Goal: Task Accomplishment & Management: Manage account settings

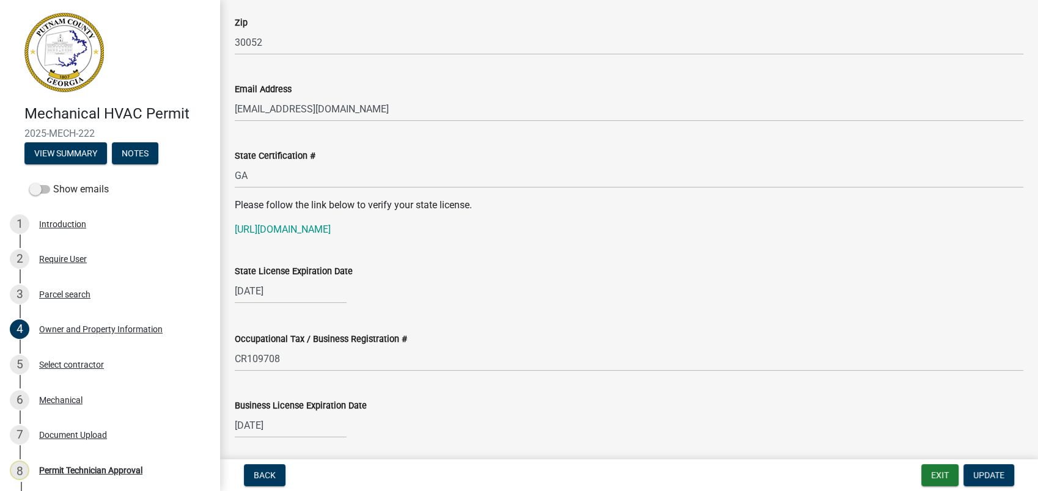
scroll to position [1562, 0]
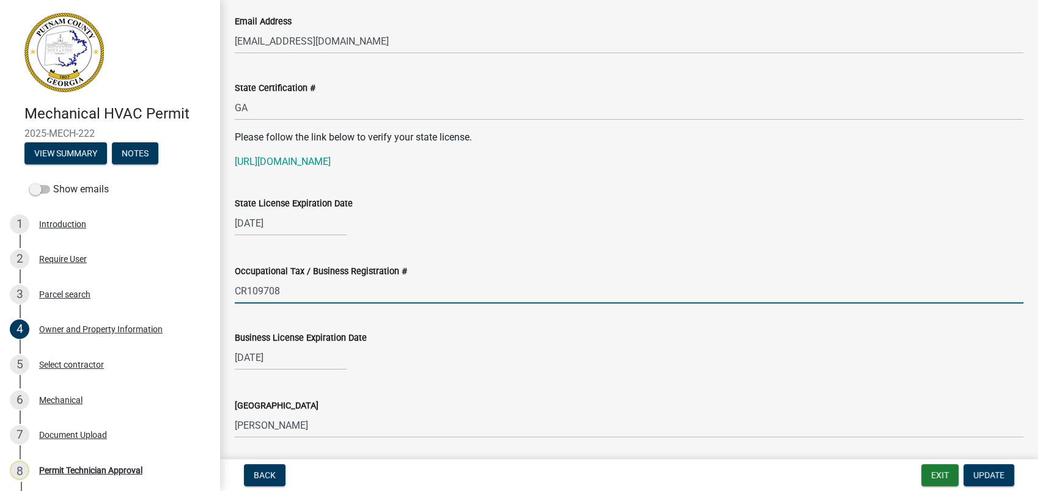
drag, startPoint x: 284, startPoint y: 292, endPoint x: 228, endPoint y: 302, distance: 56.5
click at [228, 302] on div "Occupational Tax / Business Registration # CR109708" at bounding box center [629, 275] width 807 height 57
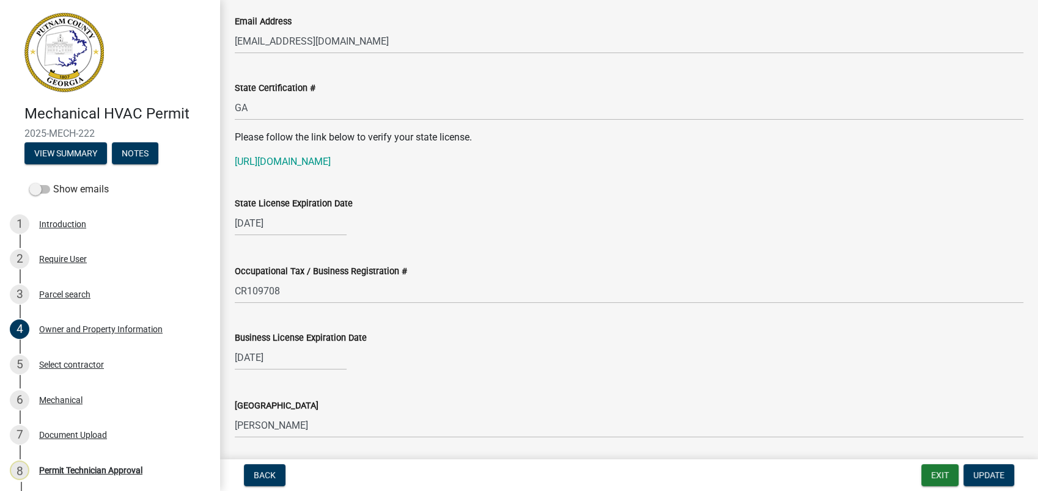
click at [474, 270] on div "Occupational Tax / Business Registration #" at bounding box center [629, 271] width 789 height 15
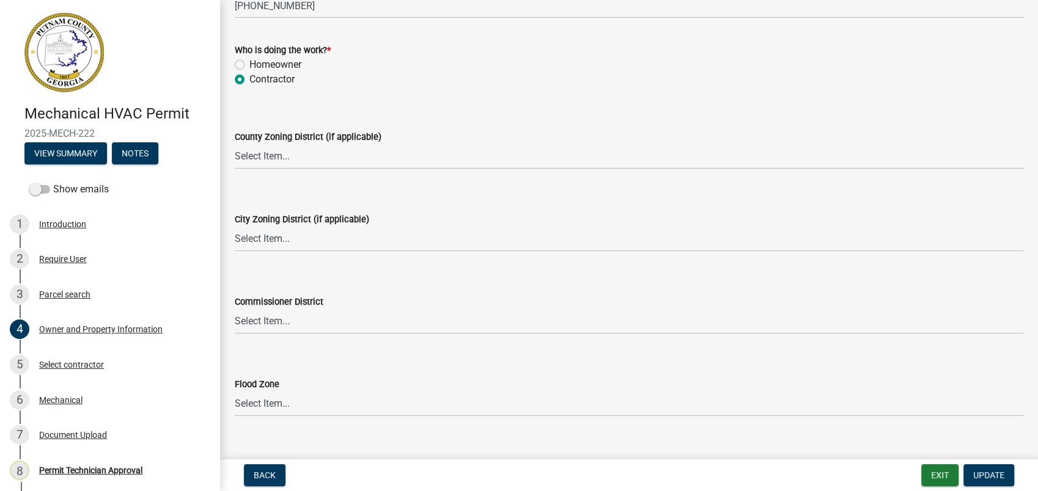
scroll to position [2135, 0]
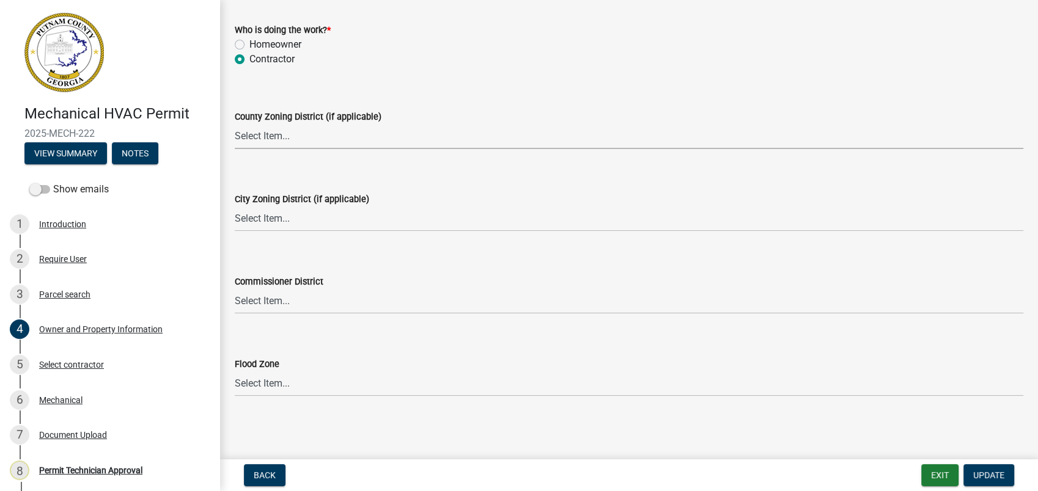
click at [240, 133] on select "Select Item... AG-1 R-1R R-1 R-2 MHP RM-1 RM-3 C-1 C-2 I-M PUD N/A" at bounding box center [629, 136] width 789 height 25
click at [235, 124] on select "Select Item... AG-1 R-1R R-1 R-2 MHP RM-1 RM-3 C-1 C-2 I-M PUD N/A" at bounding box center [629, 136] width 789 height 25
select select "0688c8c3-ca83-4764-a677-531fbc17e6cb"
click at [270, 215] on select "Select Item... A-1 A-2 R-1 R-2 R-3 R-4 MHP C-1 C-2 I-1 I-2 DB FH H-P N/A" at bounding box center [629, 219] width 789 height 25
click at [235, 207] on select "Select Item... A-1 A-2 R-1 R-2 R-3 R-4 MHP C-1 C-2 I-1 I-2 DB FH H-P N/A" at bounding box center [629, 219] width 789 height 25
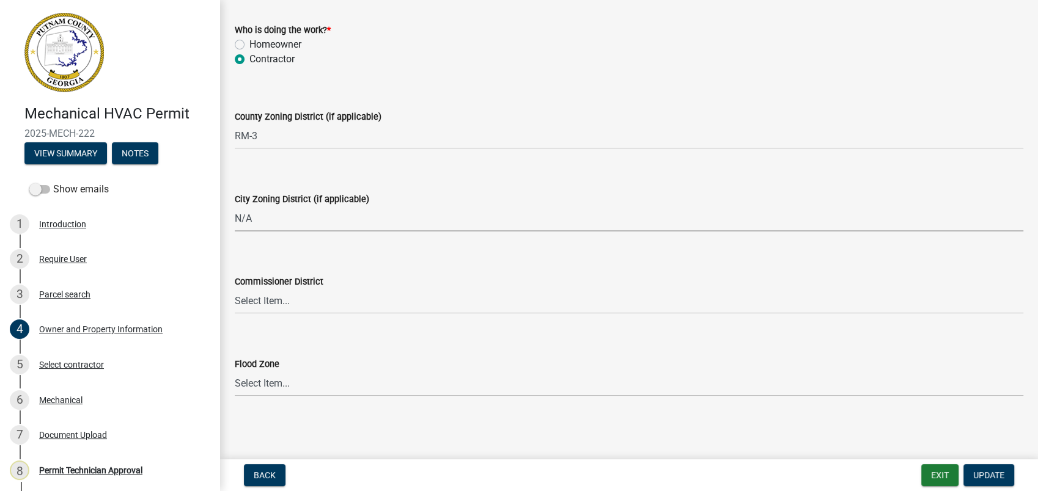
select select "83394b22-4a11-496c-8e5c-75ade2e72faf"
click at [257, 302] on select "Select Item... District 1 District 2 District 3 District 4" at bounding box center [629, 301] width 789 height 25
click at [235, 289] on select "Select Item... District 1 District 2 District 3 District 4" at bounding box center [629, 301] width 789 height 25
select select "469c5908-2854-42d5-89ed-bee7fc26529e"
click at [979, 477] on span "Update" at bounding box center [988, 476] width 31 height 10
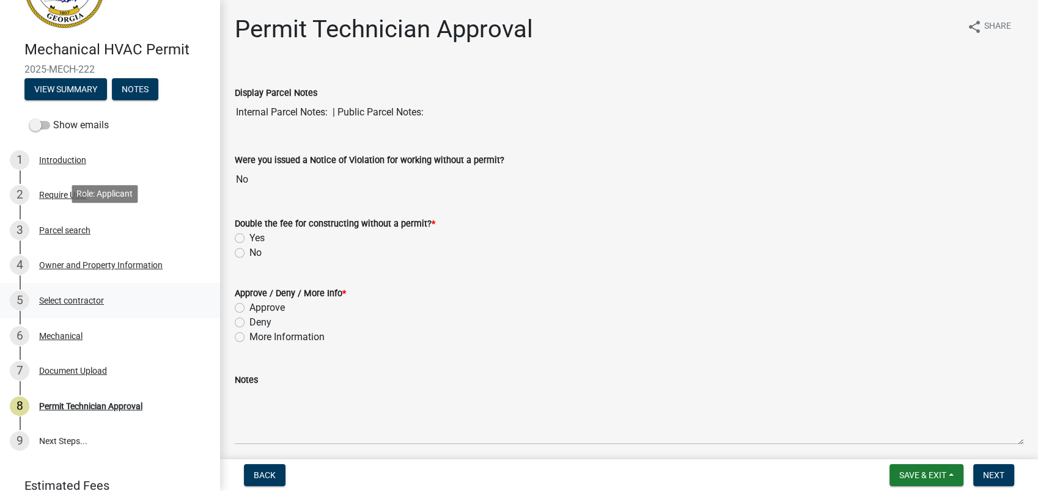
scroll to position [117, 0]
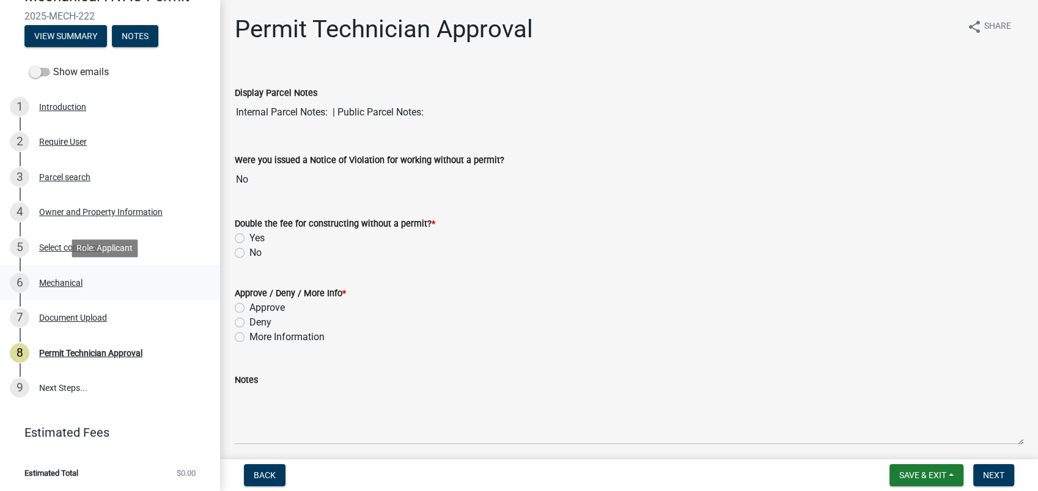
click at [81, 274] on div "6 Mechanical" at bounding box center [105, 283] width 191 height 20
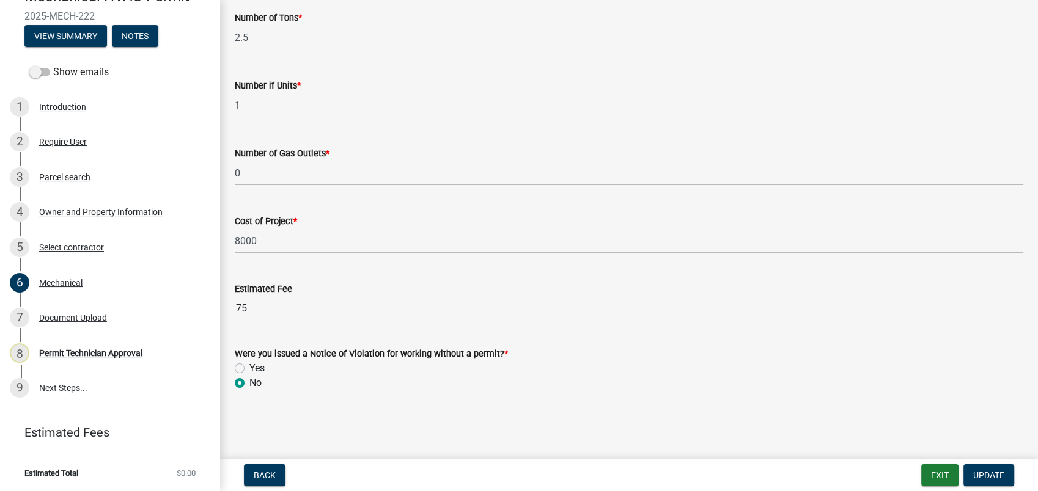
scroll to position [823, 0]
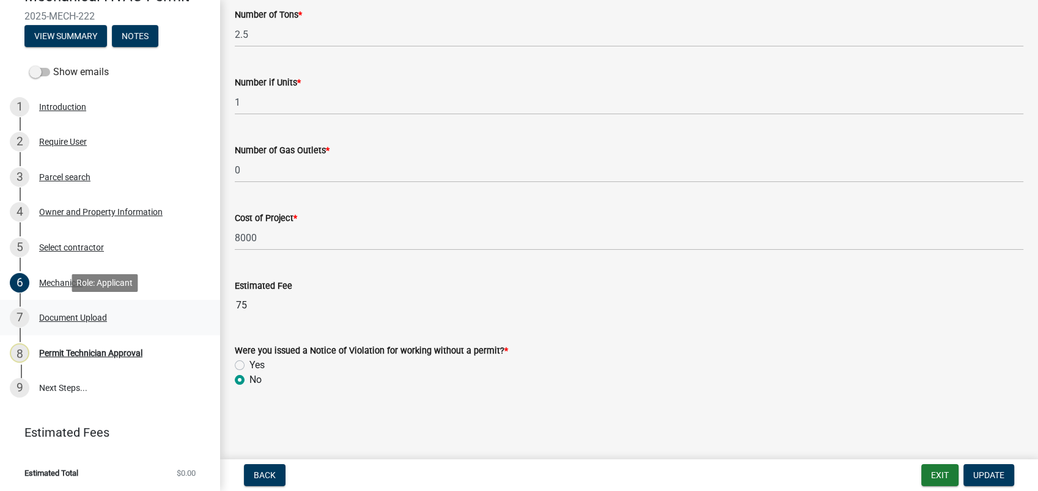
click at [70, 316] on div "Document Upload" at bounding box center [73, 318] width 68 height 9
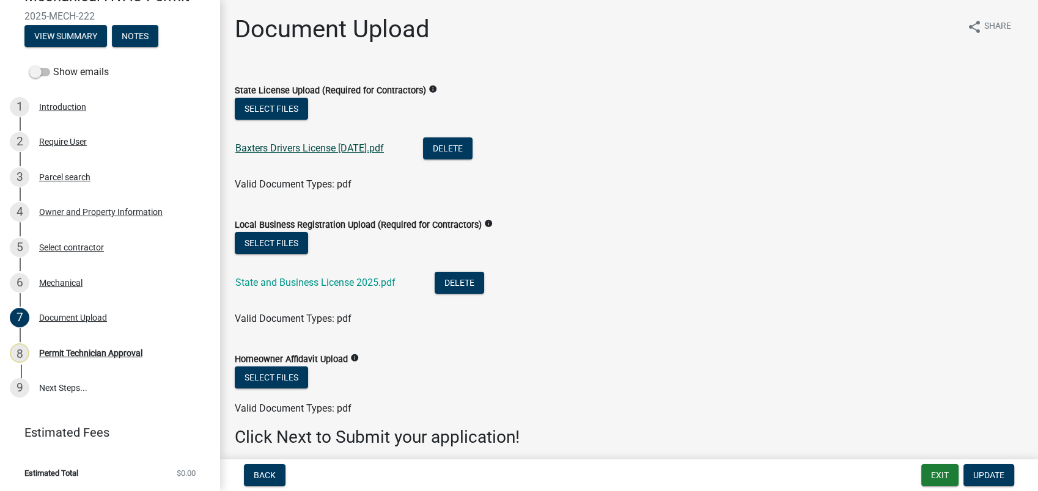
click at [293, 147] on link "Baxters Drivers License 5-27-25.pdf" at bounding box center [309, 148] width 149 height 12
click at [339, 287] on link "State and Business License 2025.pdf" at bounding box center [315, 283] width 160 height 12
click at [331, 286] on link "State and Business License 2025.pdf" at bounding box center [315, 283] width 160 height 12
click at [272, 105] on button "Select files" at bounding box center [271, 109] width 73 height 22
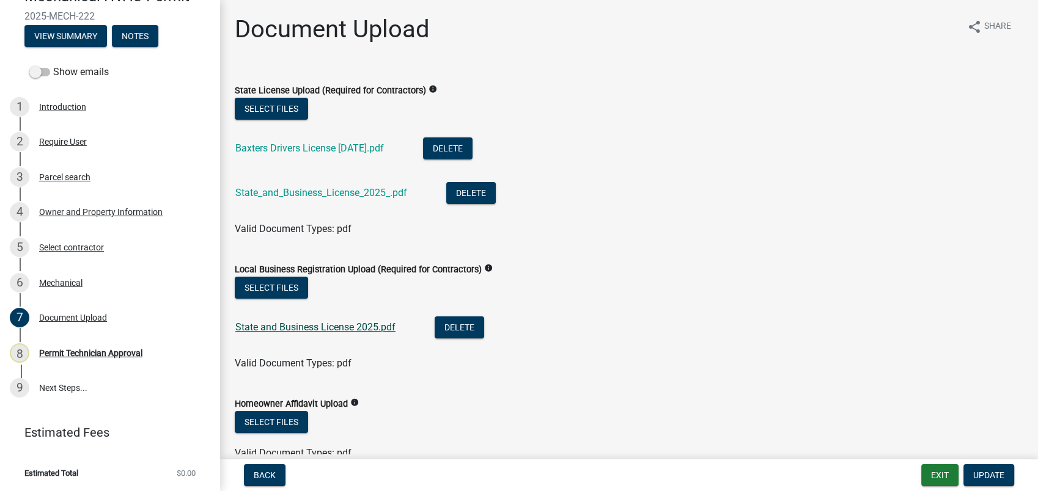
click at [289, 326] on link "State and Business License 2025.pdf" at bounding box center [315, 328] width 160 height 12
click at [270, 285] on button "Select files" at bounding box center [271, 288] width 73 height 22
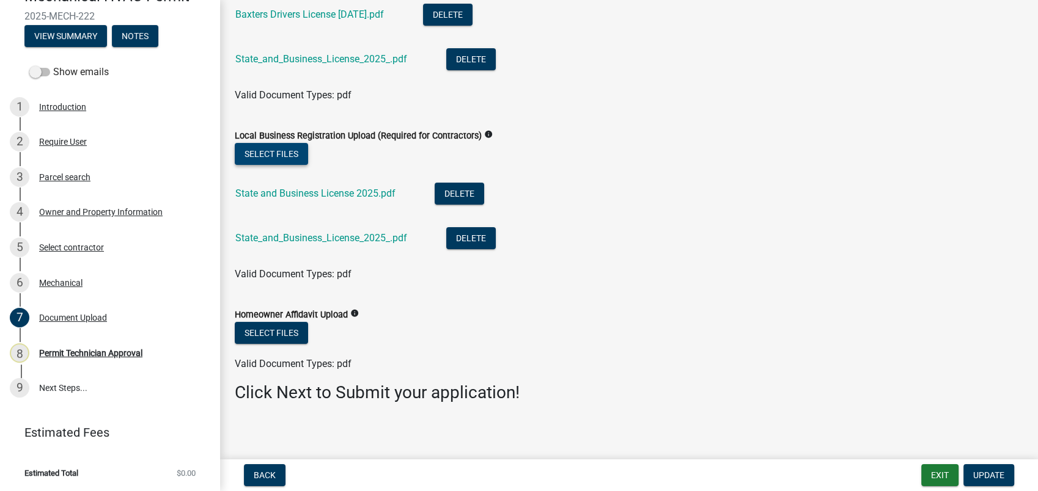
scroll to position [139, 0]
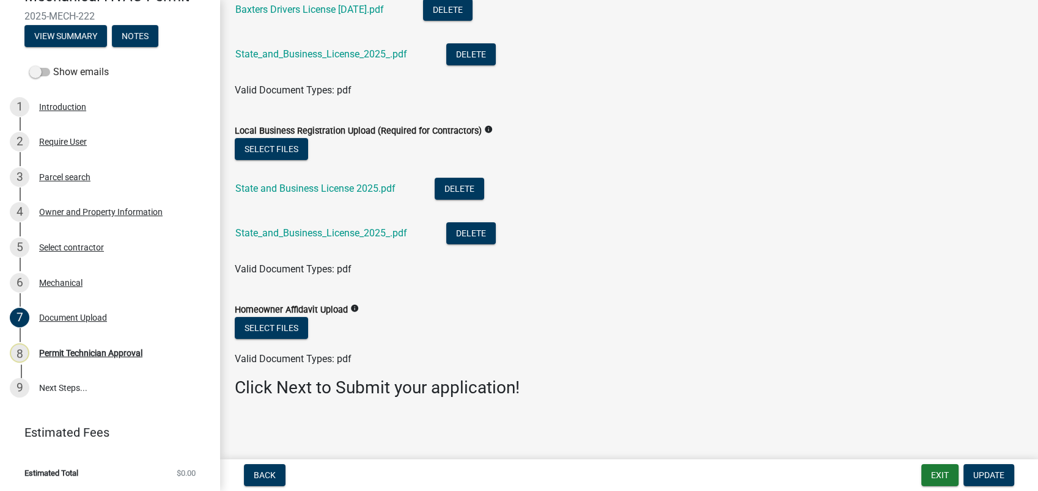
click at [1003, 465] on nav "Back Exit Update" at bounding box center [629, 476] width 818 height 32
click at [983, 474] on span "Update" at bounding box center [988, 476] width 31 height 10
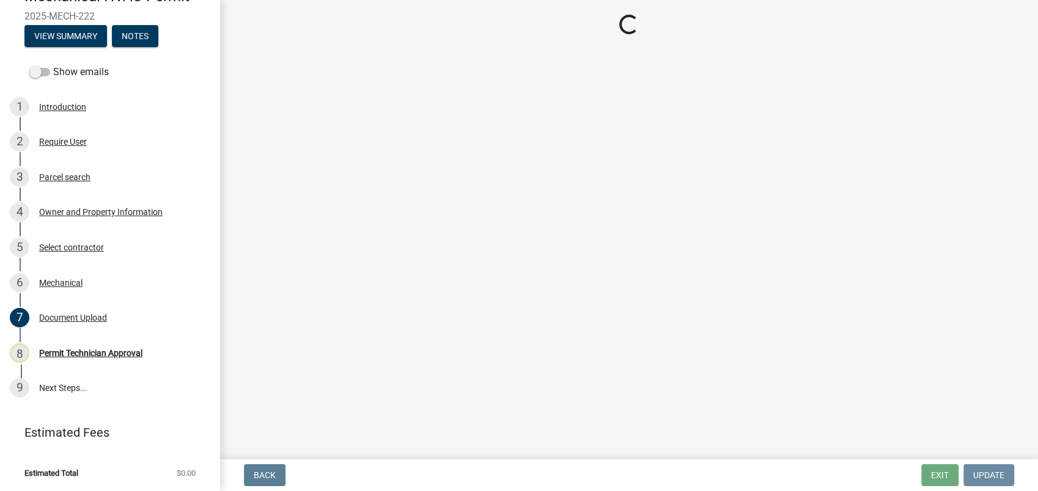
scroll to position [0, 0]
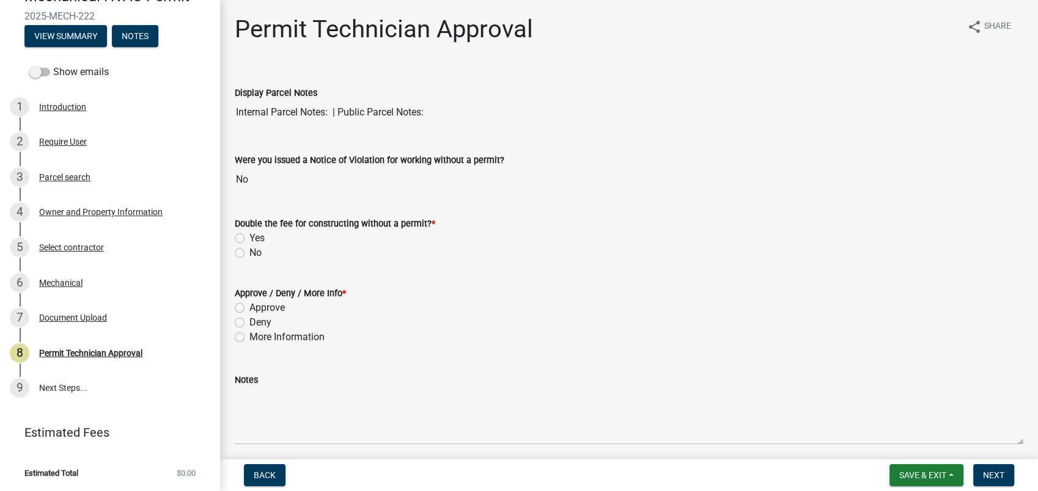
click at [249, 252] on label "No" at bounding box center [255, 253] width 12 height 15
click at [249, 252] on input "No" at bounding box center [253, 250] width 8 height 8
radio input "true"
click at [249, 308] on label "Approve" at bounding box center [266, 308] width 35 height 15
click at [249, 308] on input "Approve" at bounding box center [253, 305] width 8 height 8
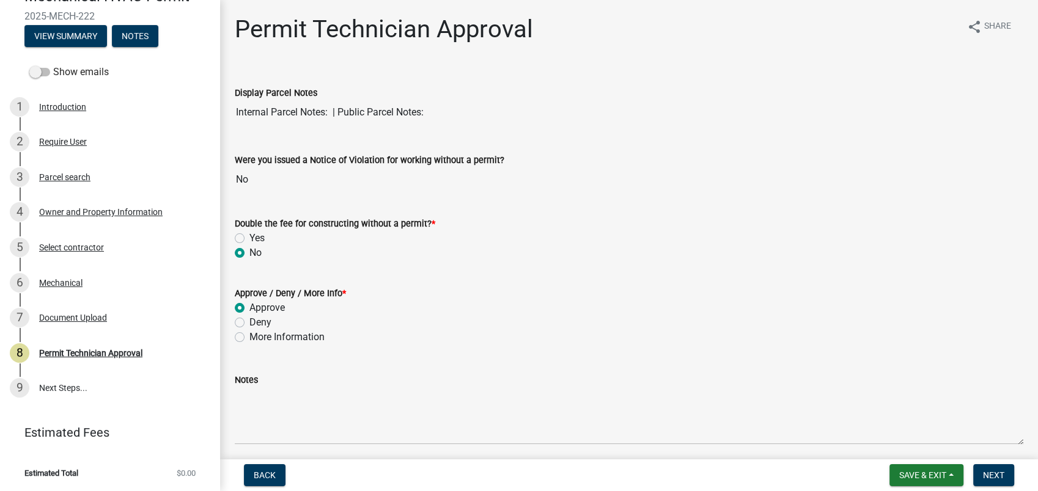
radio input "true"
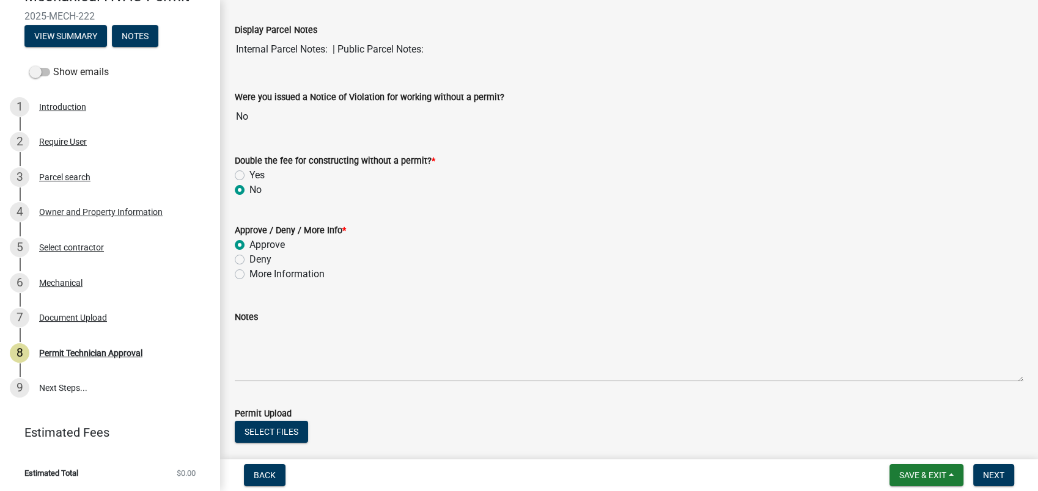
scroll to position [293, 0]
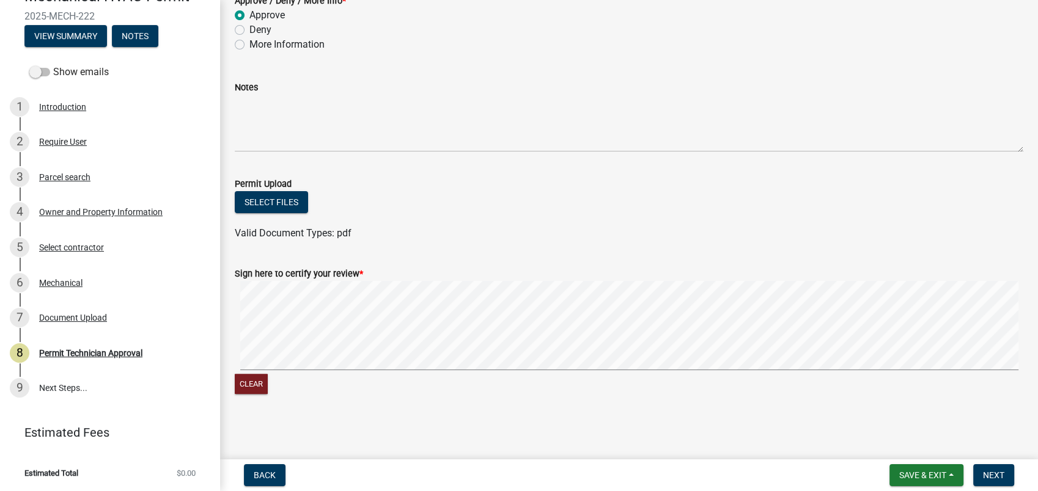
click at [537, 373] on div "Clear" at bounding box center [629, 339] width 789 height 116
click at [635, 348] on form "Sign here to certify your review * Clear" at bounding box center [629, 324] width 789 height 145
click at [987, 474] on span "Next" at bounding box center [993, 476] width 21 height 10
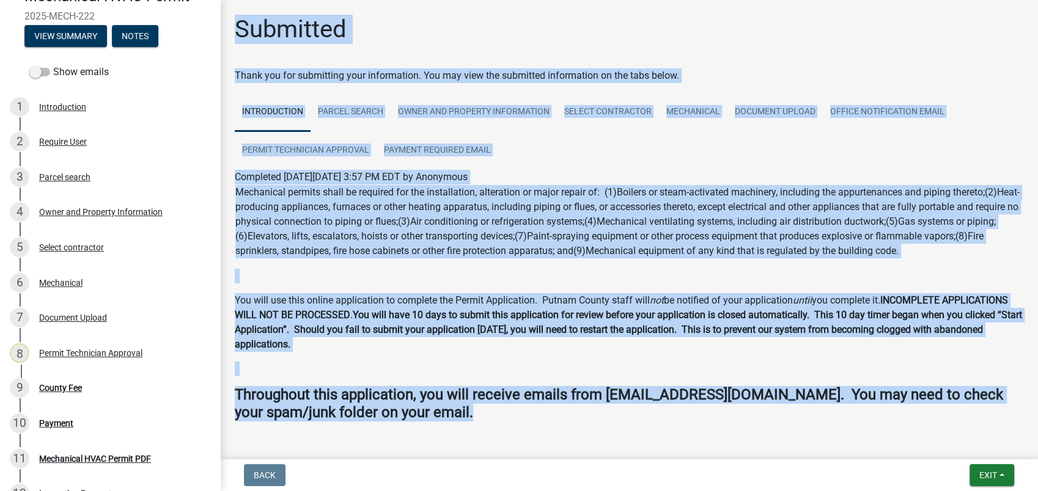
click at [434, 269] on p at bounding box center [629, 276] width 789 height 15
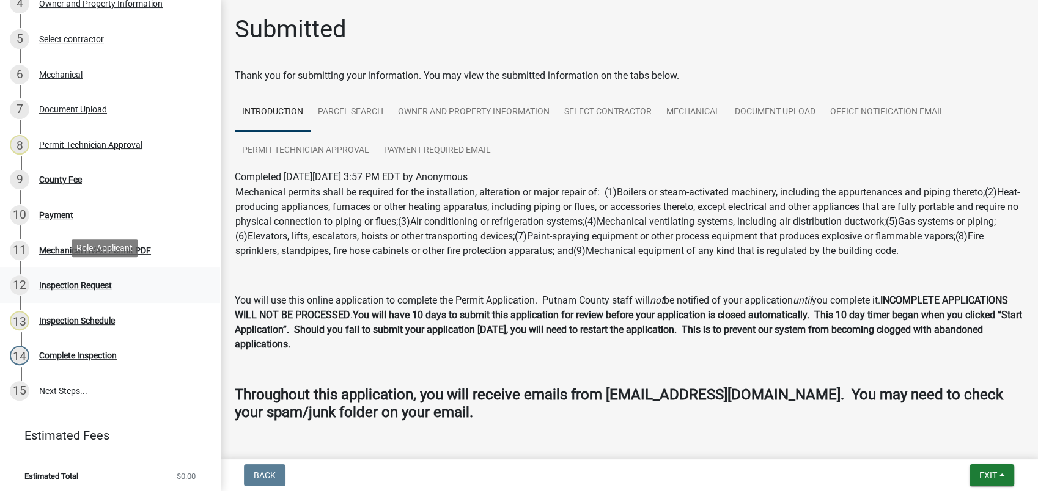
scroll to position [328, 0]
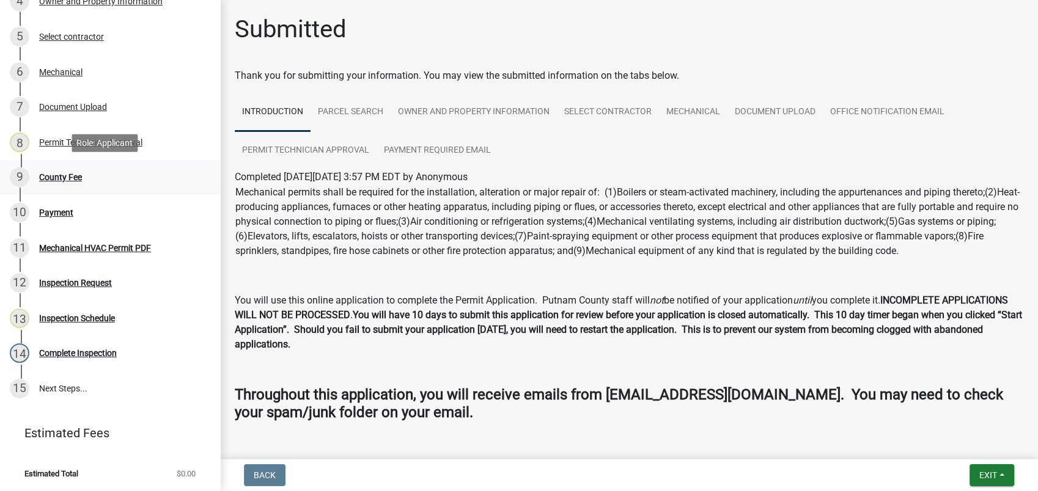
drag, startPoint x: 67, startPoint y: 189, endPoint x: 67, endPoint y: 182, distance: 7.4
click at [67, 182] on link "9 County Fee" at bounding box center [110, 177] width 220 height 35
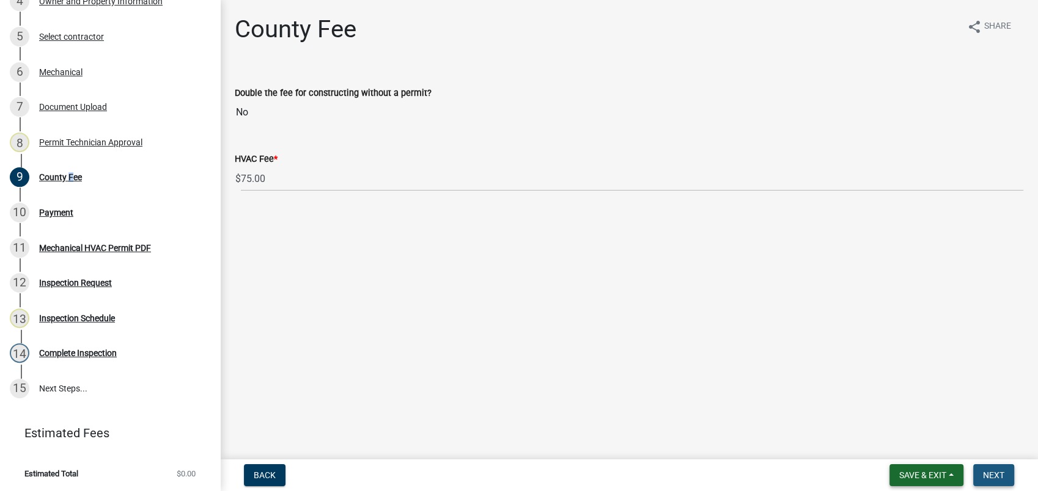
drag, startPoint x: 993, startPoint y: 476, endPoint x: 944, endPoint y: 485, distance: 49.8
click at [991, 479] on span "Next" at bounding box center [993, 476] width 21 height 10
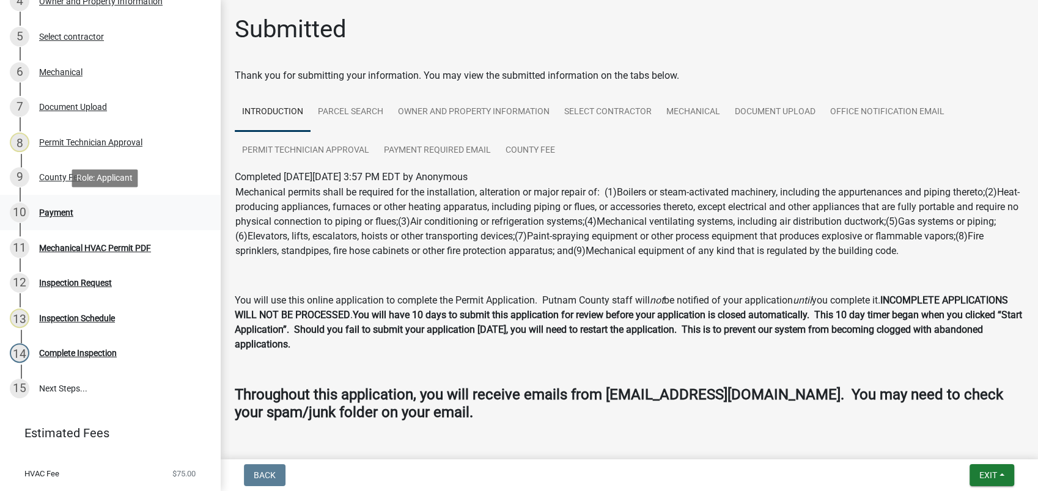
click at [70, 210] on div "Payment" at bounding box center [56, 212] width 34 height 9
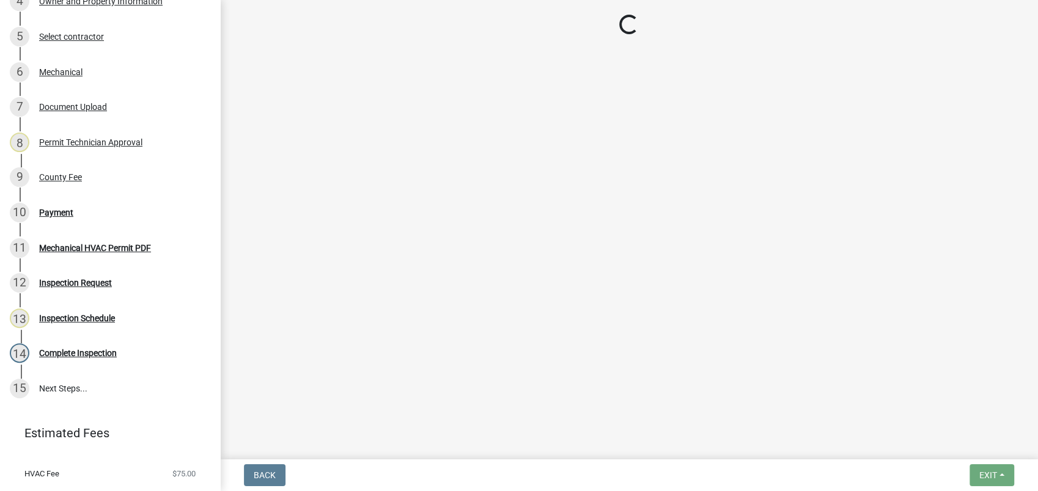
select select "3: 3"
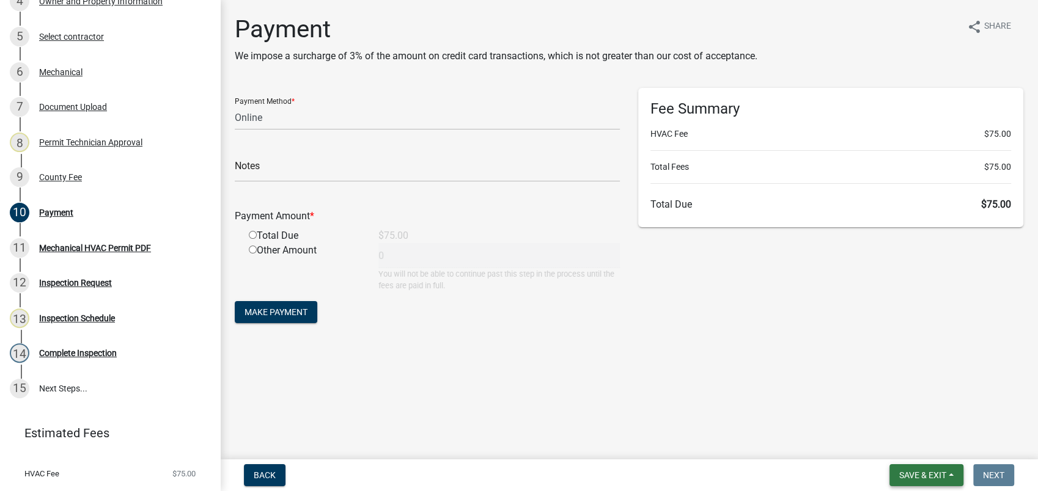
click at [924, 474] on span "Save & Exit" at bounding box center [922, 476] width 47 height 10
click at [919, 430] on button "Save & Exit" at bounding box center [915, 443] width 98 height 29
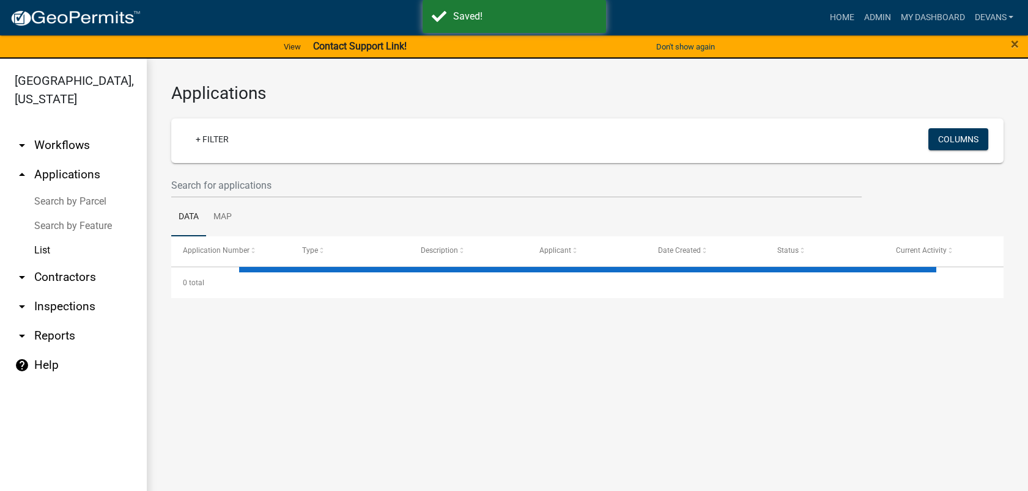
select select "1: 25"
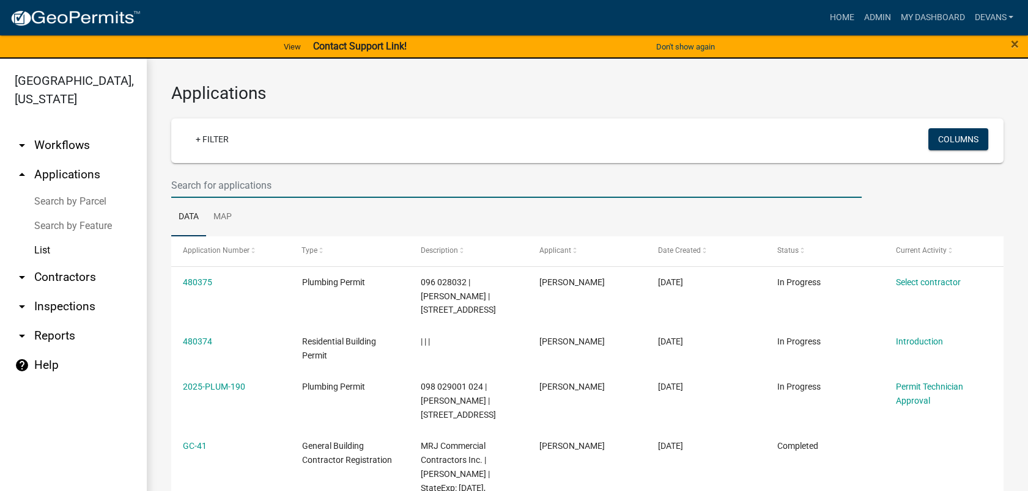
click at [203, 187] on input "text" at bounding box center [516, 185] width 690 height 25
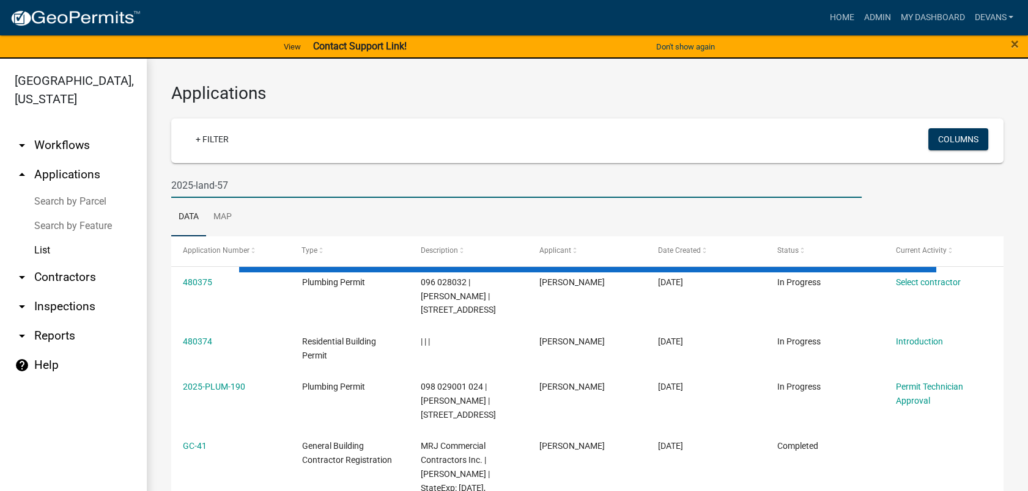
type input "2025-land-57"
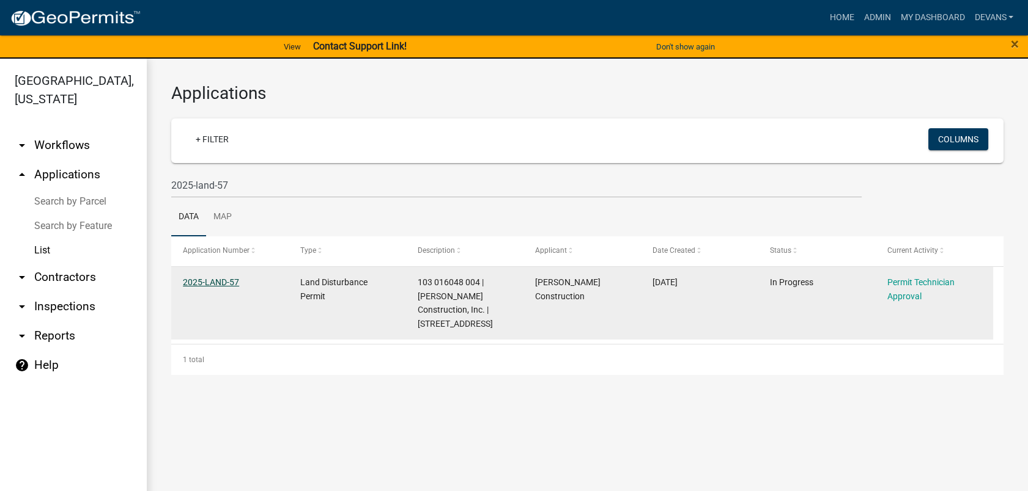
click at [201, 278] on link "2025-LAND-57" at bounding box center [211, 283] width 56 height 10
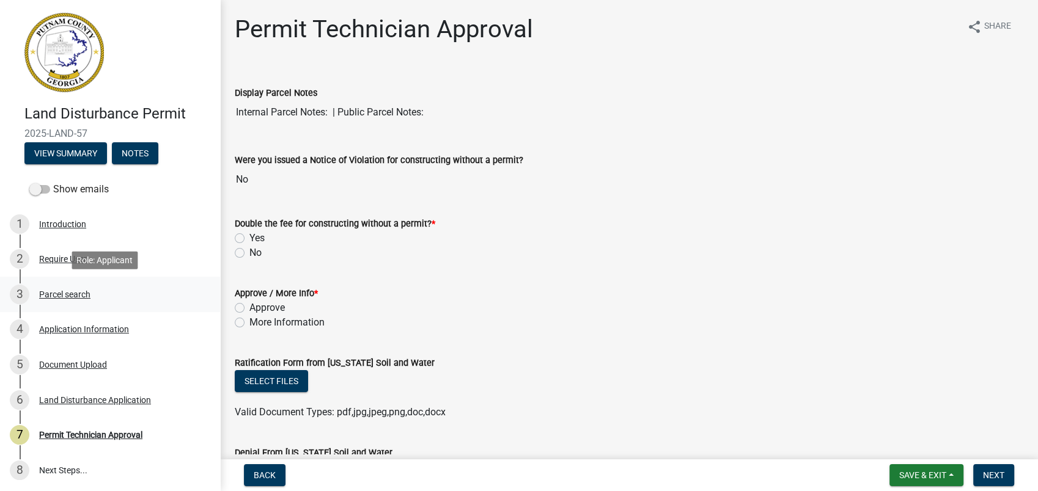
click at [65, 292] on div "Parcel search" at bounding box center [64, 294] width 51 height 9
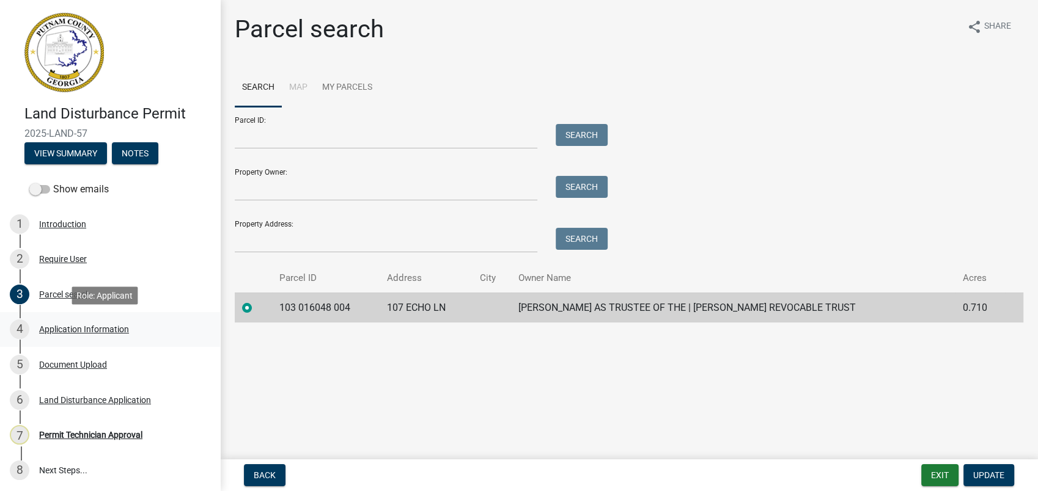
click at [111, 333] on div "Application Information" at bounding box center [84, 329] width 90 height 9
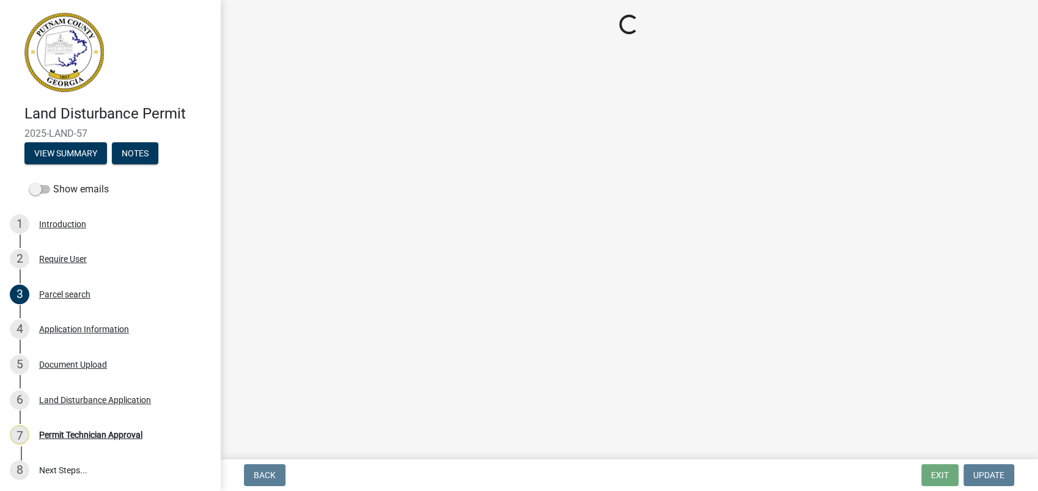
select select "af4fa47c-8bb5-4ba0-9393-e9f4e4358ca2"
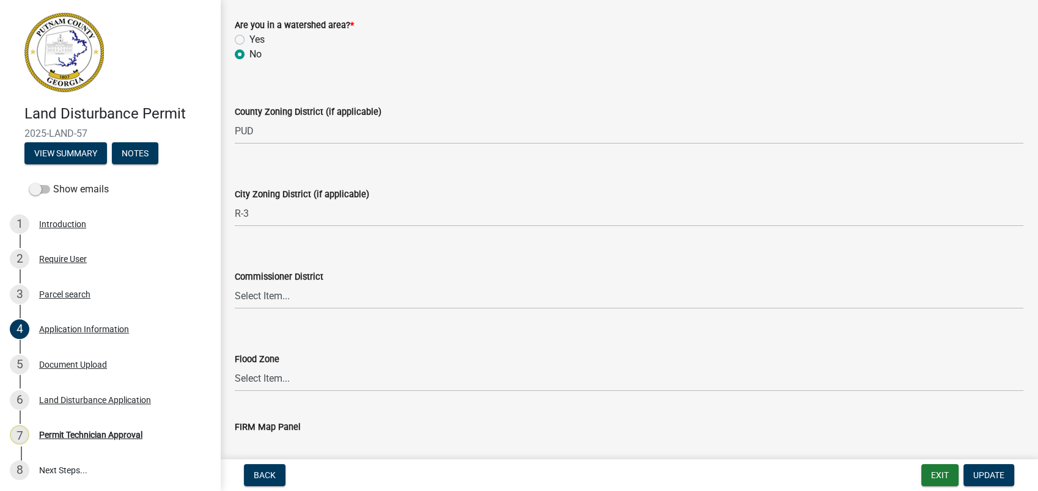
scroll to position [1630, 0]
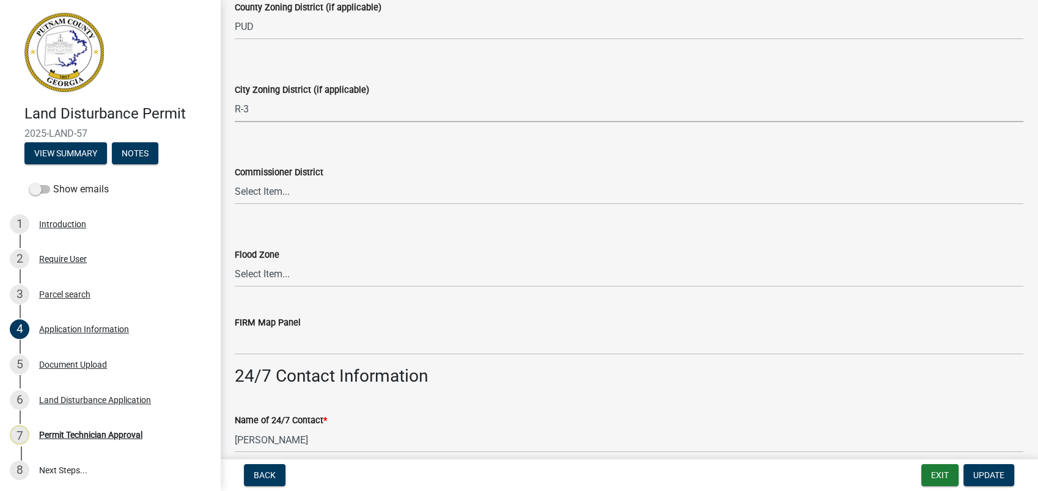
click at [247, 111] on select "Select Item... A-1 A-2 R-1 R-2 R-3 R-4 MHP C-1 C-2 I-1 I-2 DB FH H-P N/A" at bounding box center [629, 109] width 789 height 25
click at [235, 97] on select "Select Item... A-1 A-2 R-1 R-2 R-3 R-4 MHP C-1 C-2 I-1 I-2 DB FH H-P N/A" at bounding box center [629, 109] width 789 height 25
select select "83394b22-4a11-496c-8e5c-75ade2e72faf"
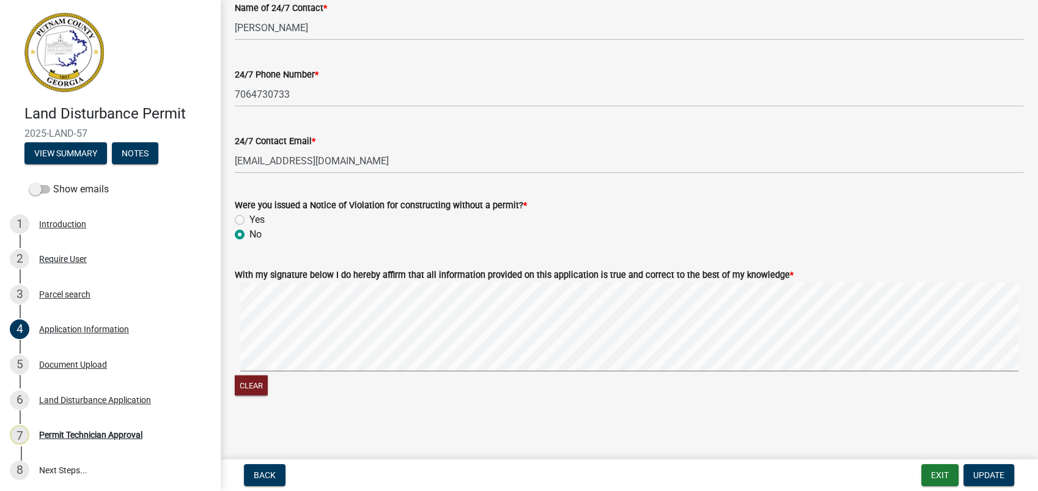
scroll to position [2044, 0]
click at [993, 479] on span "Update" at bounding box center [988, 476] width 31 height 10
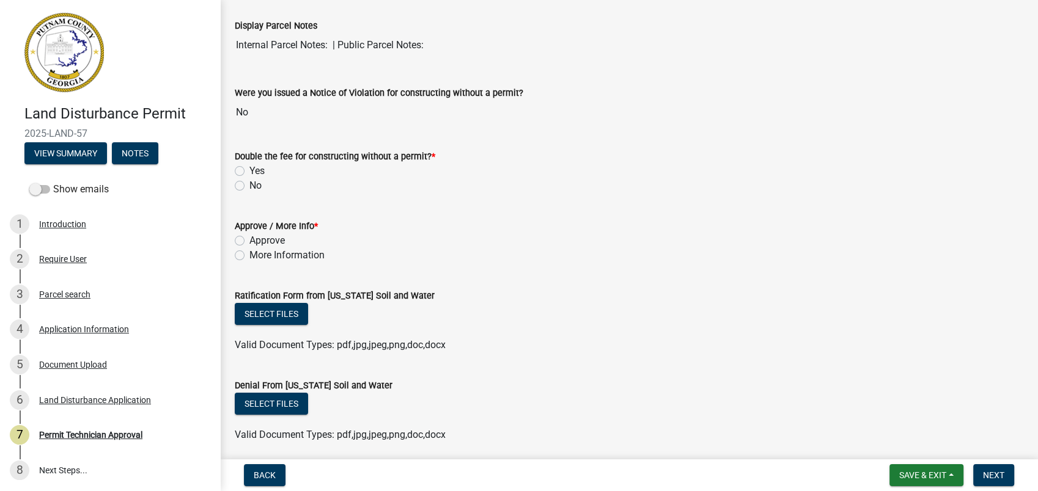
scroll to position [68, 0]
click at [79, 362] on div "Document Upload" at bounding box center [73, 365] width 68 height 9
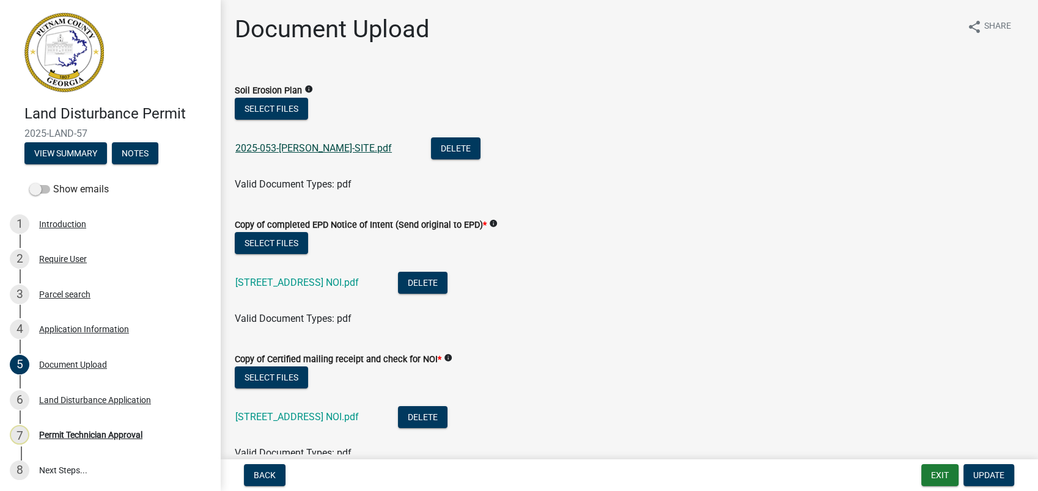
click at [274, 150] on link "2025-053-Morgan-SITE.pdf" at bounding box center [313, 148] width 156 height 12
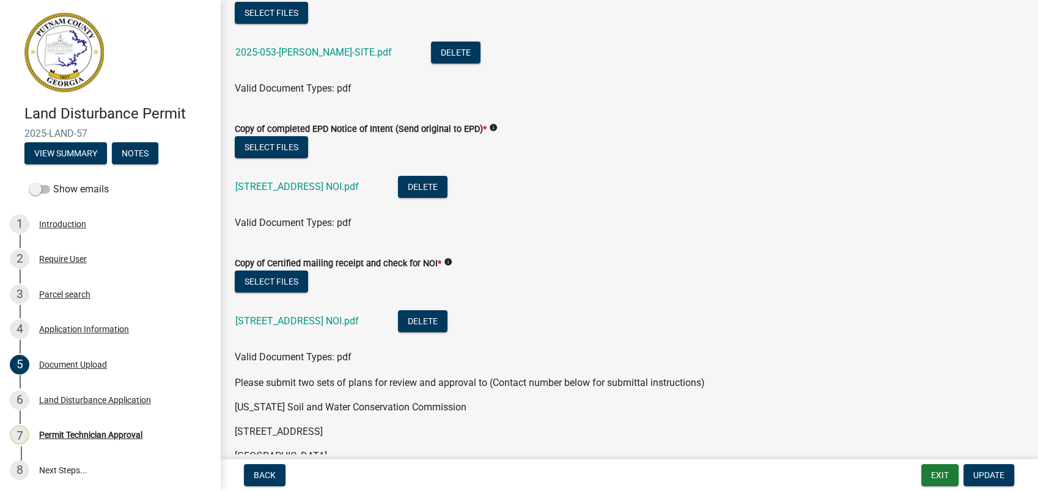
scroll to position [204, 0]
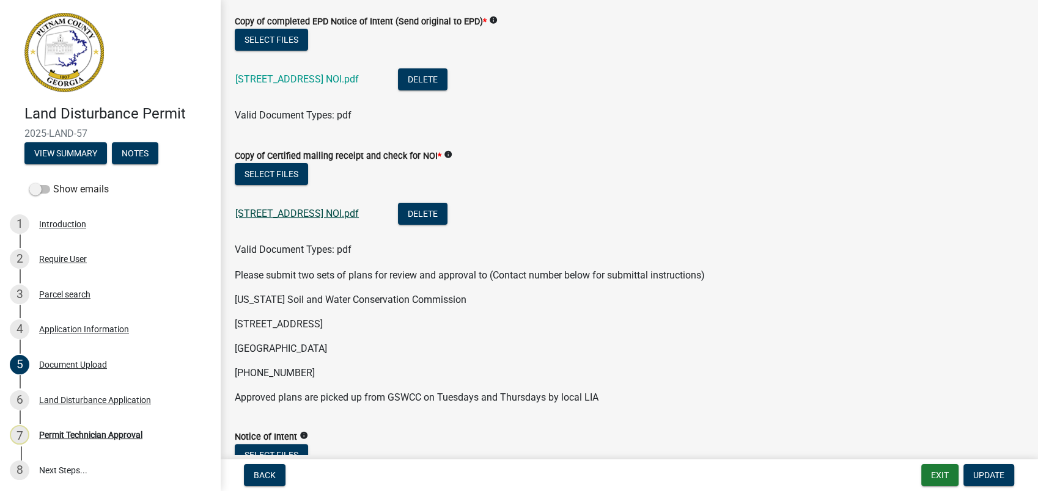
click at [303, 212] on link "107 Echo Lane NOI.pdf" at bounding box center [296, 214] width 123 height 12
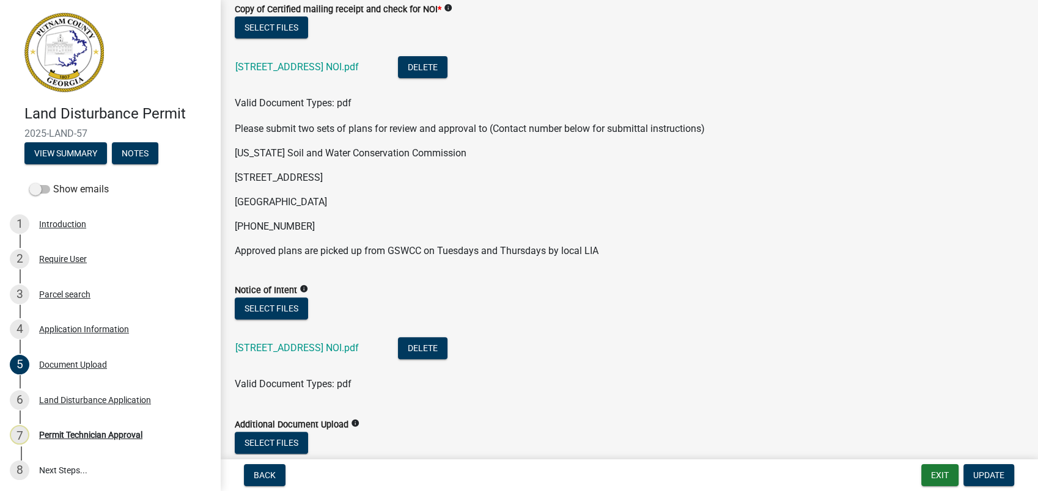
scroll to position [407, 0]
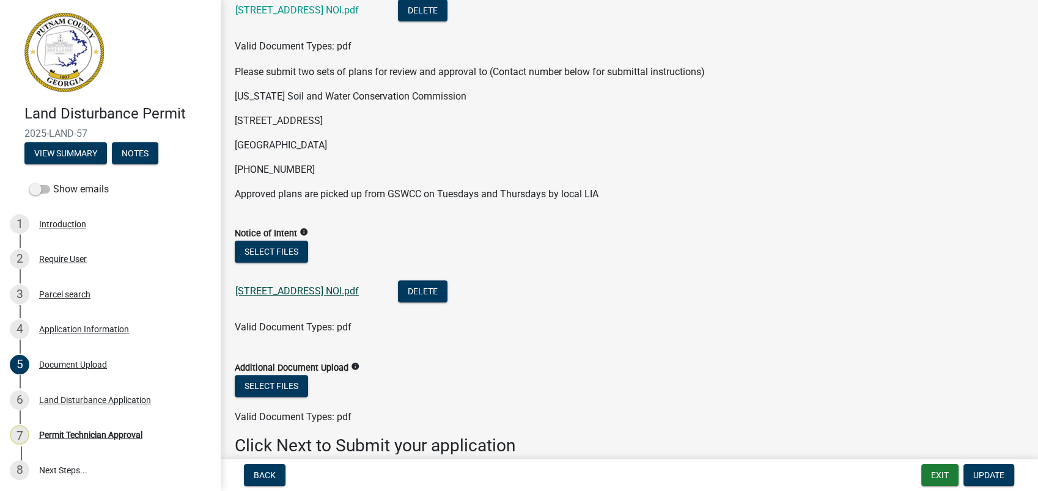
click at [281, 294] on link "107 Echo Lane NOI.pdf" at bounding box center [296, 291] width 123 height 12
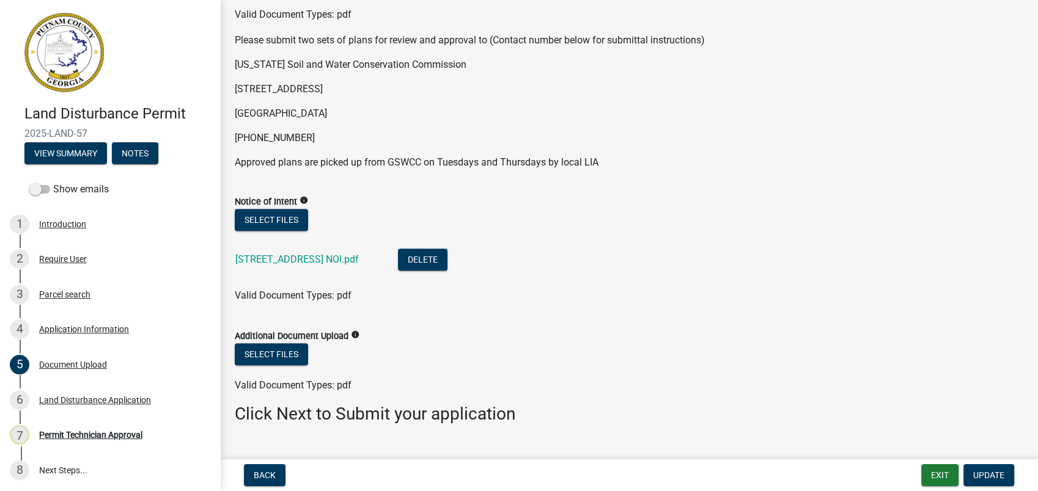
scroll to position [465, 0]
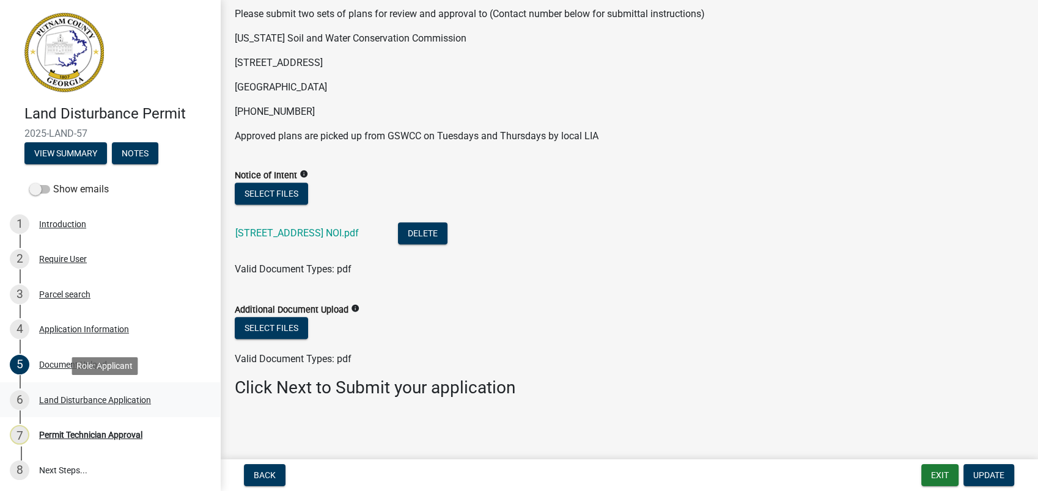
click at [104, 400] on div "Land Disturbance Application" at bounding box center [95, 400] width 112 height 9
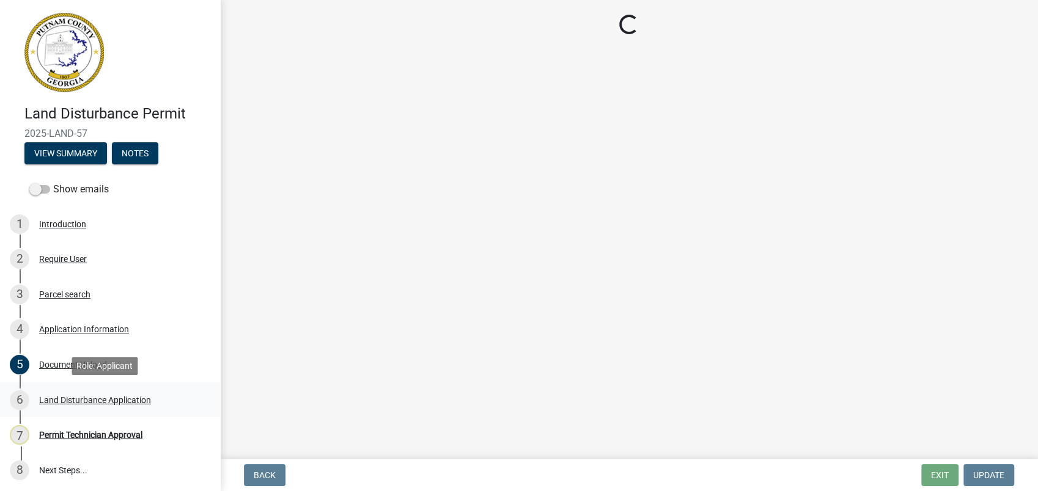
scroll to position [0, 0]
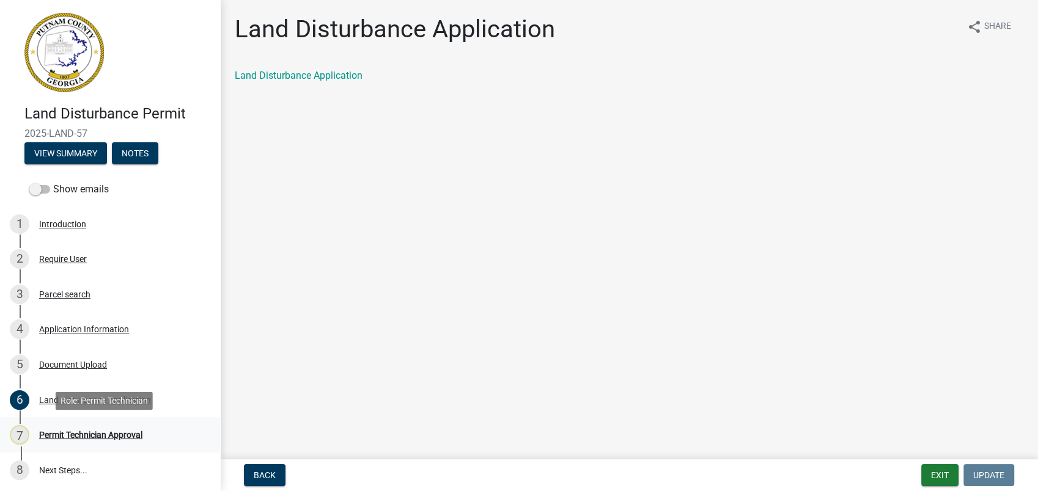
click at [92, 431] on div "Permit Technician Approval" at bounding box center [90, 435] width 103 height 9
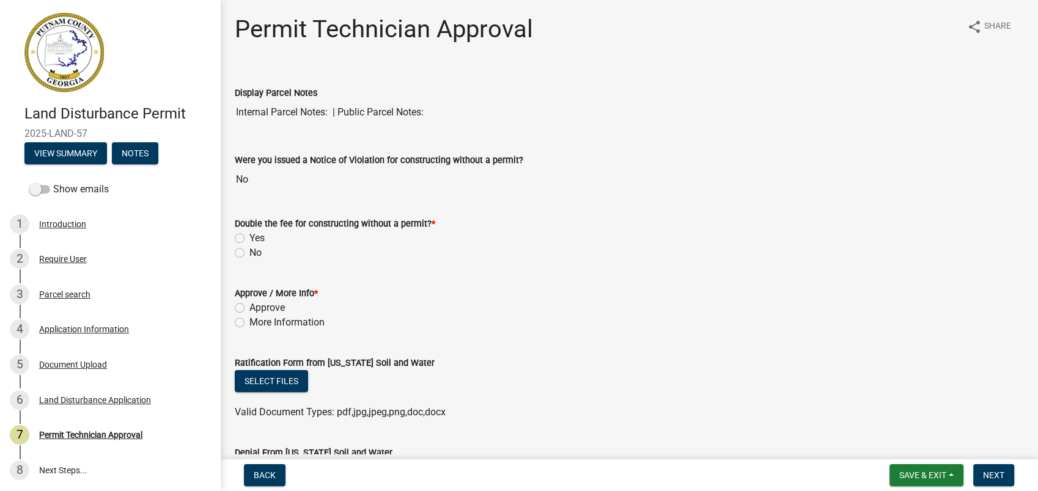
click at [249, 252] on label "No" at bounding box center [255, 253] width 12 height 15
click at [249, 252] on input "No" at bounding box center [253, 250] width 8 height 8
radio input "true"
click at [249, 320] on label "More Information" at bounding box center [286, 322] width 75 height 15
click at [249, 320] on input "More Information" at bounding box center [253, 319] width 8 height 8
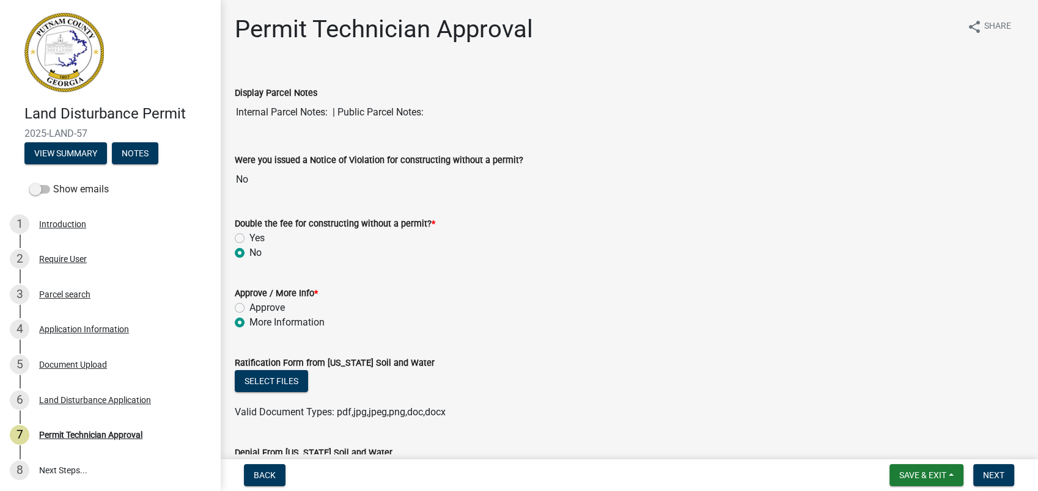
radio input "true"
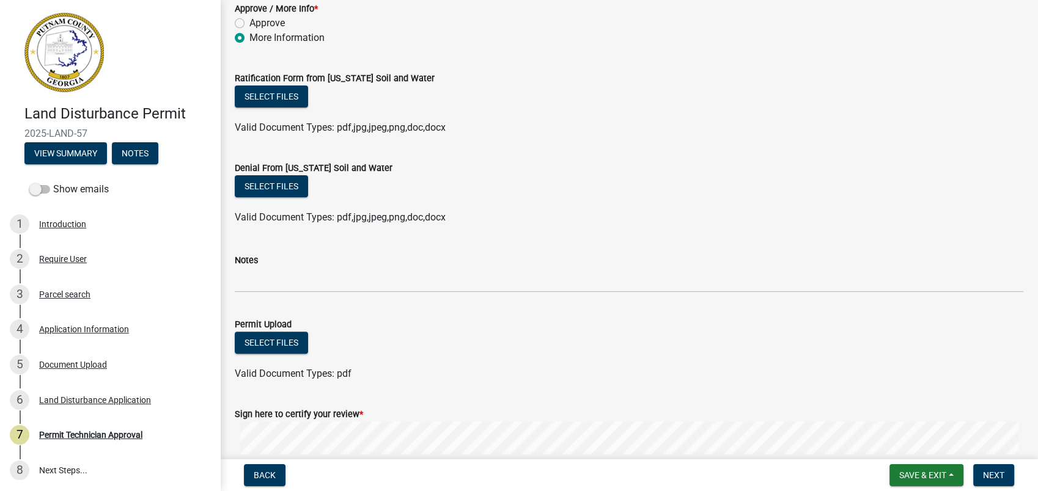
scroll to position [339, 0]
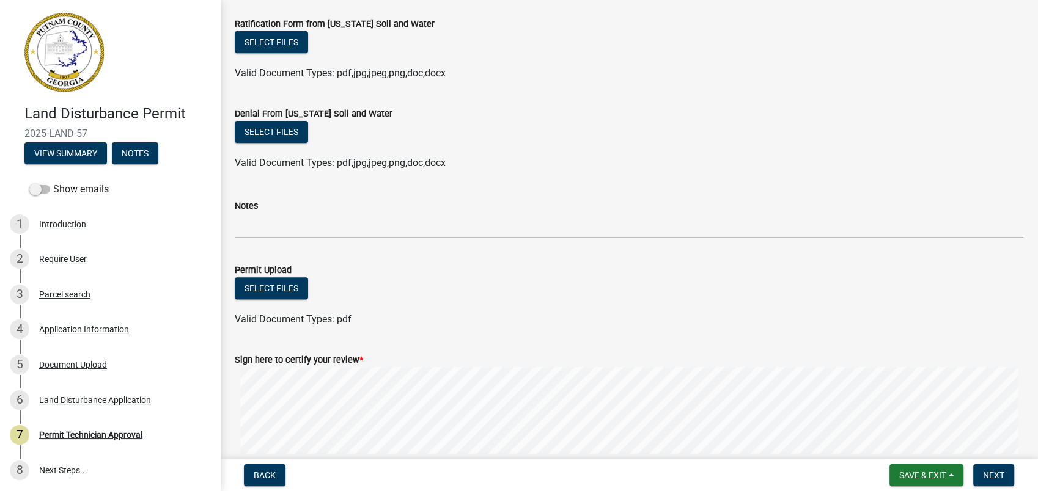
click at [298, 194] on div "Notes" at bounding box center [629, 210] width 789 height 57
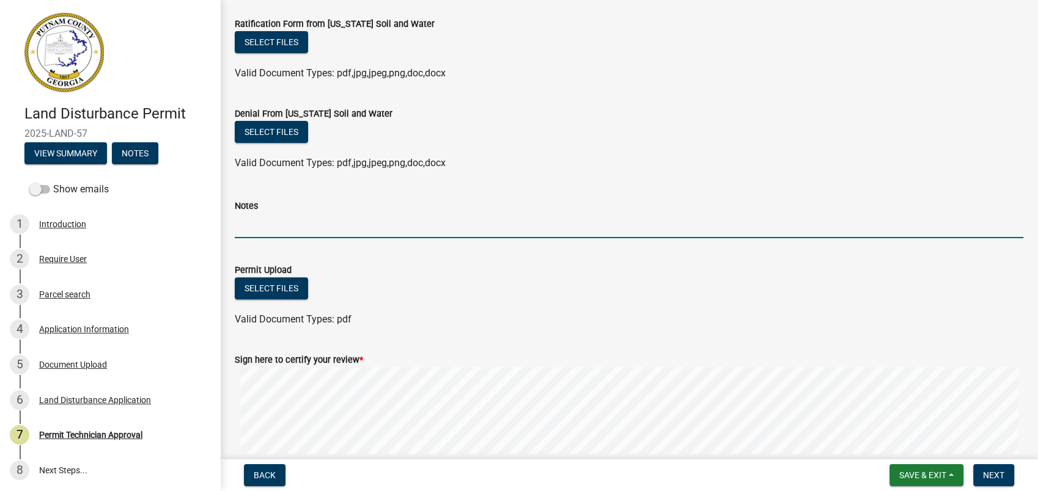
click at [300, 227] on input "Notes" at bounding box center [629, 225] width 789 height 25
drag, startPoint x: 469, startPoint y: 225, endPoint x: 423, endPoint y: 229, distance: 46.6
click at [423, 229] on input "Waiting on soil and erosion stamped plans-03-07-2025 DE" at bounding box center [629, 225] width 789 height 25
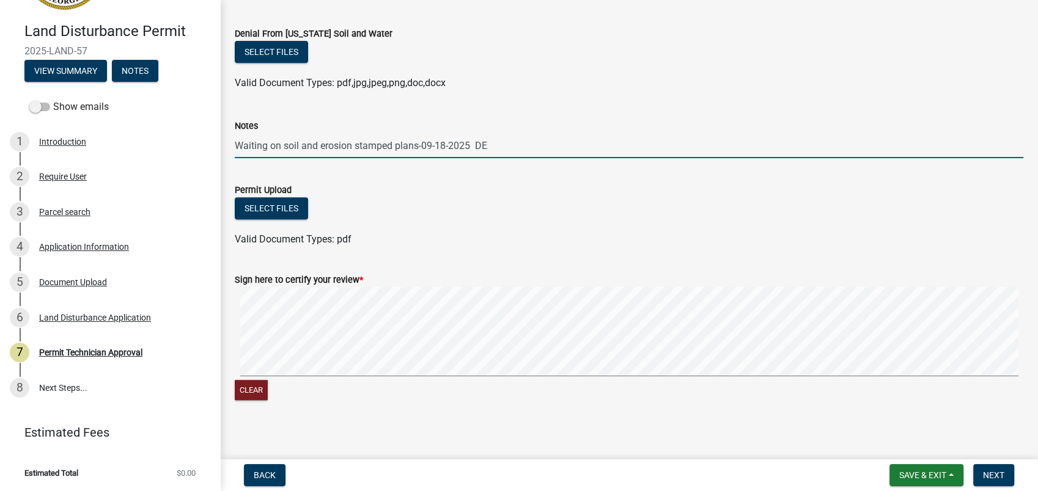
scroll to position [425, 0]
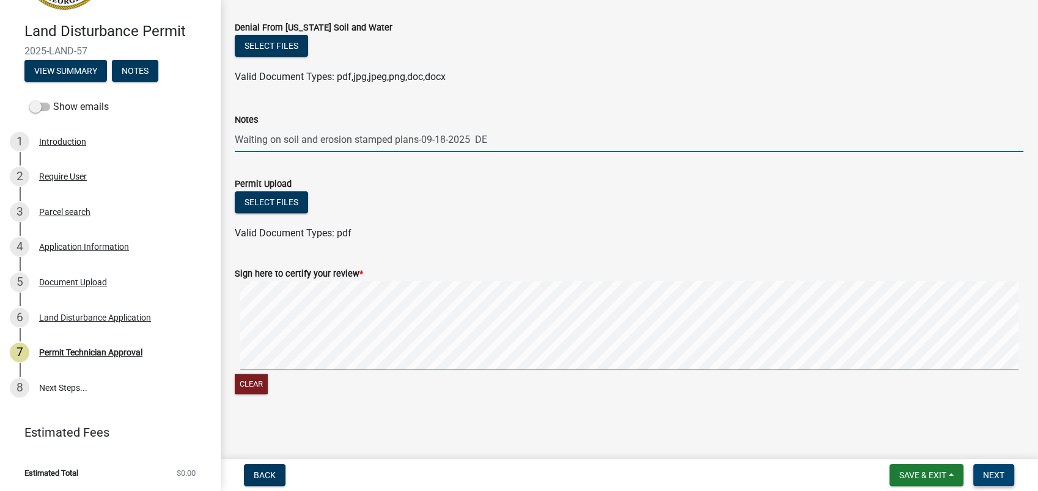
type input "Waiting on soil and erosion stamped plans-09-18-2025 DE"
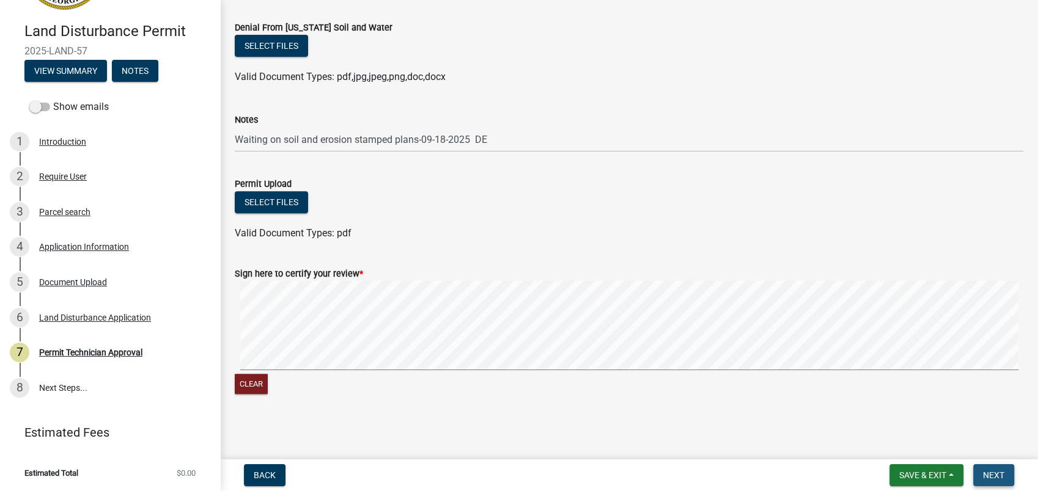
click at [985, 480] on span "Next" at bounding box center [993, 476] width 21 height 10
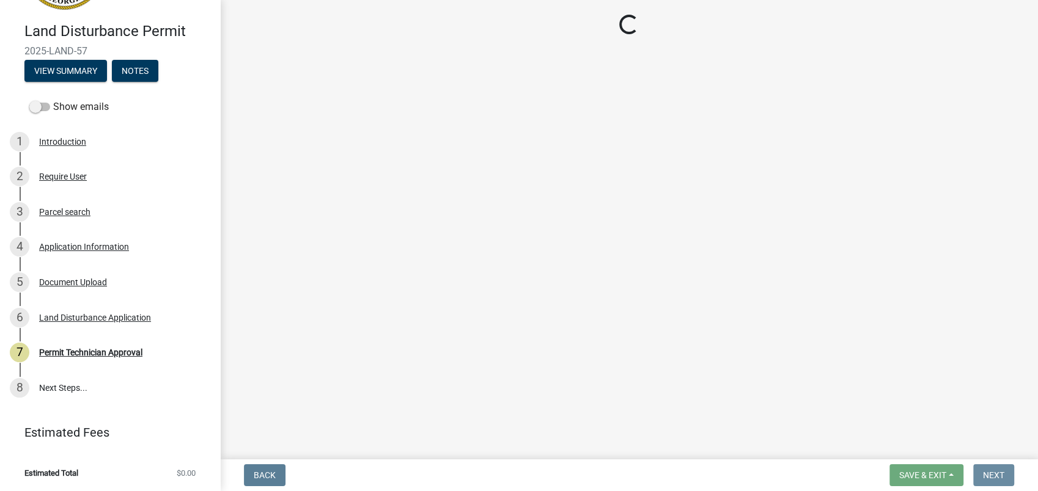
scroll to position [0, 0]
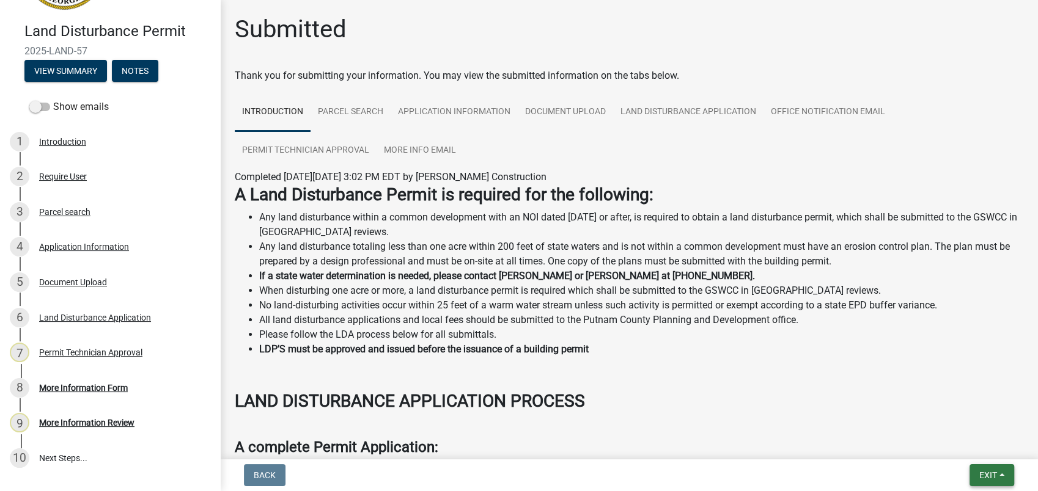
click at [976, 479] on button "Exit" at bounding box center [992, 476] width 45 height 22
click at [995, 449] on button "Save & Exit" at bounding box center [965, 443] width 98 height 29
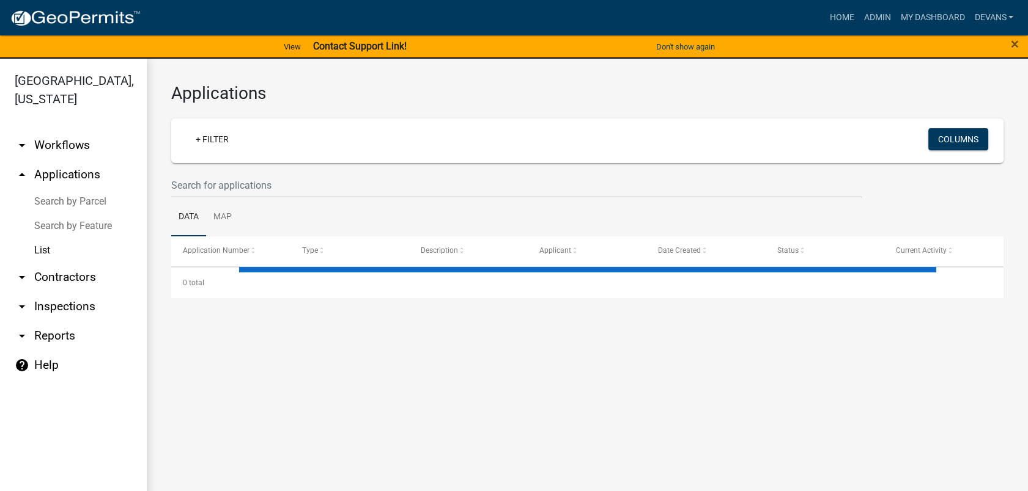
select select "1: 25"
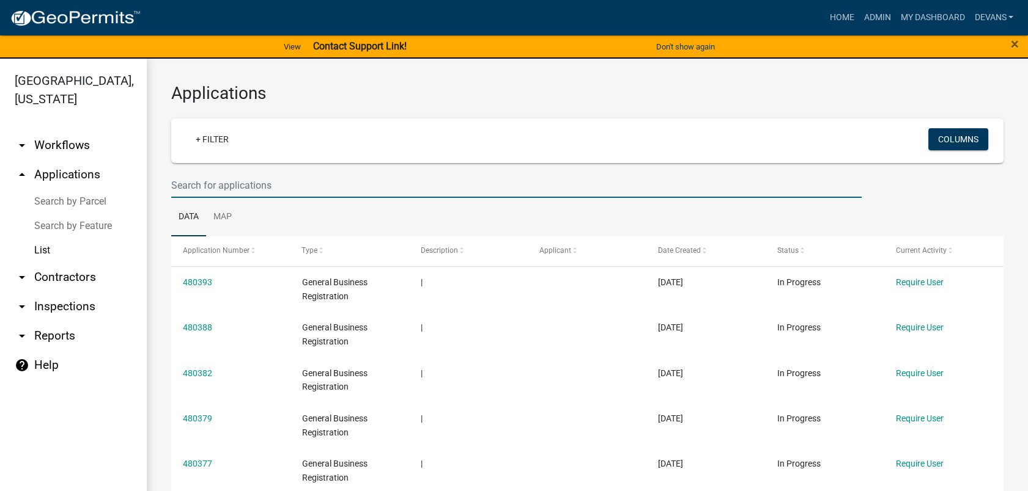
click at [236, 187] on input "text" at bounding box center [516, 185] width 690 height 25
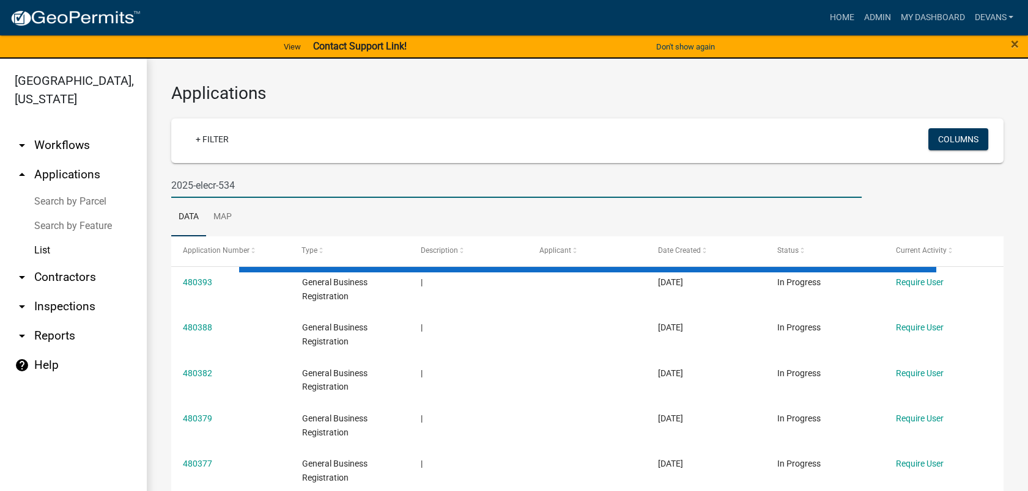
type input "2025-elecr-534"
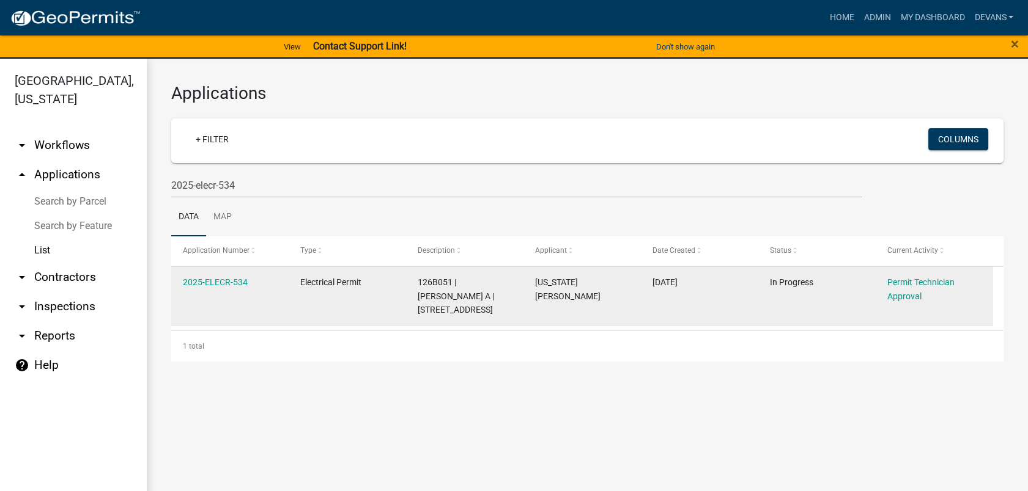
click at [218, 273] on datatable-body-cell "2025-ELECR-534" at bounding box center [229, 296] width 117 height 59
click at [216, 286] on link "2025-ELECR-534" at bounding box center [215, 283] width 65 height 10
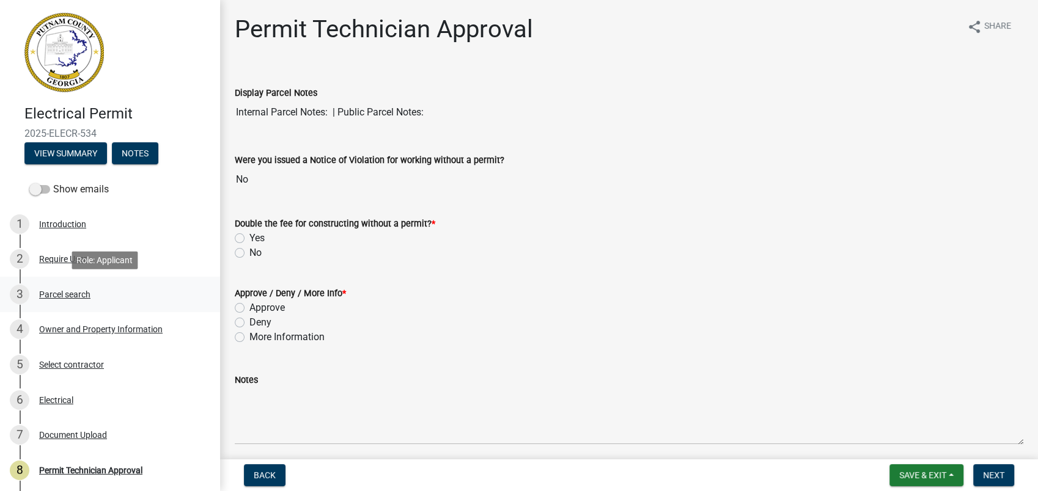
click at [68, 290] on div "Parcel search" at bounding box center [64, 294] width 51 height 9
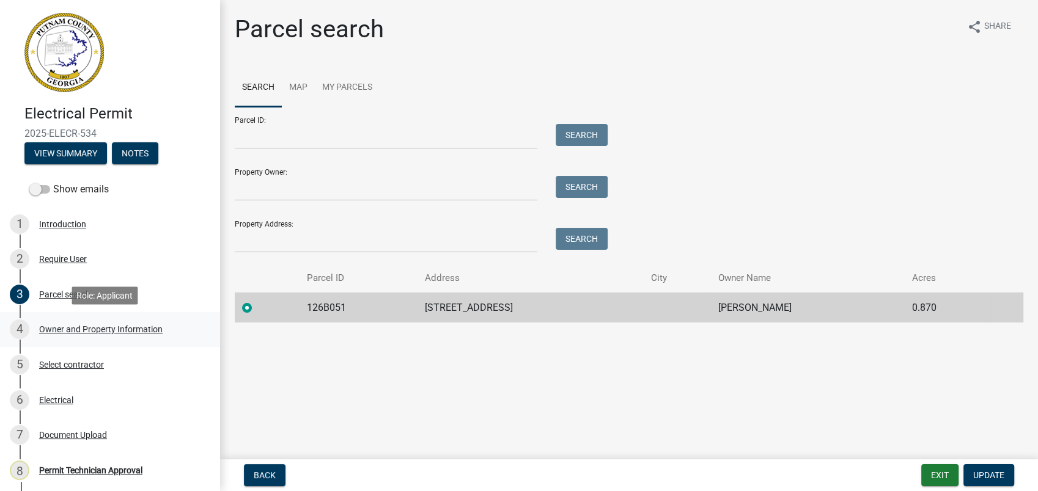
click at [112, 326] on div "Owner and Property Information" at bounding box center [100, 329] width 123 height 9
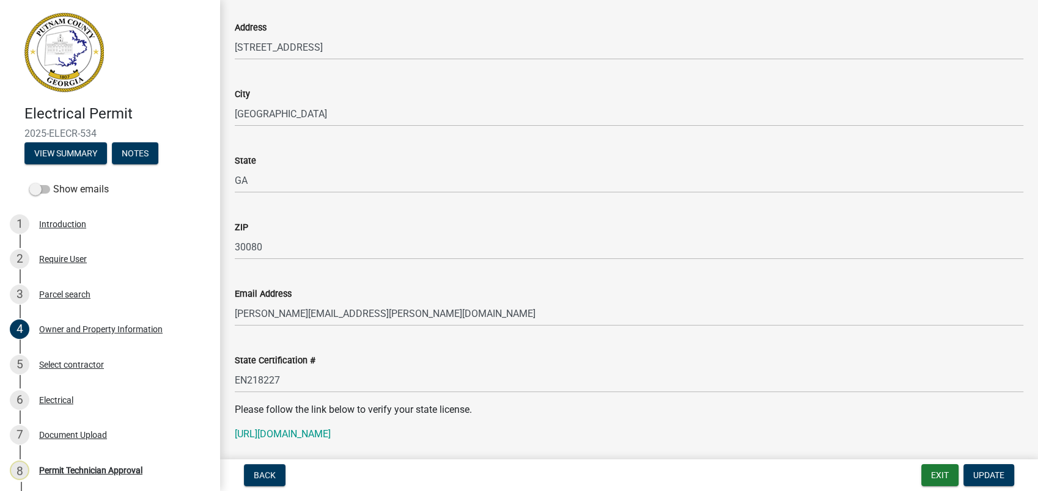
scroll to position [1290, 0]
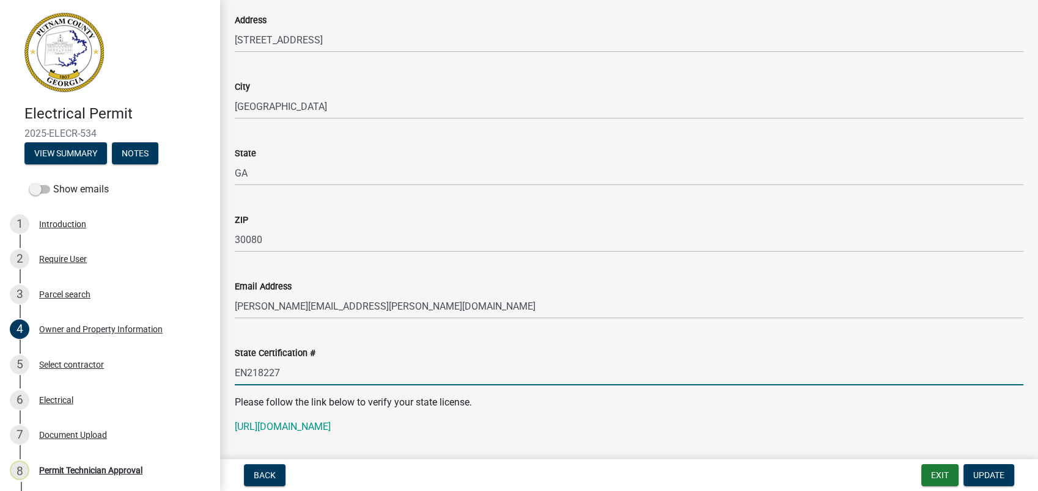
drag, startPoint x: 285, startPoint y: 372, endPoint x: 225, endPoint y: 366, distance: 60.2
click at [226, 366] on div "State Certification # EN218227" at bounding box center [629, 357] width 807 height 57
click at [319, 434] on p "https://goals.sos.ga.gov/GASOSOneStop/s/licensee-search" at bounding box center [629, 427] width 789 height 15
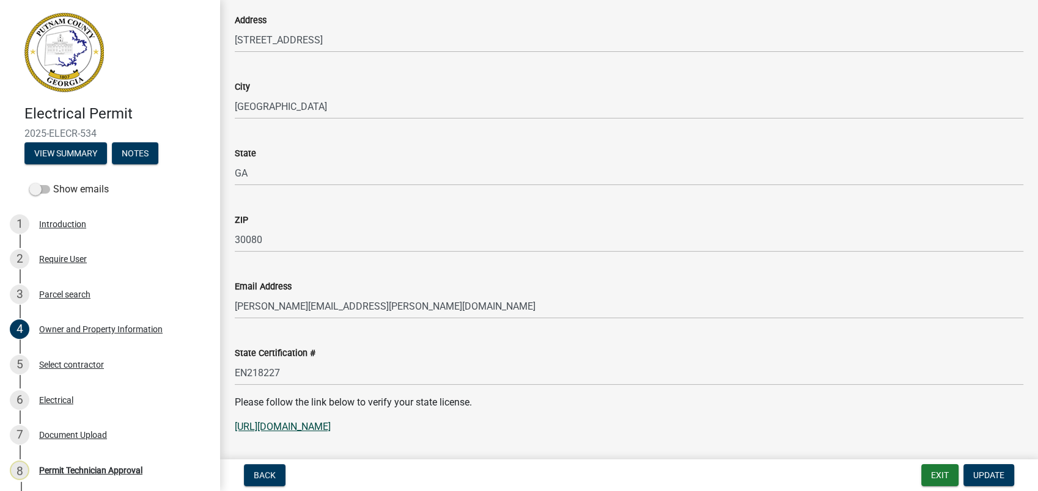
drag, startPoint x: 319, startPoint y: 434, endPoint x: 310, endPoint y: 428, distance: 11.0
click at [310, 428] on link "https://goals.sos.ga.gov/GASOSOneStop/s/licensee-search" at bounding box center [283, 427] width 96 height 12
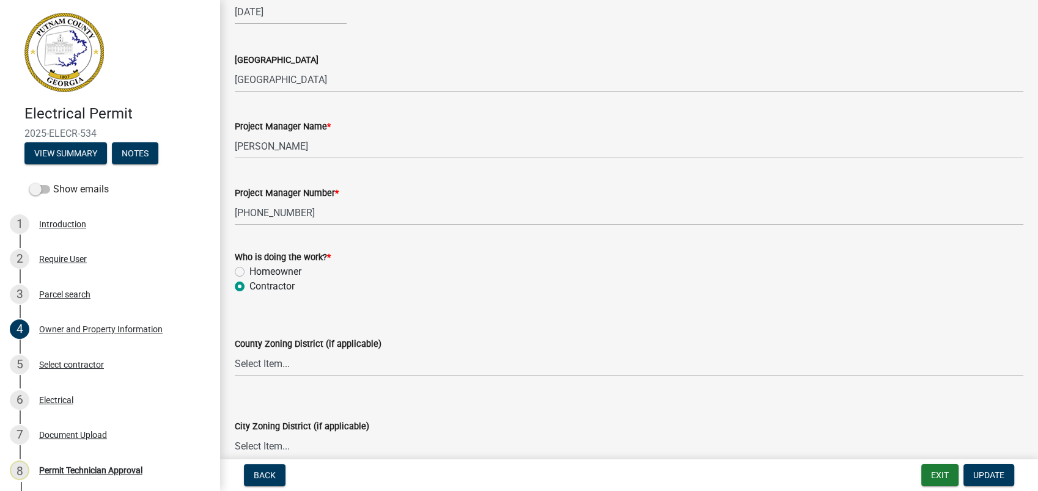
scroll to position [1970, 0]
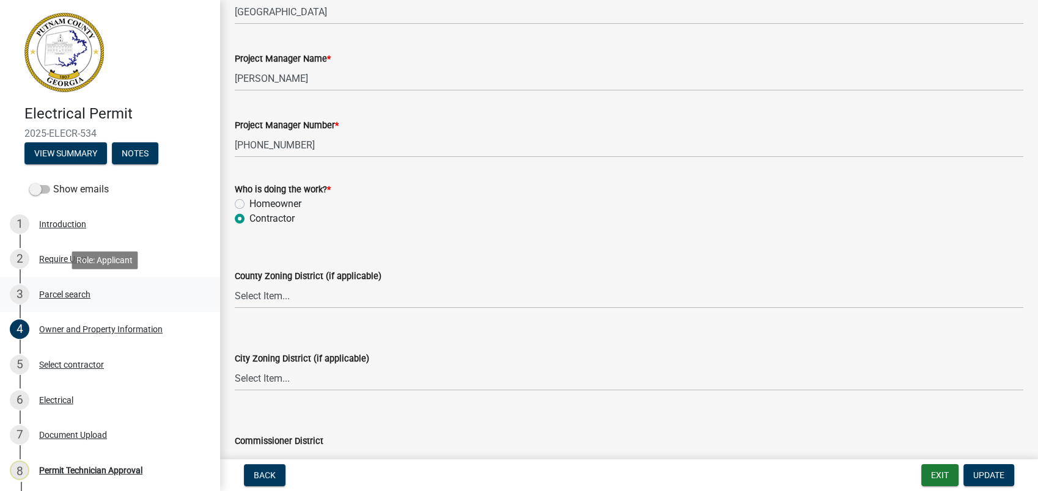
click at [55, 298] on div "Parcel search" at bounding box center [64, 294] width 51 height 9
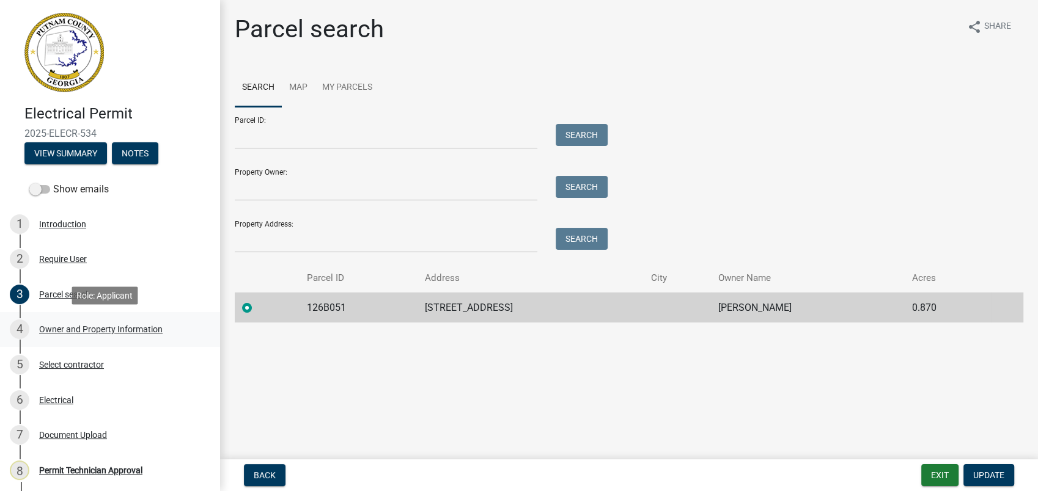
click at [132, 325] on div "Owner and Property Information" at bounding box center [100, 329] width 123 height 9
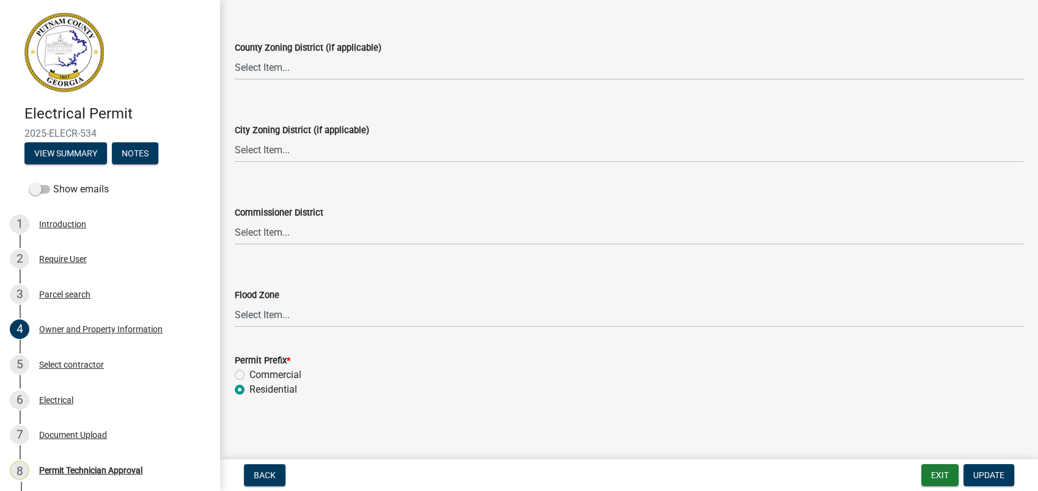
scroll to position [2199, 0]
click at [251, 64] on select "Select Item... AG-1 R-1R R-1 R-2 MHP RM-1 RM-3 C-1 C-2 I-M PUD N/A" at bounding box center [629, 66] width 789 height 25
click at [235, 54] on select "Select Item... AG-1 R-1R R-1 R-2 MHP RM-1 RM-3 C-1 C-2 I-M PUD N/A" at bounding box center [629, 66] width 789 height 25
select select "34fe85c2-5f76-4343-b6bb-8ca387e0bed7"
click at [287, 159] on select "Select Item... A-1 A-2 R-1 R-2 R-3 R-4 MHP C-1 C-2 I-1 I-2 DB FH H-P N/A" at bounding box center [629, 149] width 789 height 25
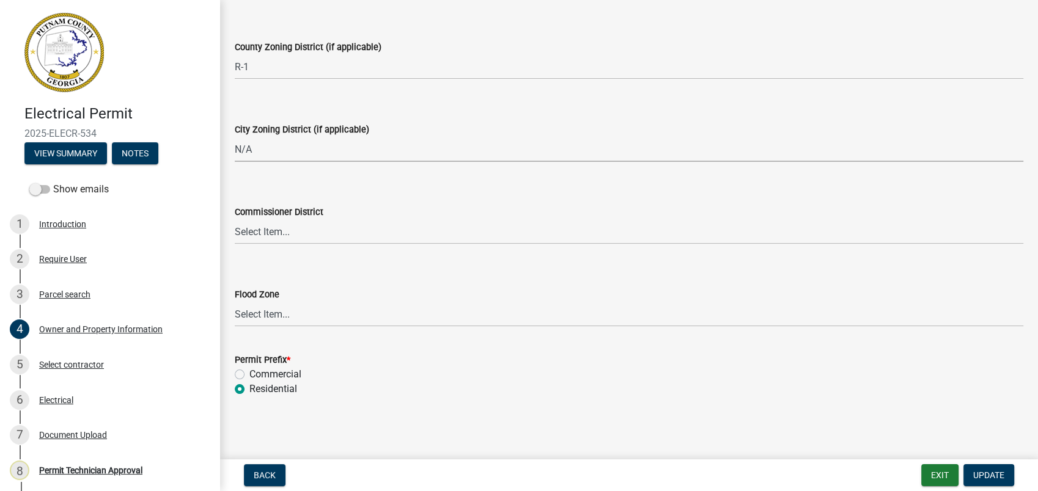
click at [235, 137] on select "Select Item... A-1 A-2 R-1 R-2 R-3 R-4 MHP C-1 C-2 I-1 I-2 DB FH H-P N/A" at bounding box center [629, 149] width 789 height 25
select select "83394b22-4a11-496c-8e5c-75ade2e72faf"
click at [251, 230] on select "Select Item... District 1 District 2 District 3 District 4" at bounding box center [629, 231] width 789 height 25
click at [235, 219] on select "Select Item... District 1 District 2 District 3 District 4" at bounding box center [629, 231] width 789 height 25
select select "469c5908-2854-42d5-89ed-bee7fc26529e"
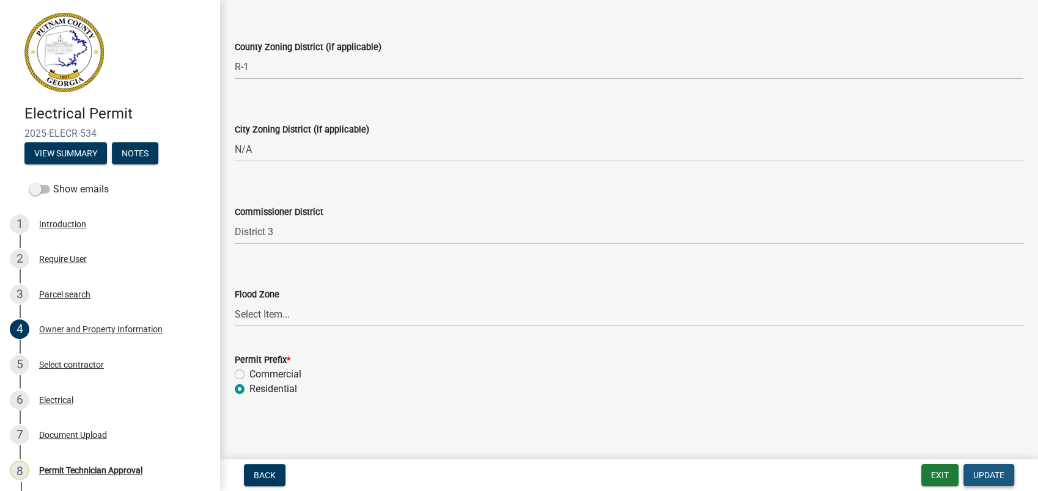
click at [994, 471] on span "Update" at bounding box center [988, 476] width 31 height 10
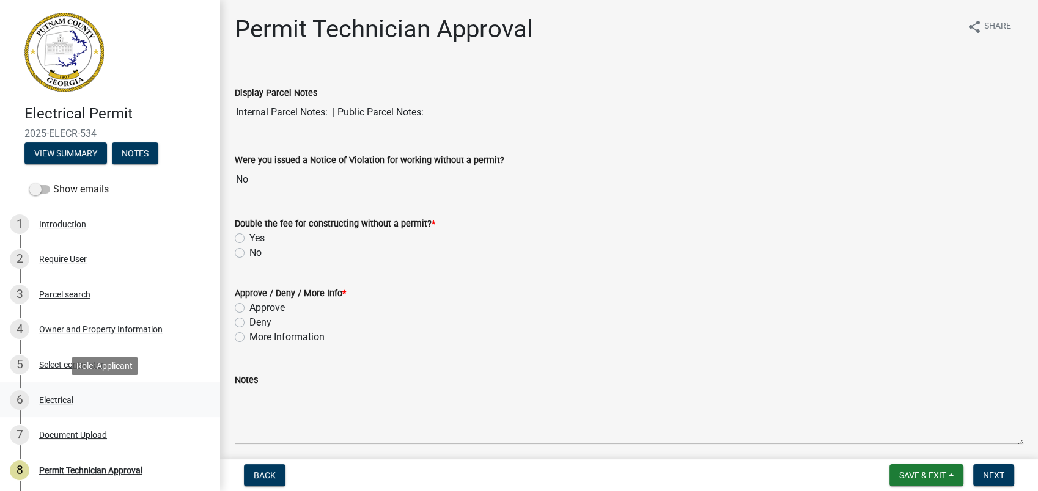
click at [53, 402] on div "Electrical" at bounding box center [56, 400] width 34 height 9
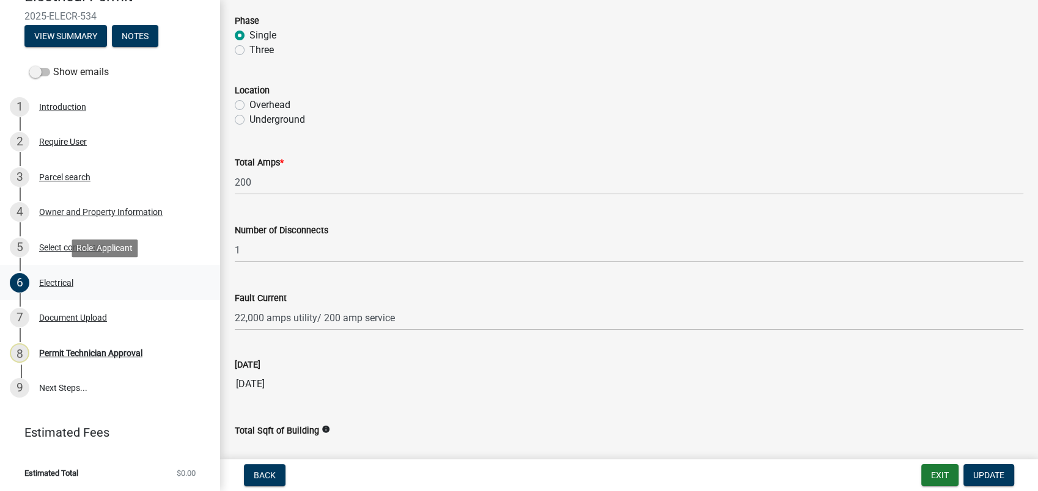
scroll to position [117, 0]
click at [86, 323] on div "7 Document Upload" at bounding box center [105, 318] width 191 height 20
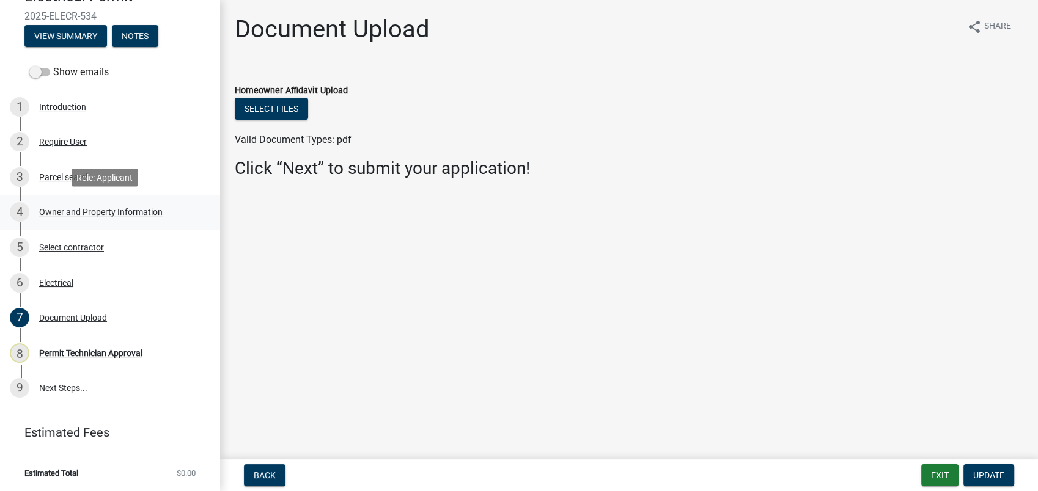
click at [75, 213] on div "Owner and Property Information" at bounding box center [100, 212] width 123 height 9
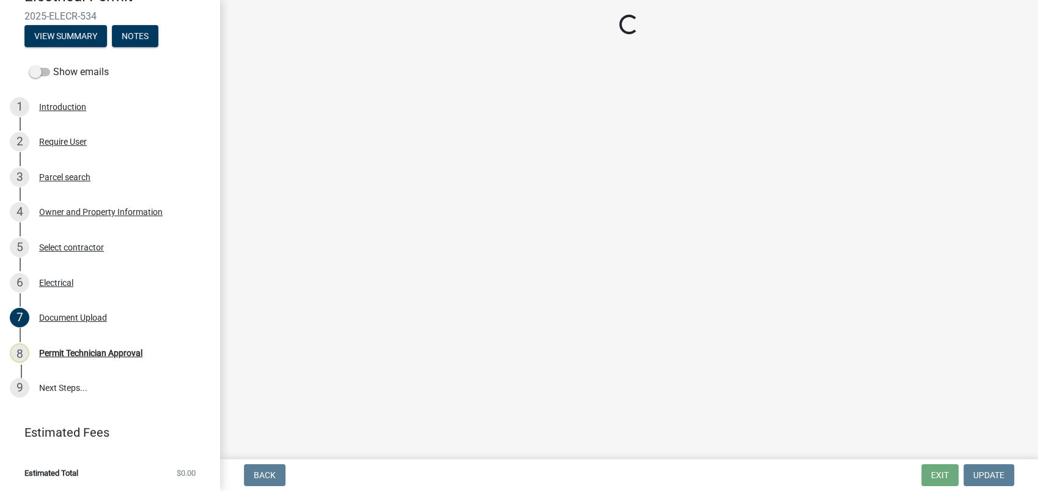
select select "34fe85c2-5f76-4343-b6bb-8ca387e0bed7"
select select "83394b22-4a11-496c-8e5c-75ade2e72faf"
select select "469c5908-2854-42d5-89ed-bee7fc26529e"
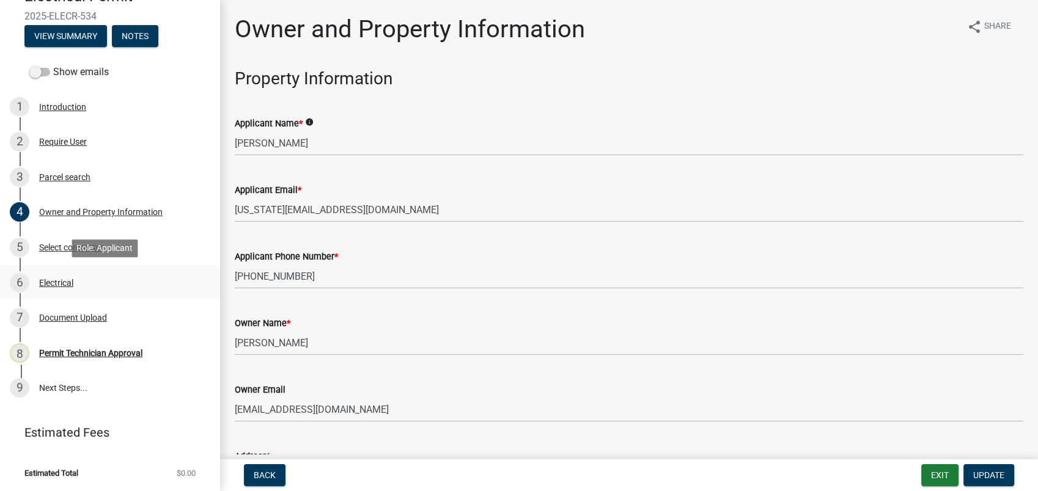
click at [49, 281] on div "Electrical" at bounding box center [56, 283] width 34 height 9
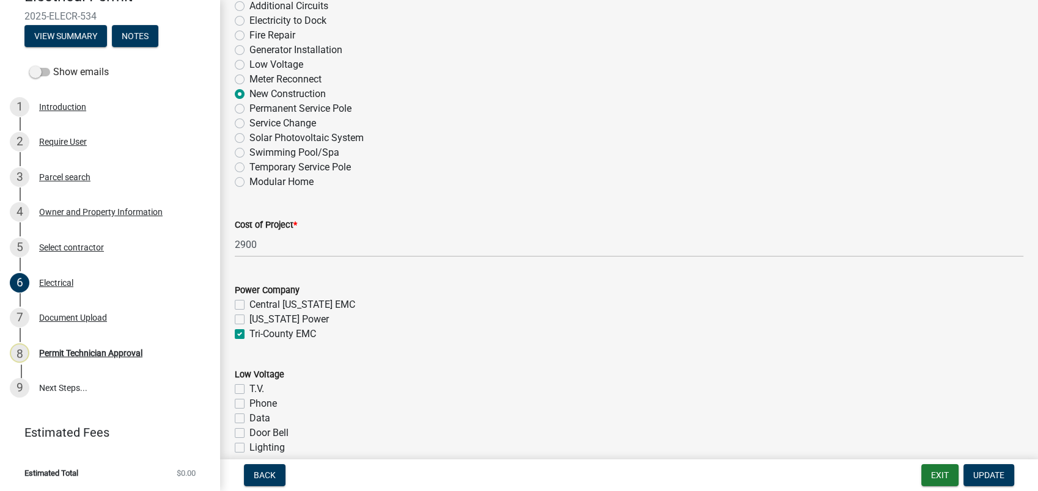
scroll to position [475, 0]
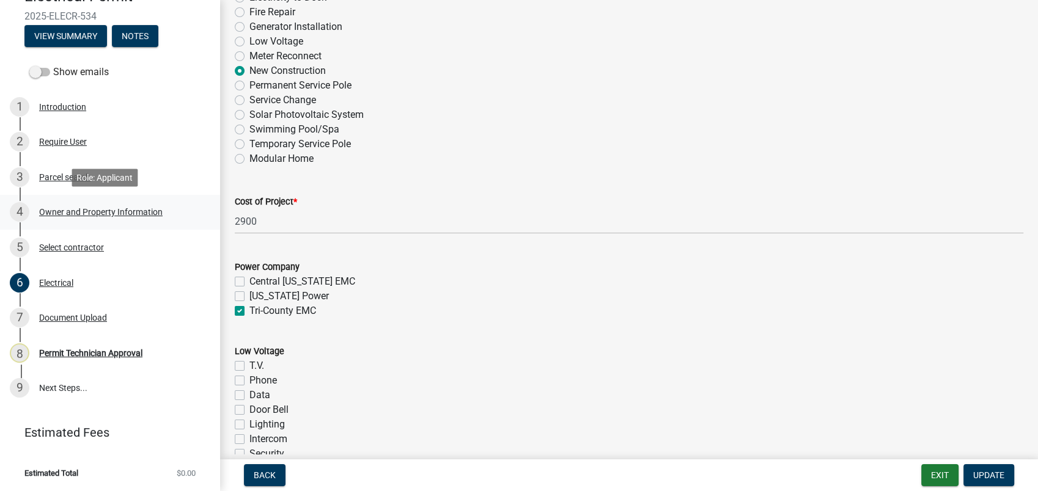
click at [66, 209] on div "Owner and Property Information" at bounding box center [100, 212] width 123 height 9
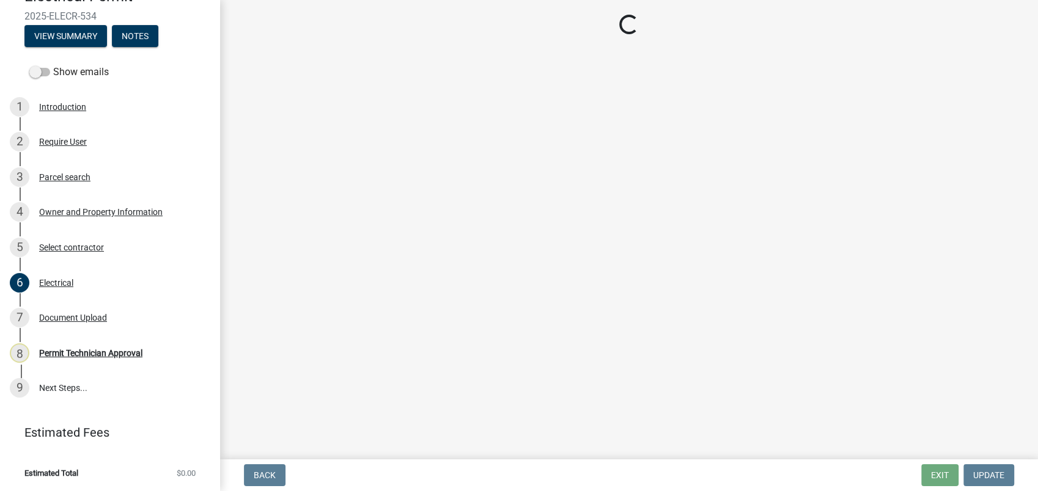
select select "34fe85c2-5f76-4343-b6bb-8ca387e0bed7"
select select "83394b22-4a11-496c-8e5c-75ade2e72faf"
select select "469c5908-2854-42d5-89ed-bee7fc26529e"
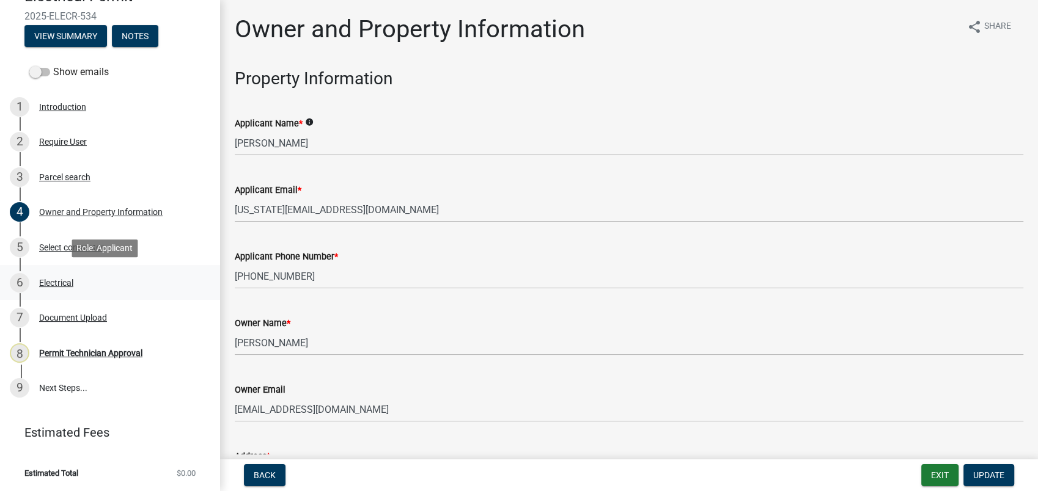
click at [64, 282] on div "Electrical" at bounding box center [56, 283] width 34 height 9
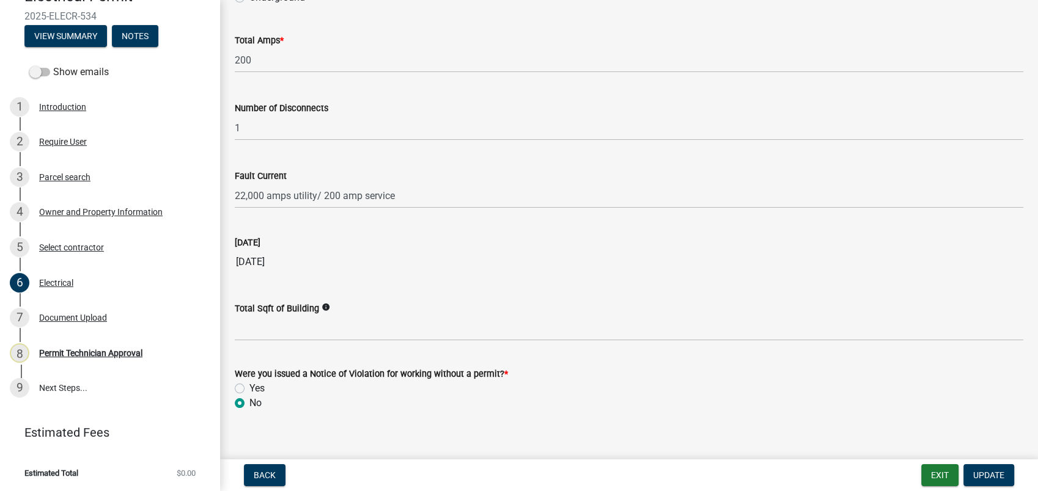
scroll to position [1227, 0]
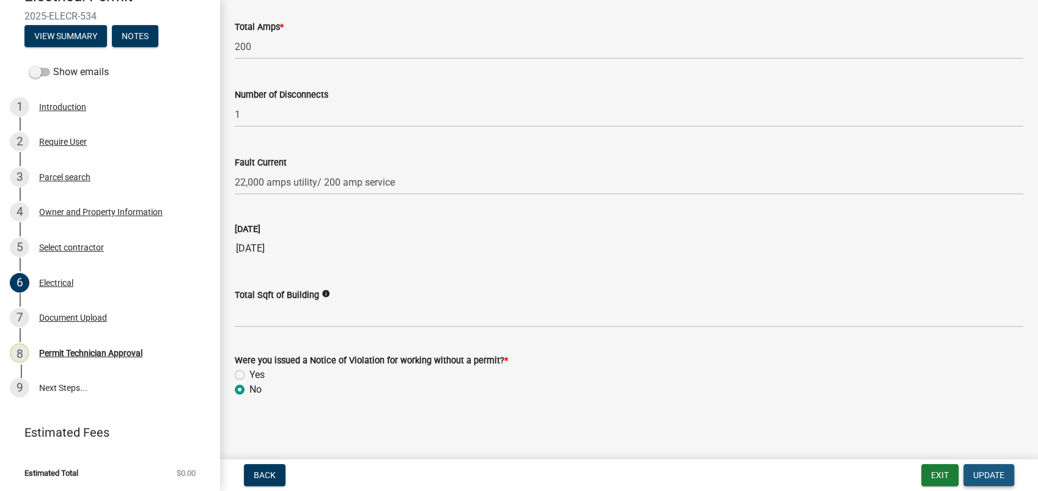
click at [982, 476] on span "Update" at bounding box center [988, 476] width 31 height 10
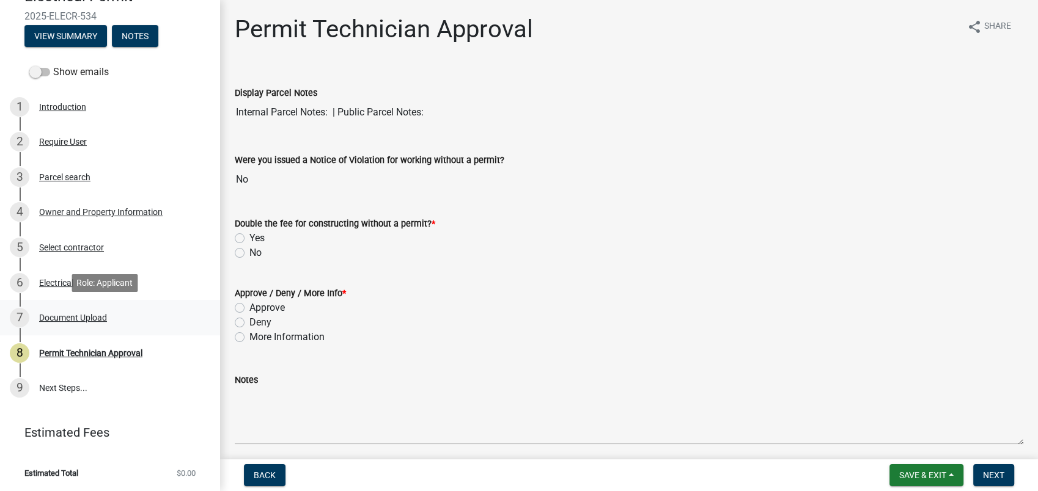
click at [67, 322] on div "Document Upload" at bounding box center [73, 318] width 68 height 9
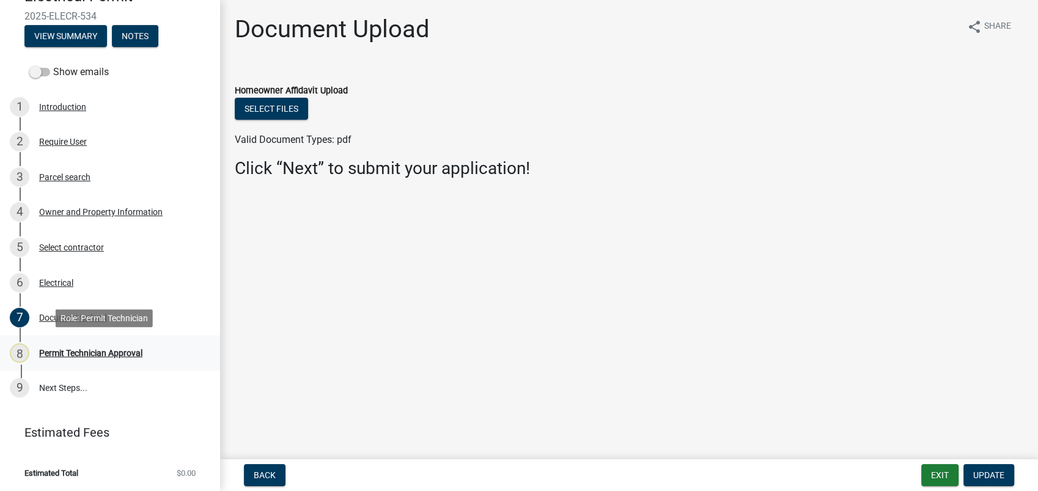
click at [101, 351] on div "Permit Technician Approval" at bounding box center [90, 353] width 103 height 9
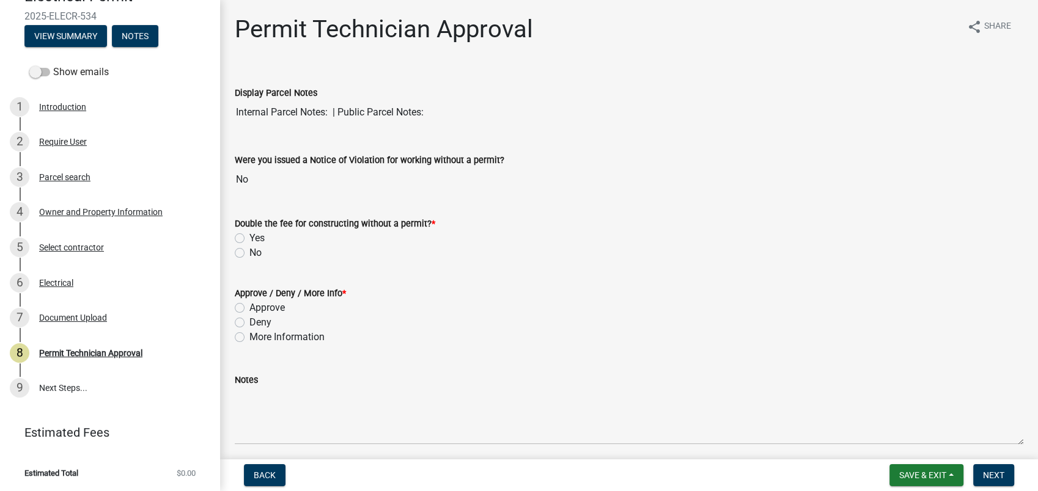
click at [249, 252] on label "No" at bounding box center [255, 253] width 12 height 15
click at [249, 252] on input "No" at bounding box center [253, 250] width 8 height 8
radio input "true"
click at [249, 308] on label "Approve" at bounding box center [266, 308] width 35 height 15
click at [249, 308] on input "Approve" at bounding box center [253, 305] width 8 height 8
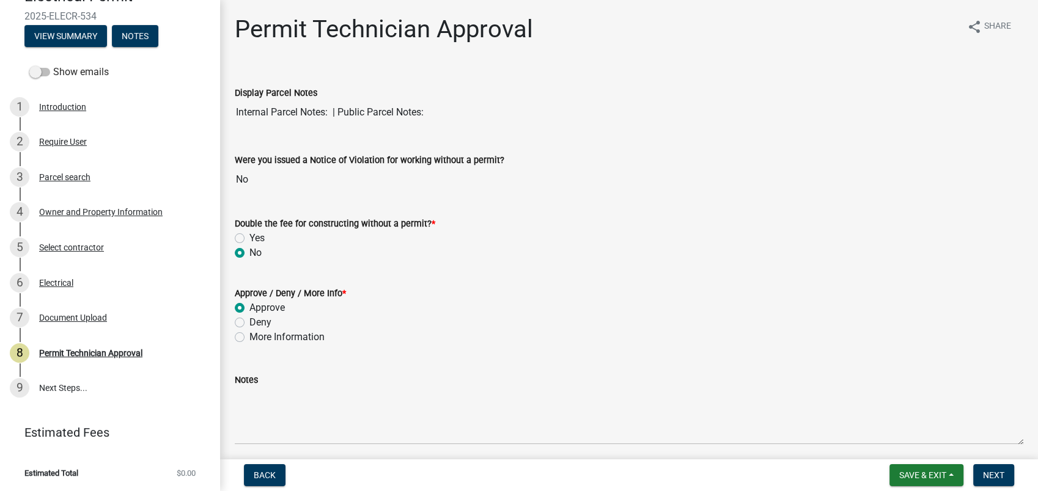
radio input "true"
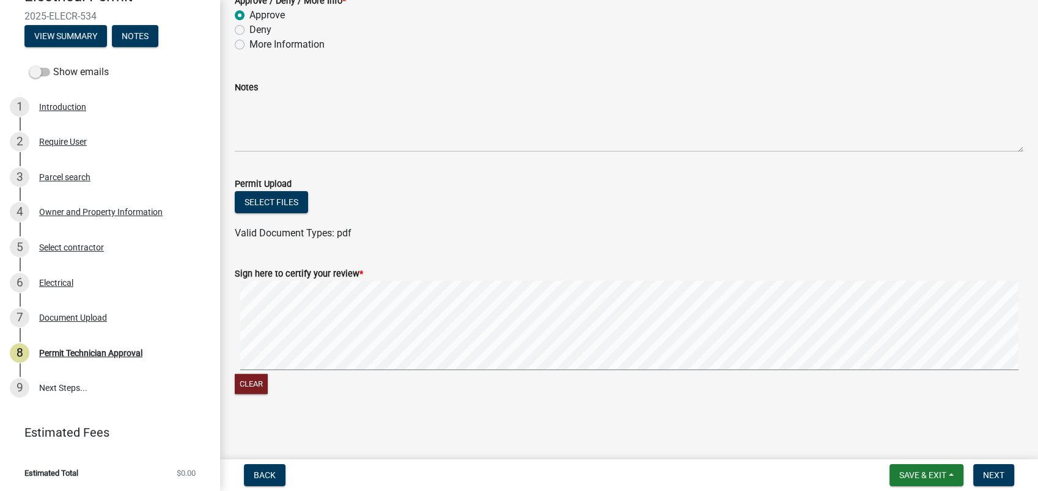
click at [553, 371] on signature-pad at bounding box center [629, 327] width 789 height 93
click at [990, 481] on button "Next" at bounding box center [993, 476] width 41 height 22
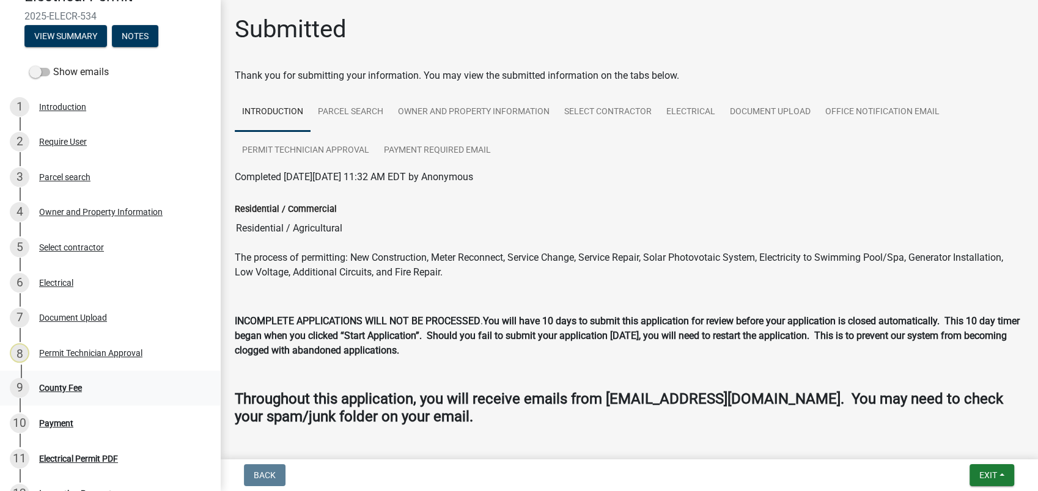
click at [62, 391] on div "County Fee" at bounding box center [60, 388] width 43 height 9
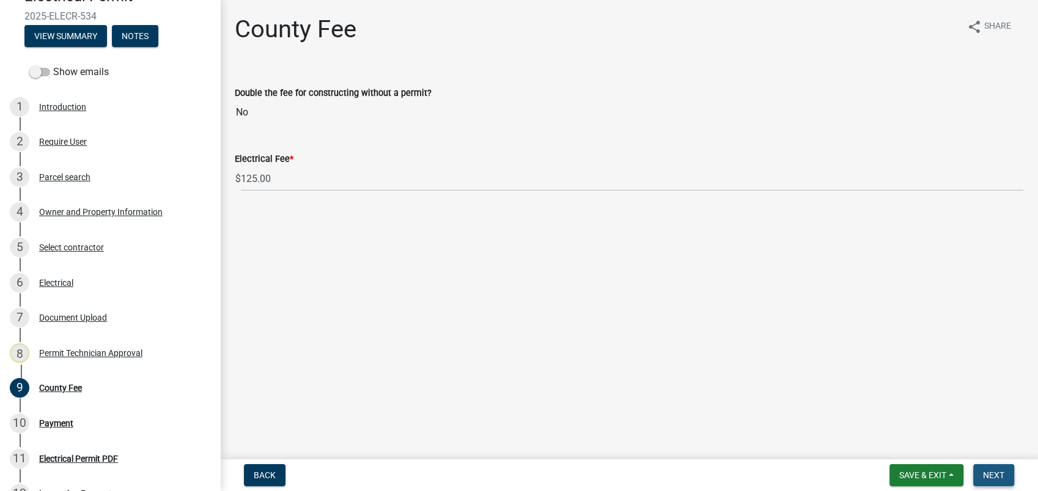
click at [993, 476] on span "Next" at bounding box center [993, 476] width 21 height 10
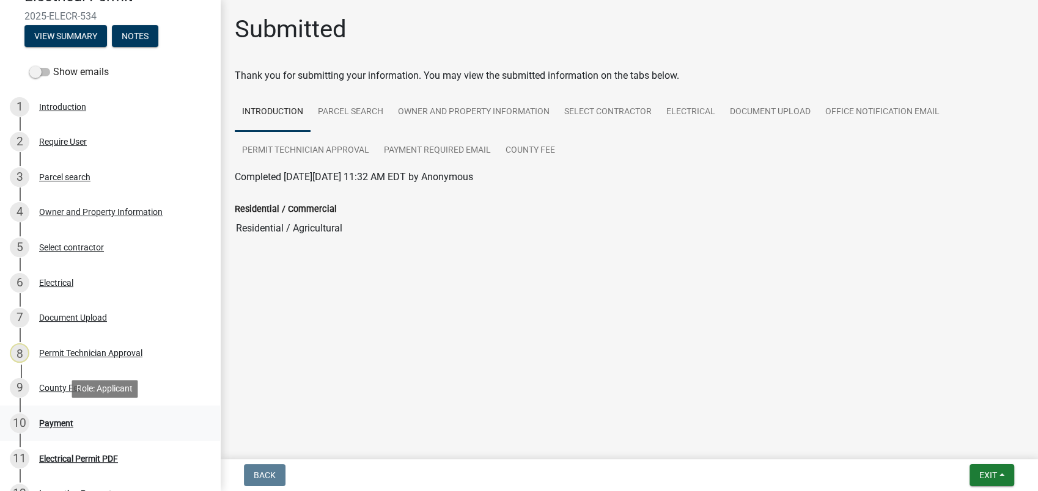
click at [50, 421] on div "10 Payment" at bounding box center [105, 424] width 191 height 20
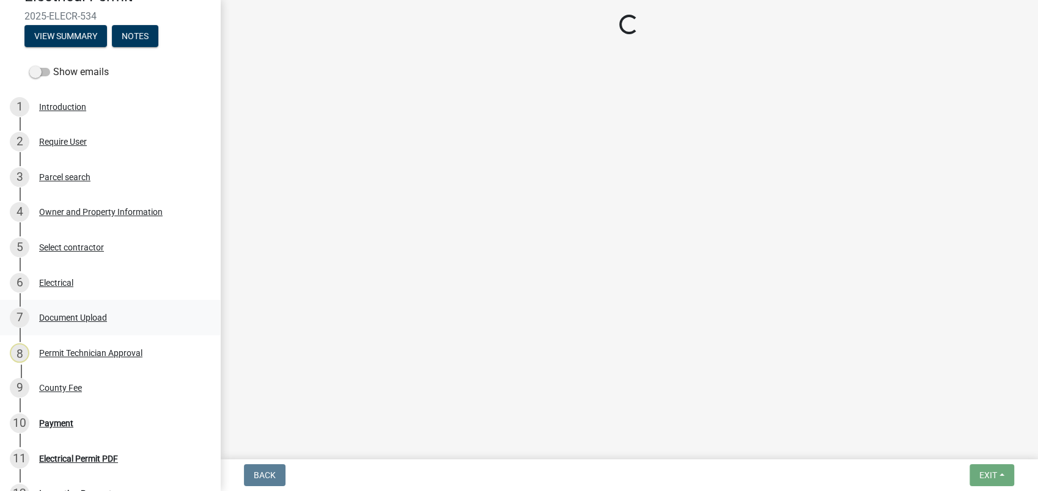
select select "3: 3"
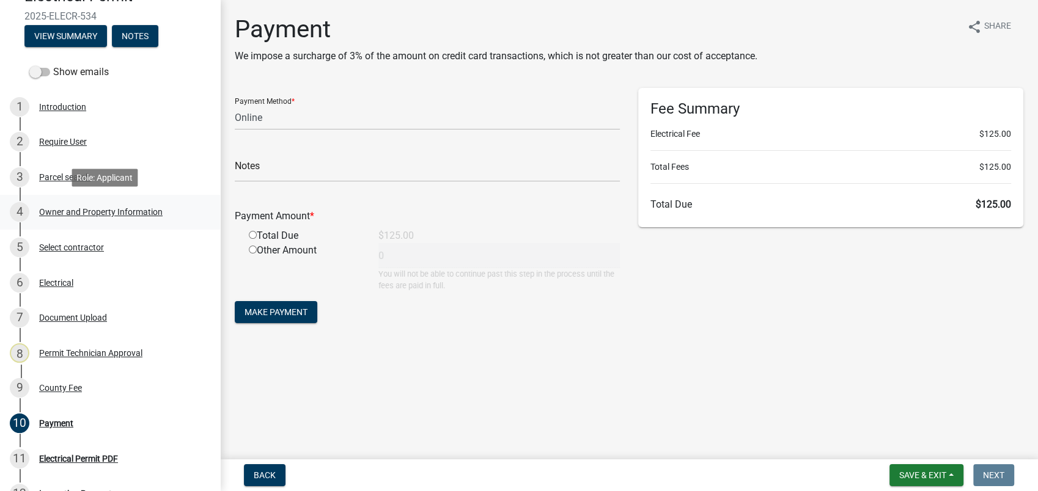
click at [93, 210] on div "Owner and Property Information" at bounding box center [100, 212] width 123 height 9
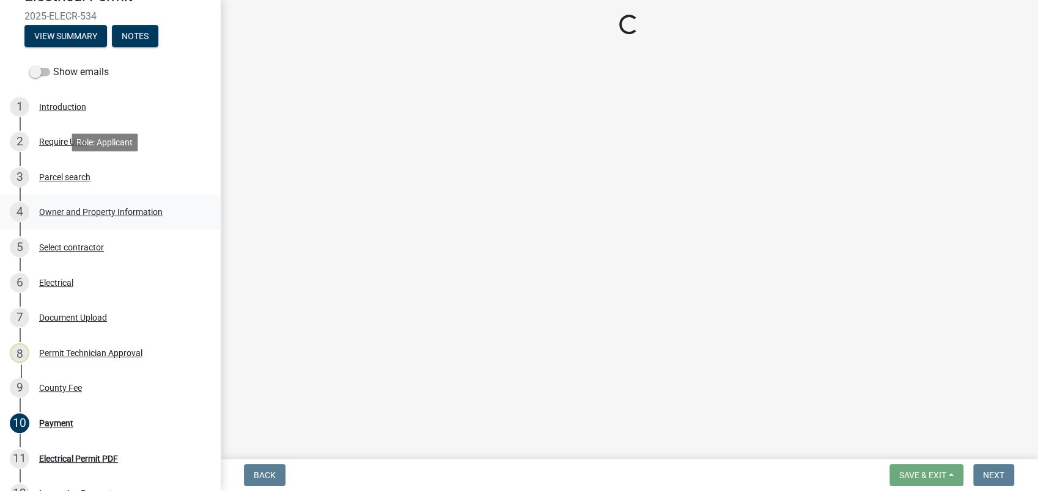
select select "34fe85c2-5f76-4343-b6bb-8ca387e0bed7"
select select "83394b22-4a11-496c-8e5c-75ade2e72faf"
select select "469c5908-2854-42d5-89ed-bee7fc26529e"
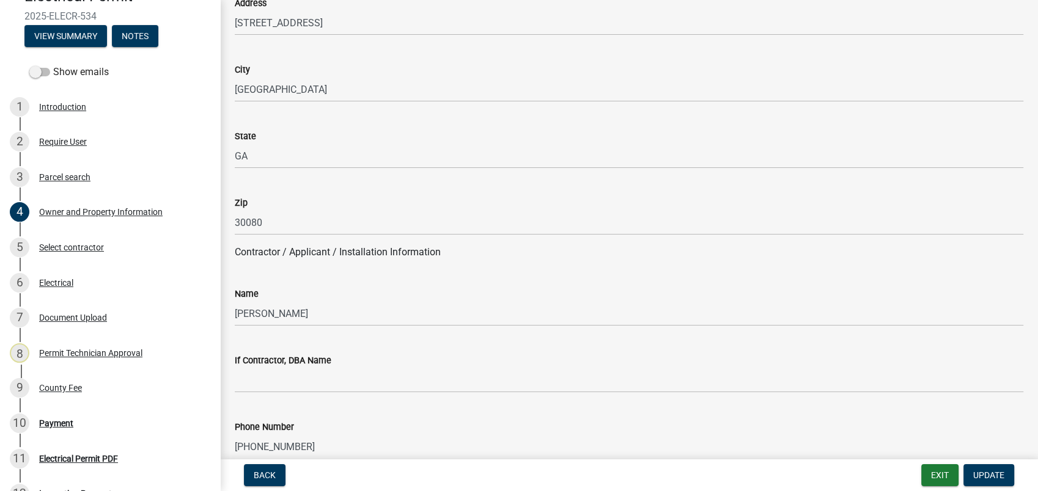
scroll to position [1018, 0]
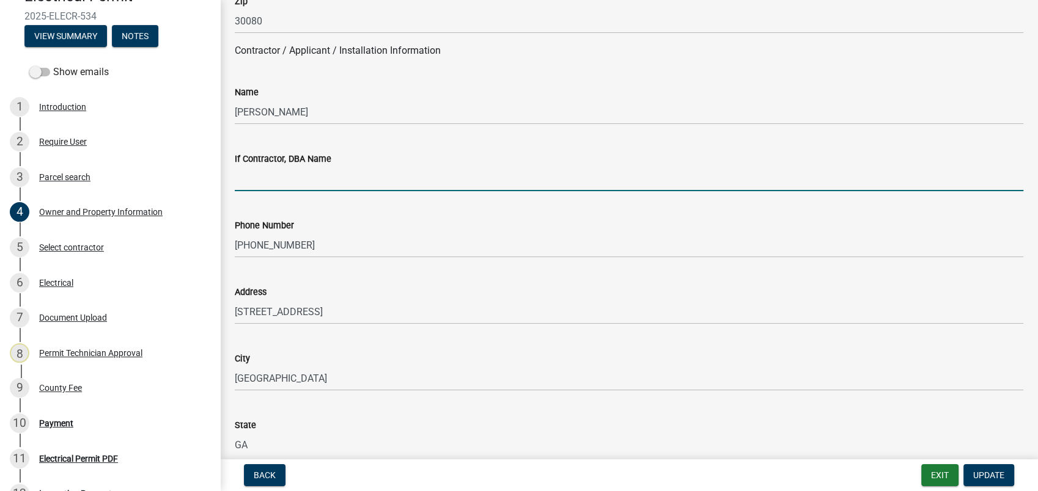
click at [250, 185] on input "If Contractor, DBA Name" at bounding box center [629, 178] width 789 height 25
type input "Solar Energy Partners LLC"
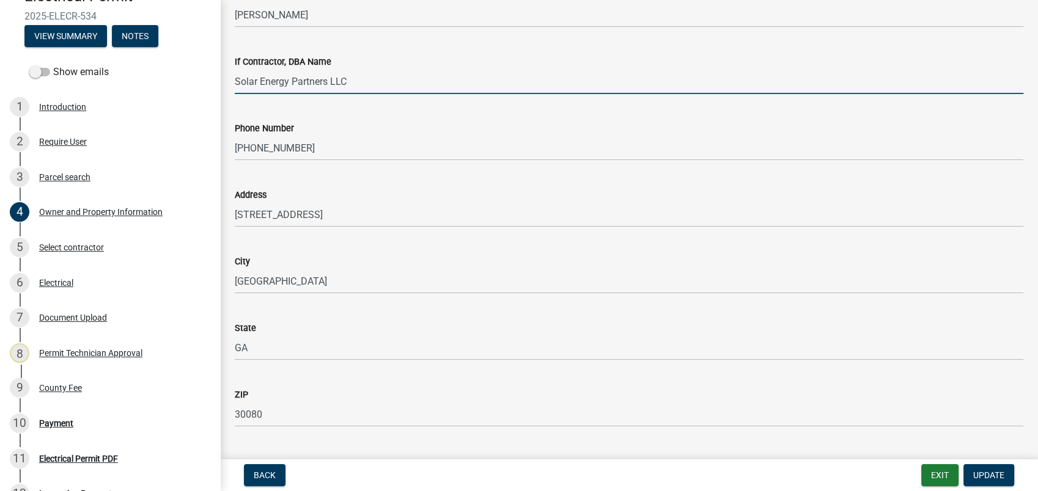
scroll to position [1223, 0]
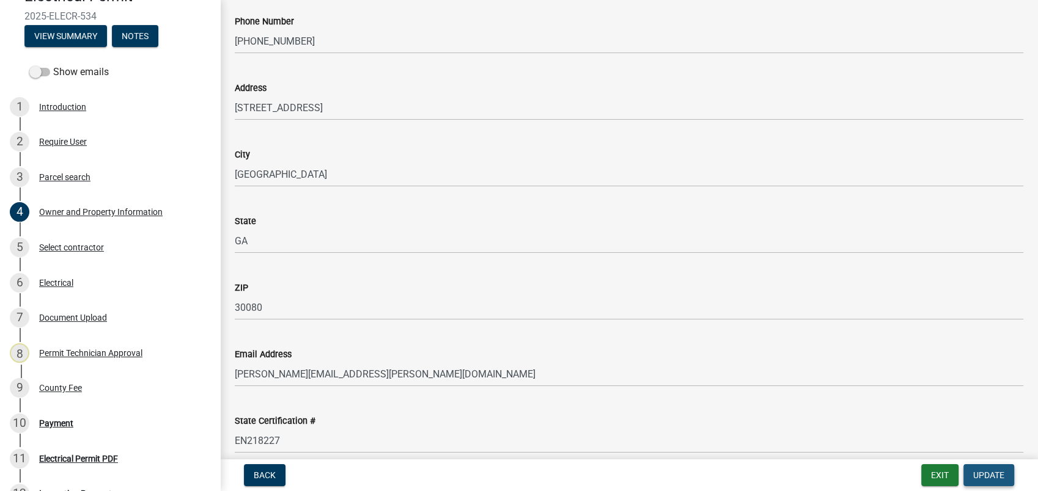
click at [993, 480] on span "Update" at bounding box center [988, 476] width 31 height 10
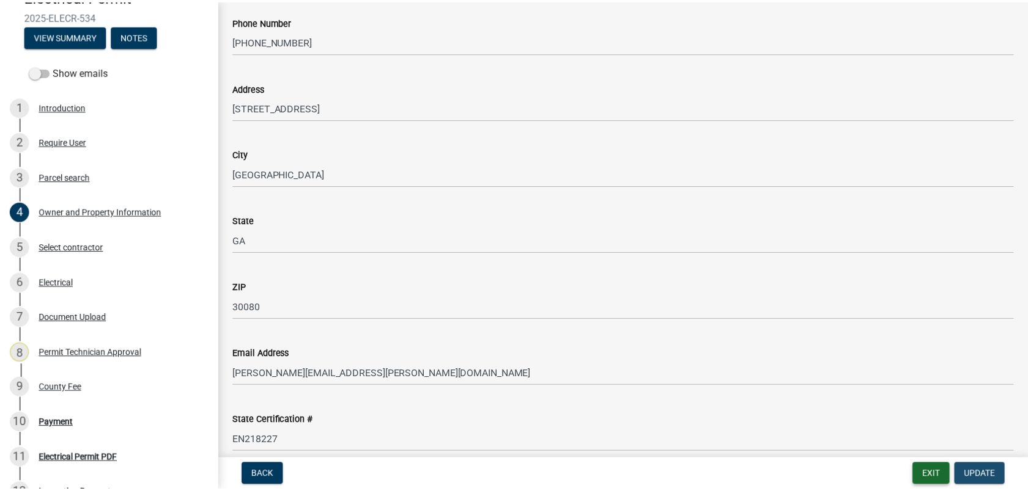
scroll to position [0, 0]
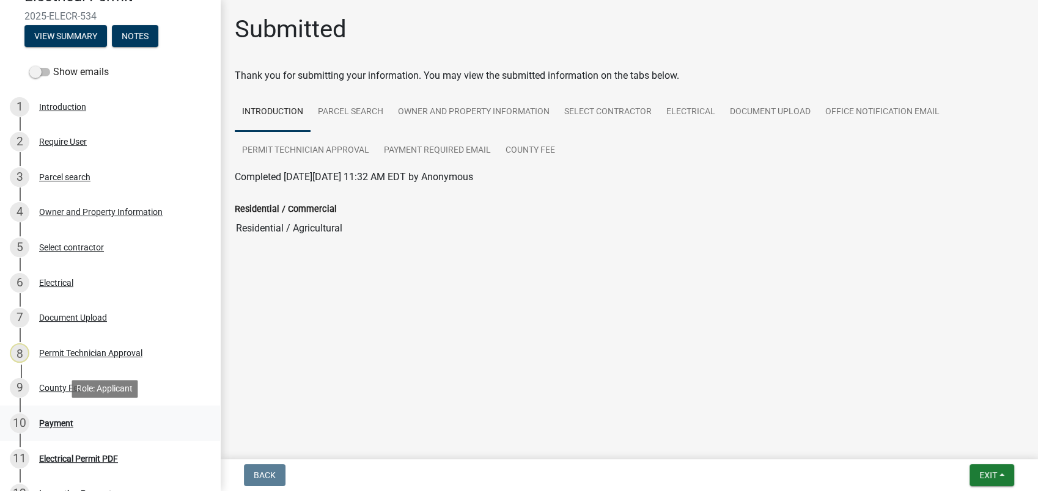
click at [59, 421] on div "Payment" at bounding box center [56, 423] width 34 height 9
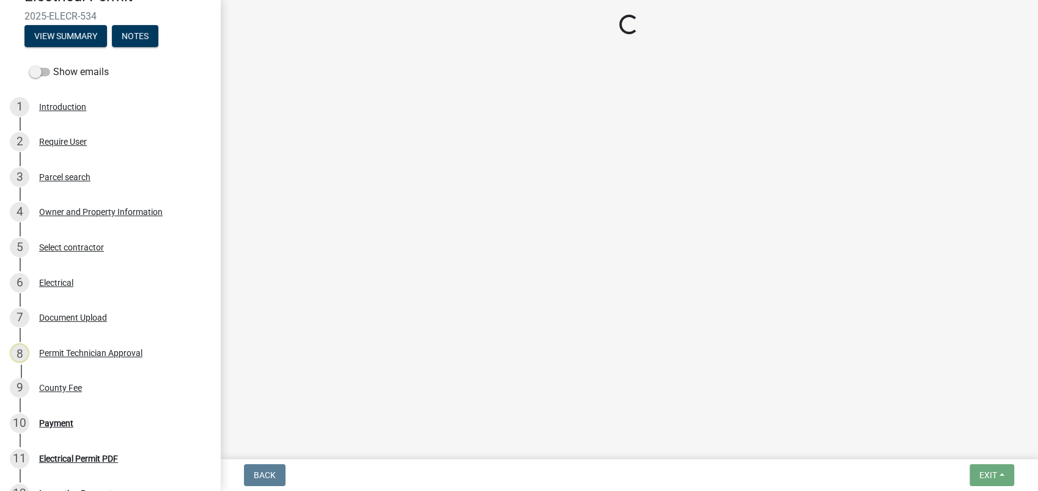
select select "3: 3"
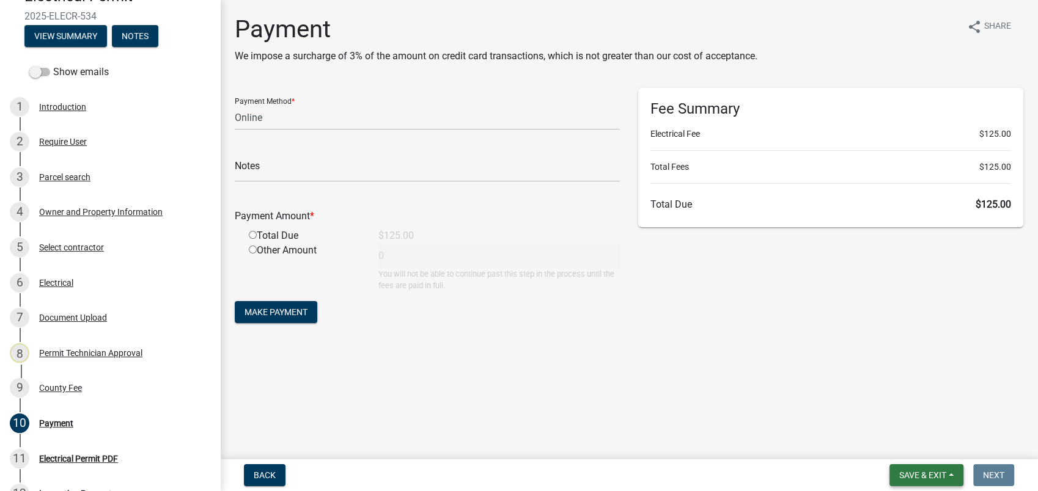
click at [927, 475] on span "Save & Exit" at bounding box center [922, 476] width 47 height 10
click at [916, 440] on button "Save & Exit" at bounding box center [915, 443] width 98 height 29
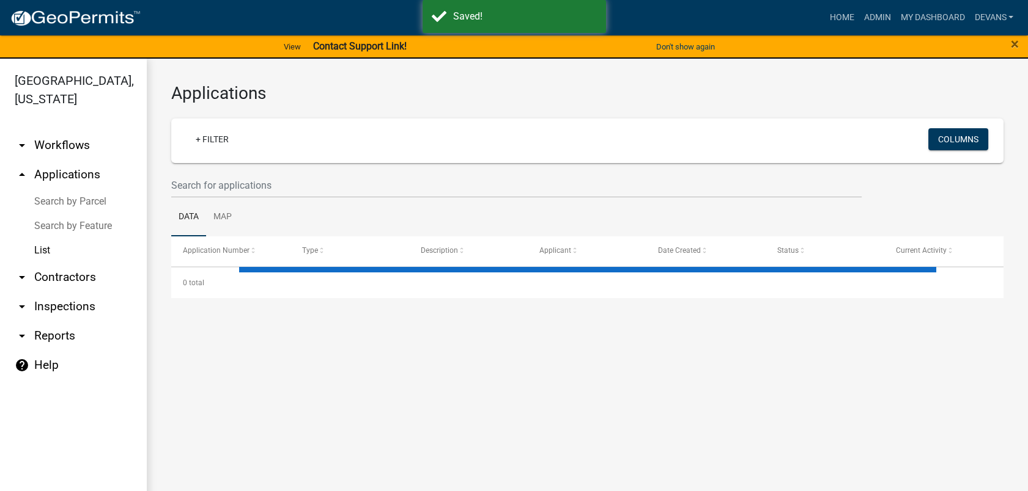
select select "1: 25"
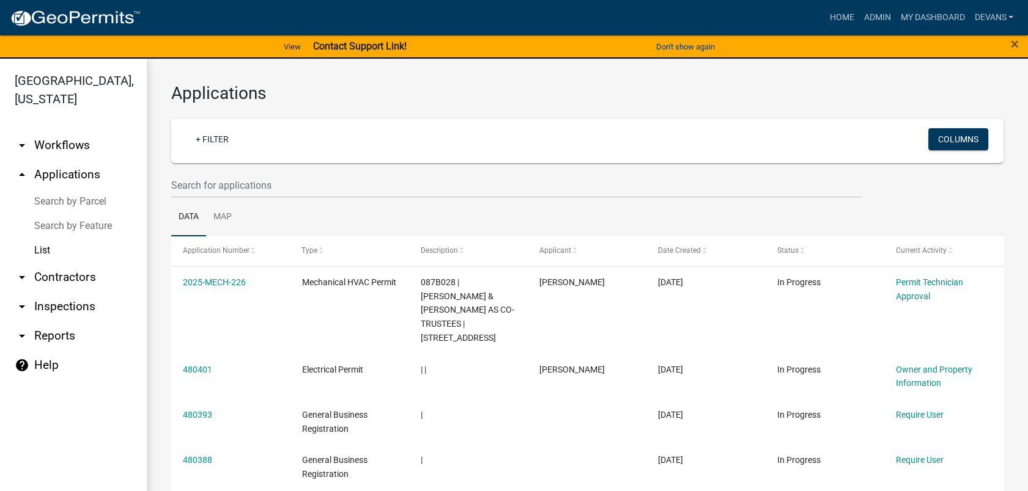
click at [73, 172] on link "arrow_drop_up Applications" at bounding box center [73, 174] width 147 height 29
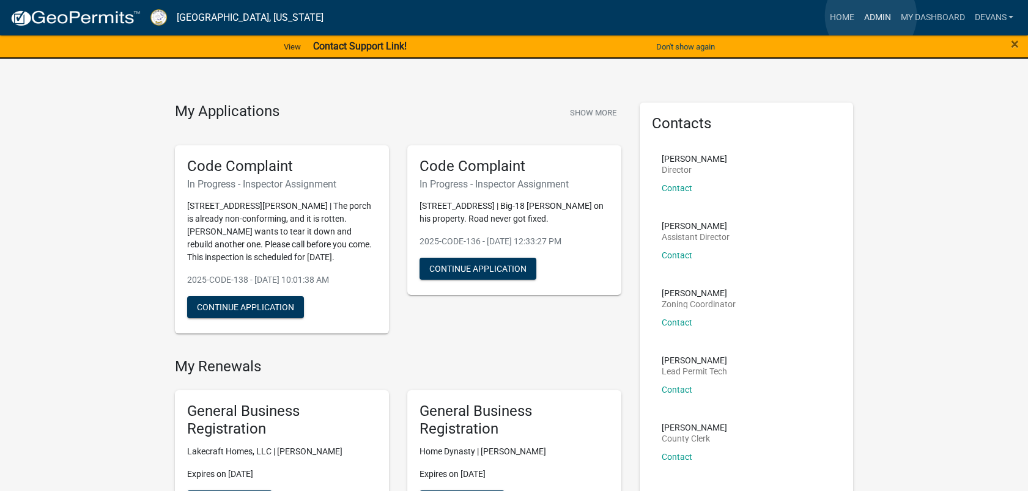
click at [870, 16] on link "Admin" at bounding box center [876, 17] width 37 height 23
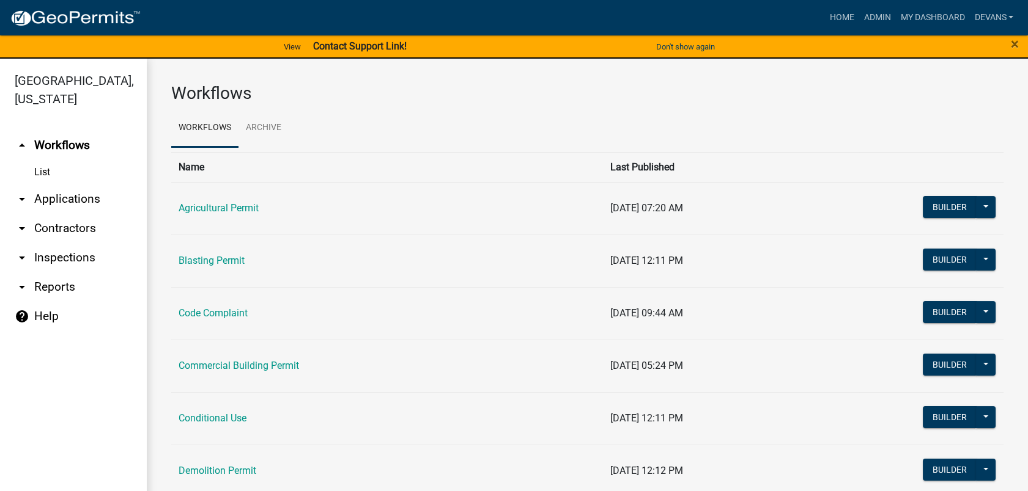
scroll to position [543, 0]
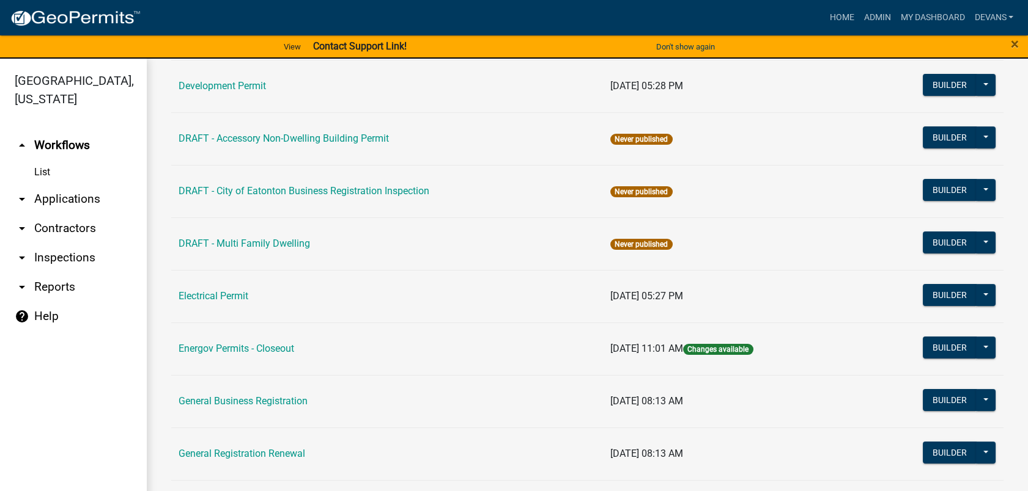
click at [228, 288] on td "Electrical Permit" at bounding box center [387, 296] width 432 height 53
click at [229, 293] on link "Electrical Permit" at bounding box center [213, 296] width 70 height 12
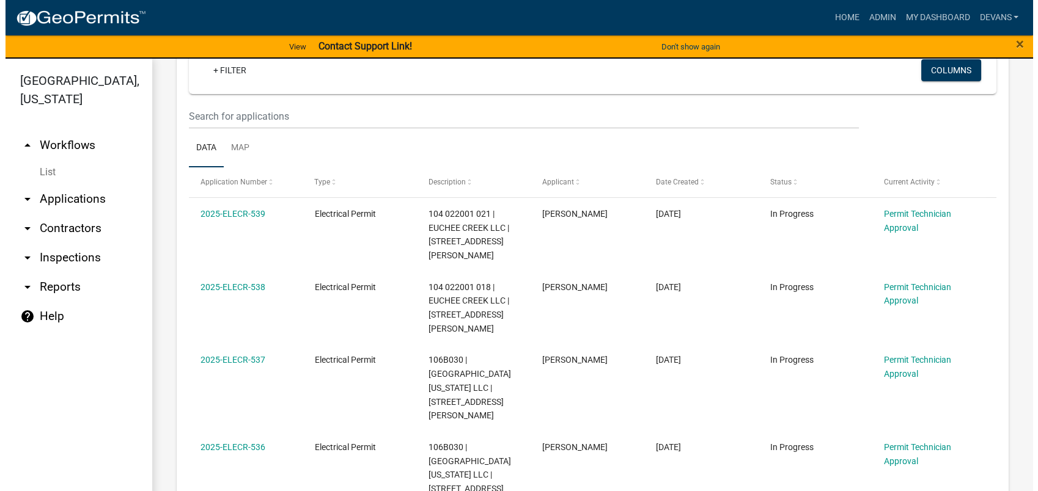
scroll to position [475, 0]
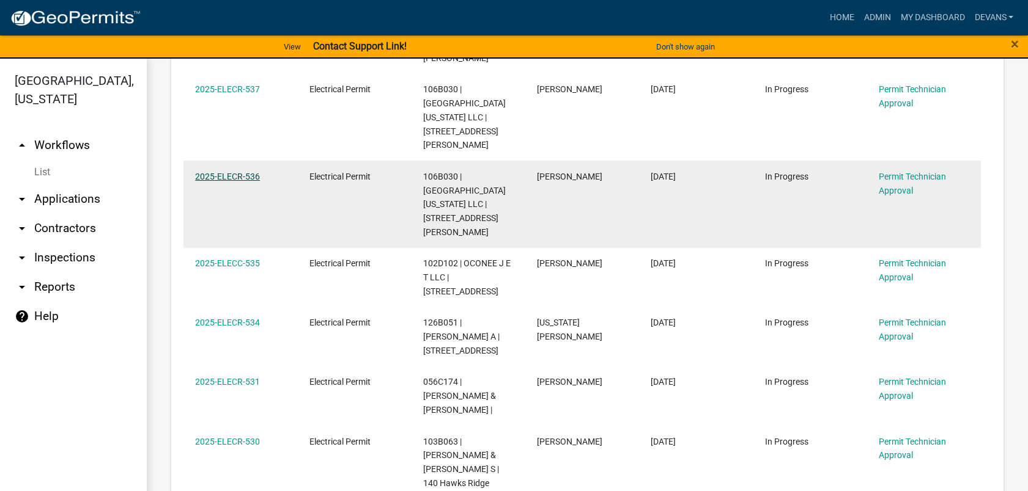
click at [215, 172] on link "2025-ELECR-536" at bounding box center [227, 177] width 65 height 10
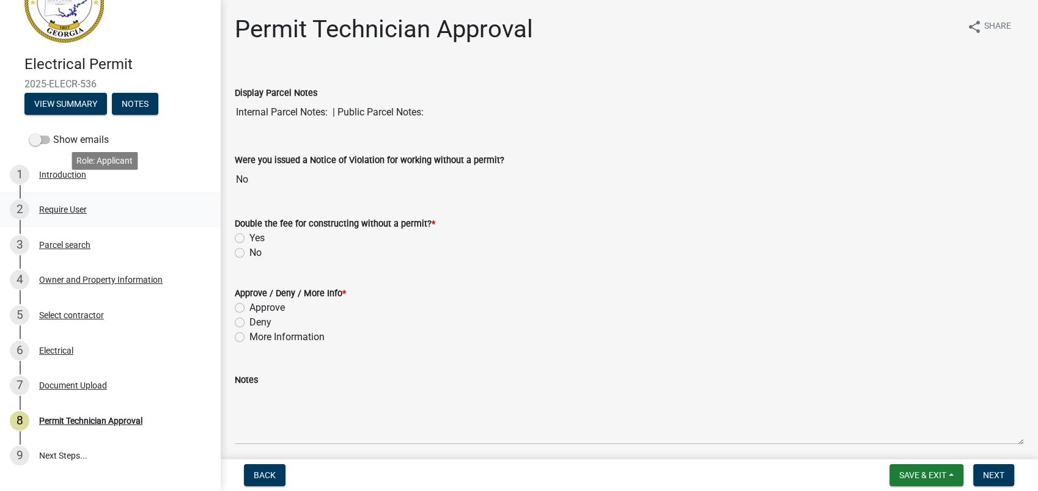
scroll to position [117, 0]
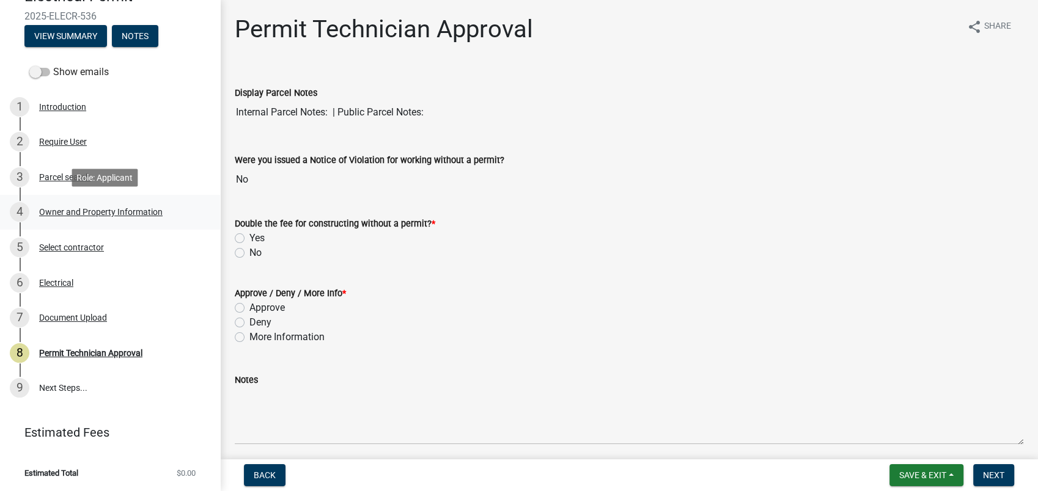
click at [83, 213] on div "Owner and Property Information" at bounding box center [100, 212] width 123 height 9
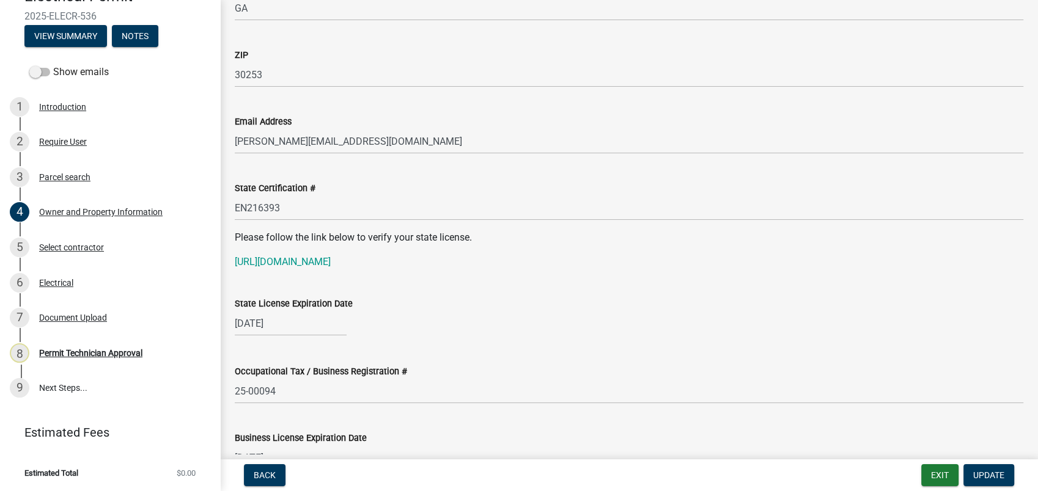
scroll to position [1562, 0]
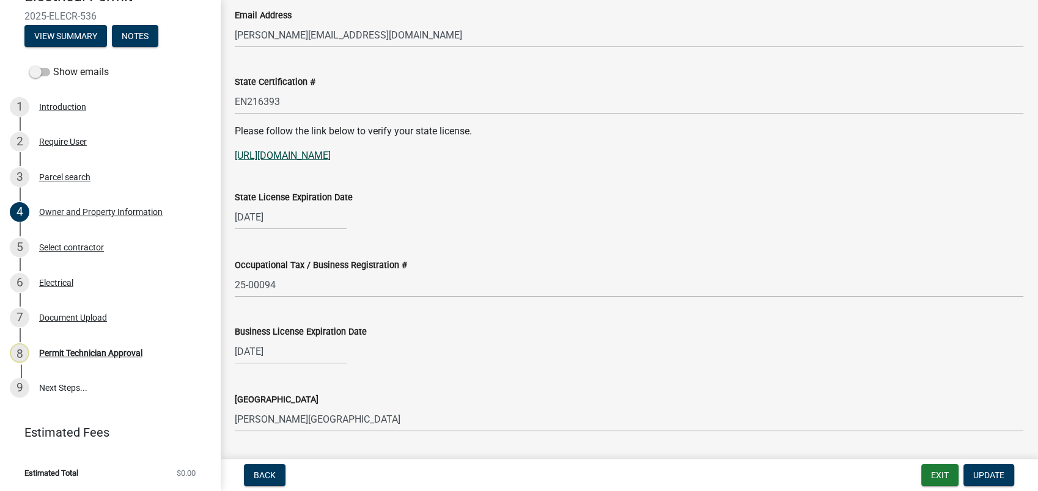
click at [284, 159] on link "[URL][DOMAIN_NAME]" at bounding box center [283, 156] width 96 height 12
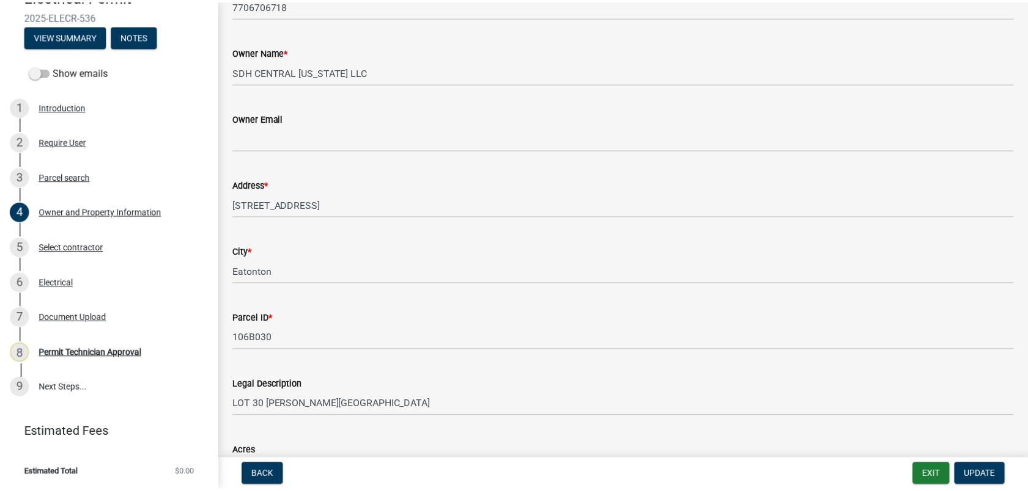
scroll to position [0, 0]
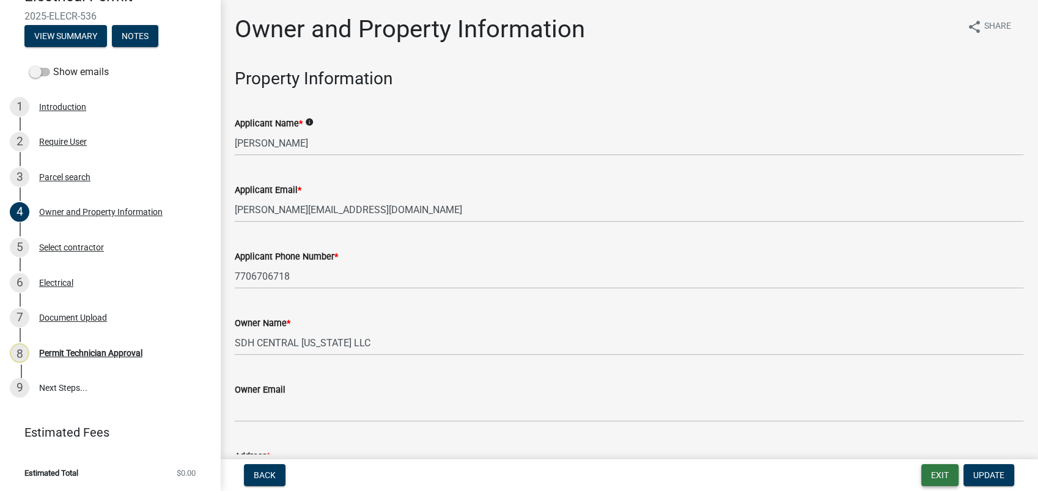
click at [933, 474] on button "Exit" at bounding box center [939, 476] width 37 height 22
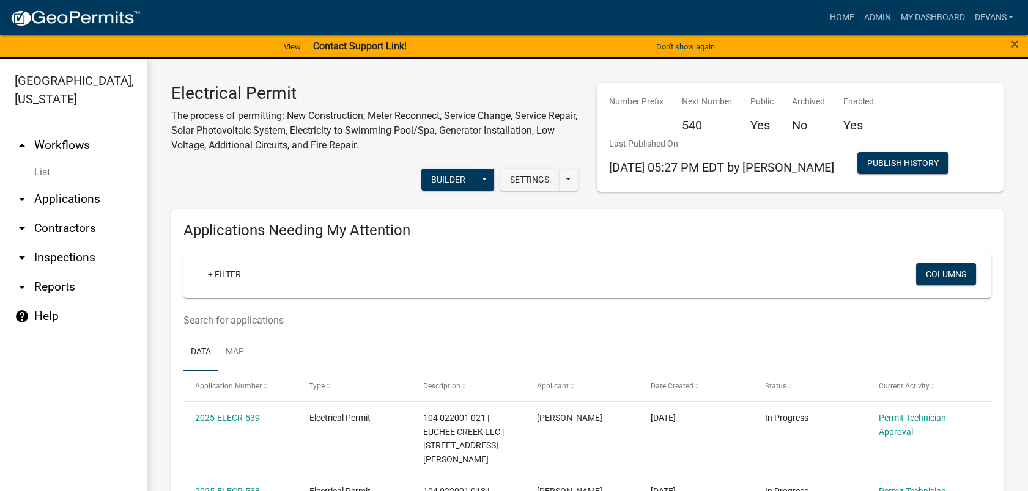
click at [64, 197] on link "arrow_drop_down Applications" at bounding box center [73, 199] width 147 height 29
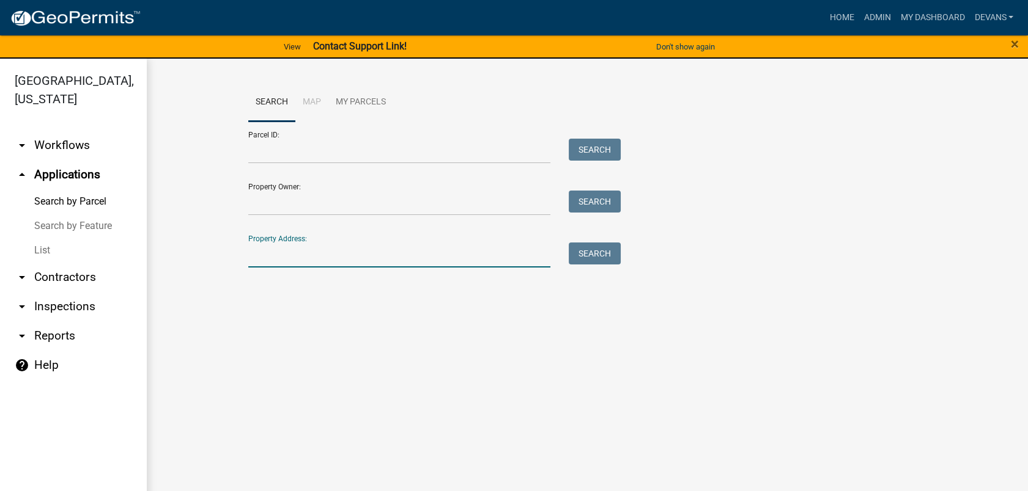
click at [293, 263] on input "Property Address:" at bounding box center [399, 255] width 303 height 25
type input "119 reids rd"
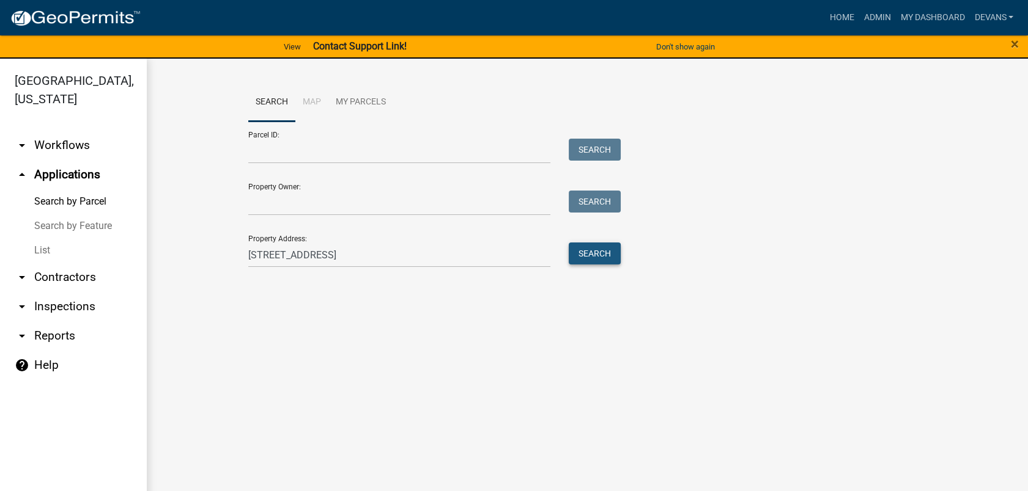
click at [586, 254] on button "Search" at bounding box center [594, 254] width 52 height 22
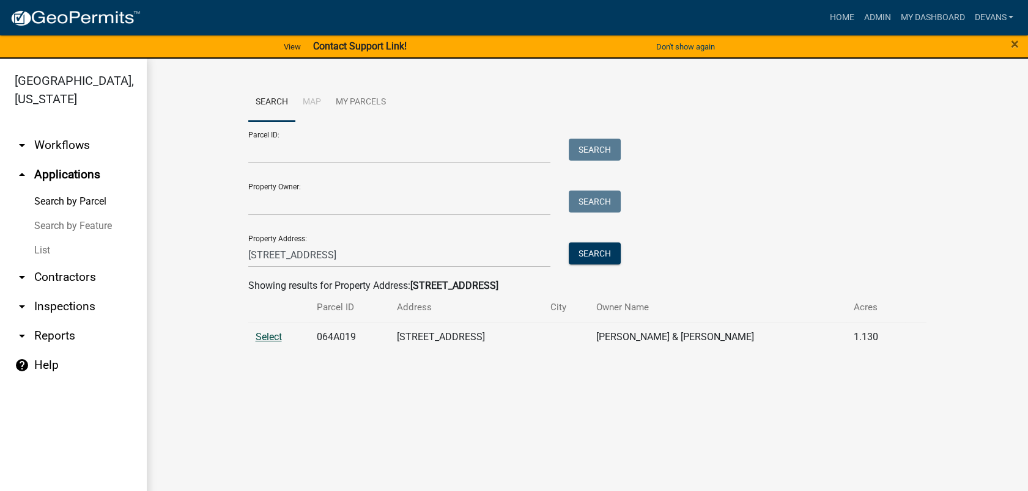
click at [269, 333] on span "Select" at bounding box center [269, 337] width 26 height 12
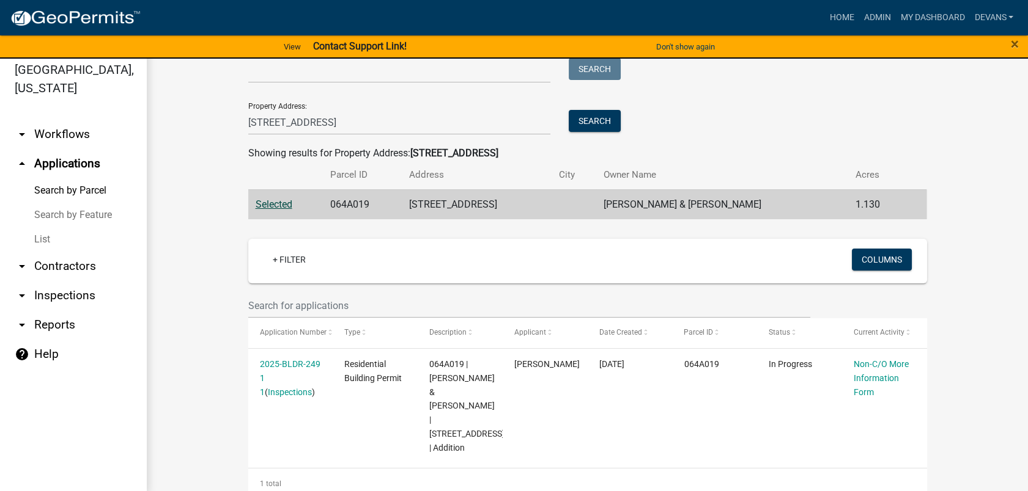
scroll to position [15, 0]
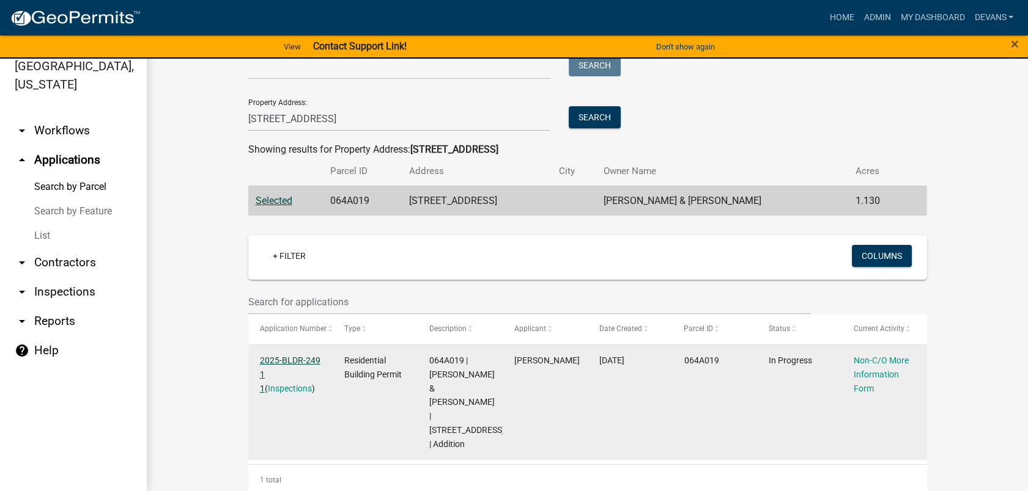
click at [295, 361] on link "2025-BLDR-249 1 1" at bounding box center [290, 375] width 61 height 38
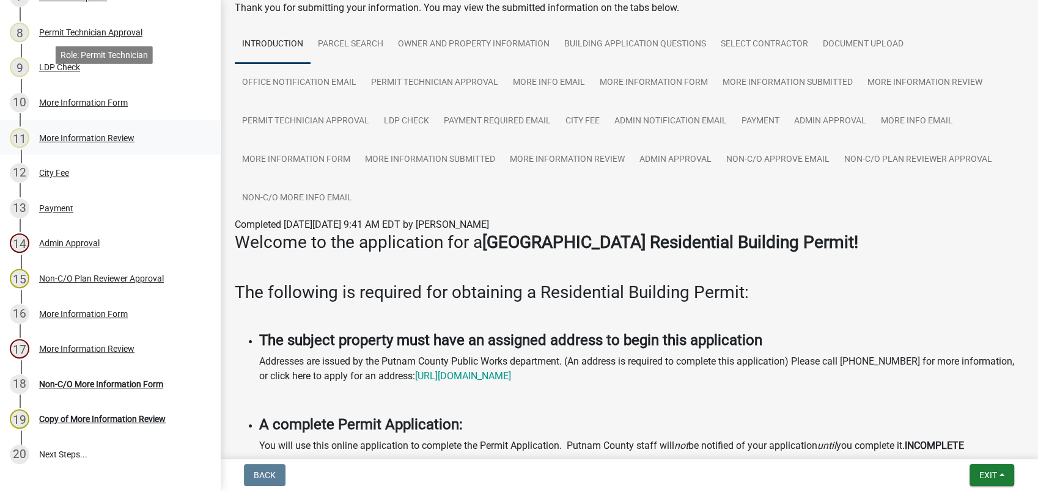
scroll to position [532, 0]
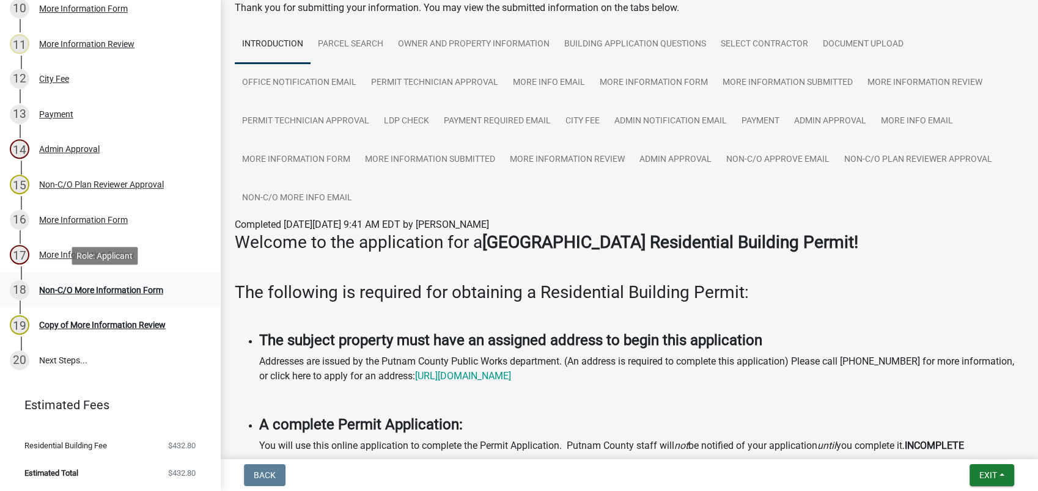
click at [103, 287] on div "Non-C/O More Information Form" at bounding box center [101, 290] width 124 height 9
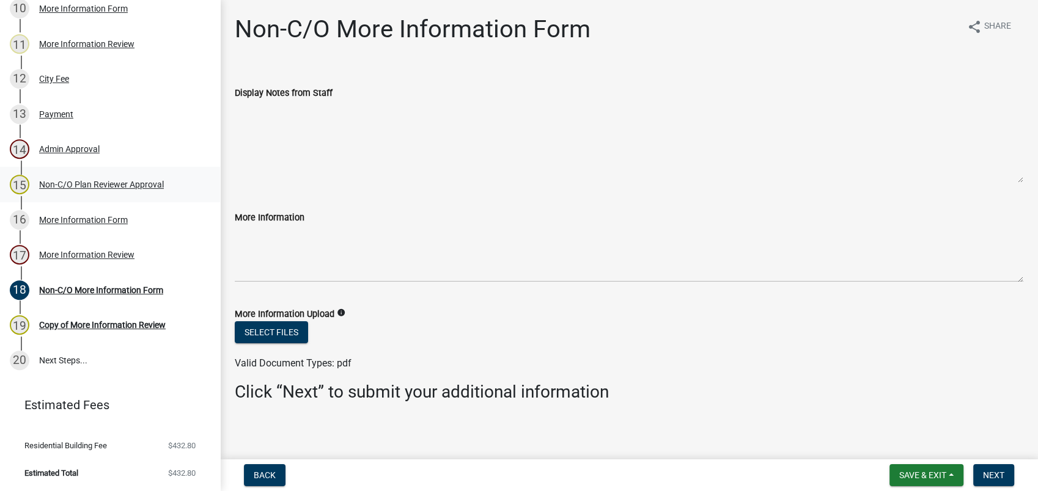
click at [107, 181] on div "Non-C/O Plan Reviewer Approval" at bounding box center [101, 184] width 125 height 9
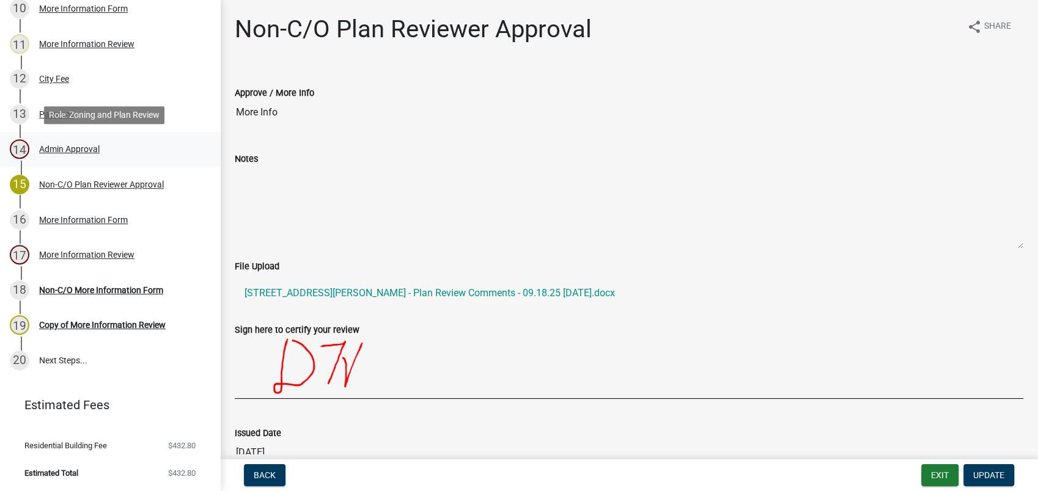
click at [86, 145] on div "Admin Approval" at bounding box center [69, 149] width 61 height 9
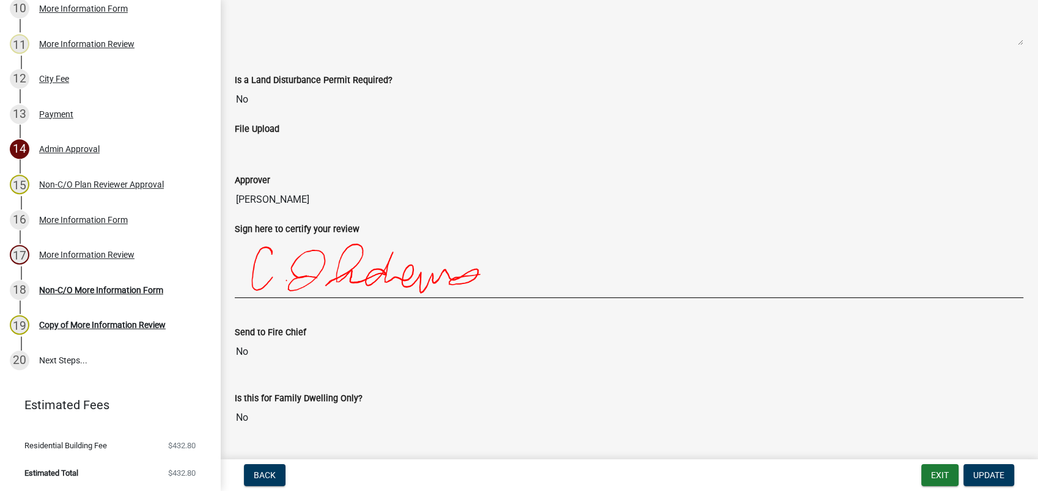
scroll to position [235, 0]
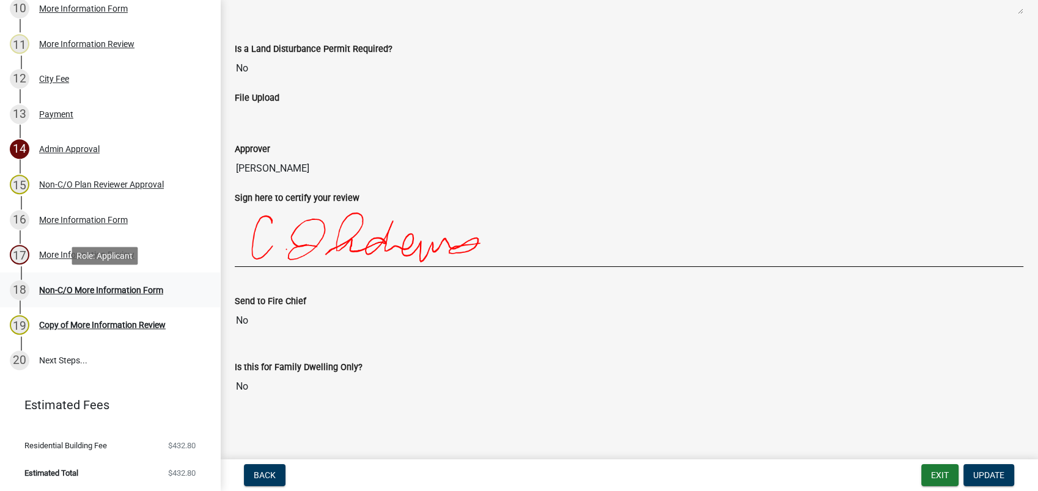
click at [105, 290] on div "Non-C/O More Information Form" at bounding box center [101, 290] width 124 height 9
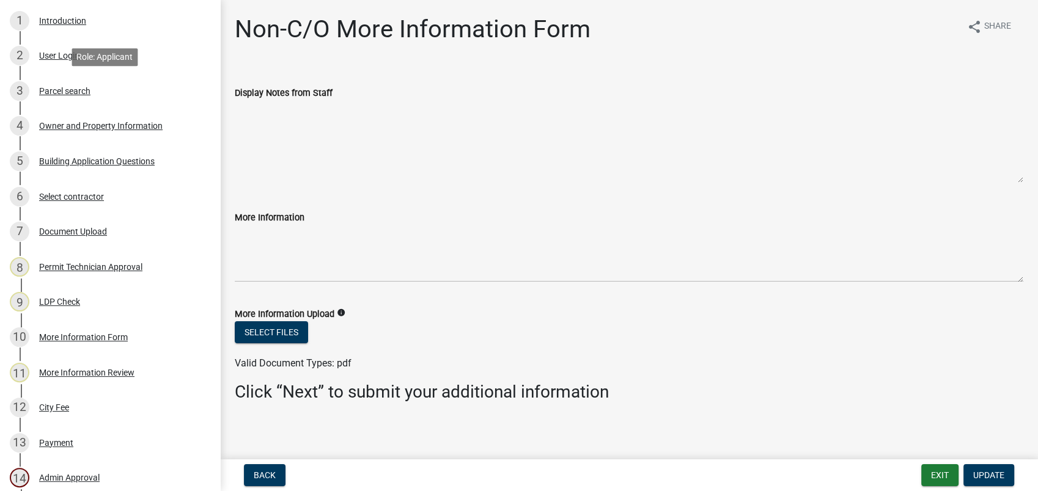
scroll to position [271, 0]
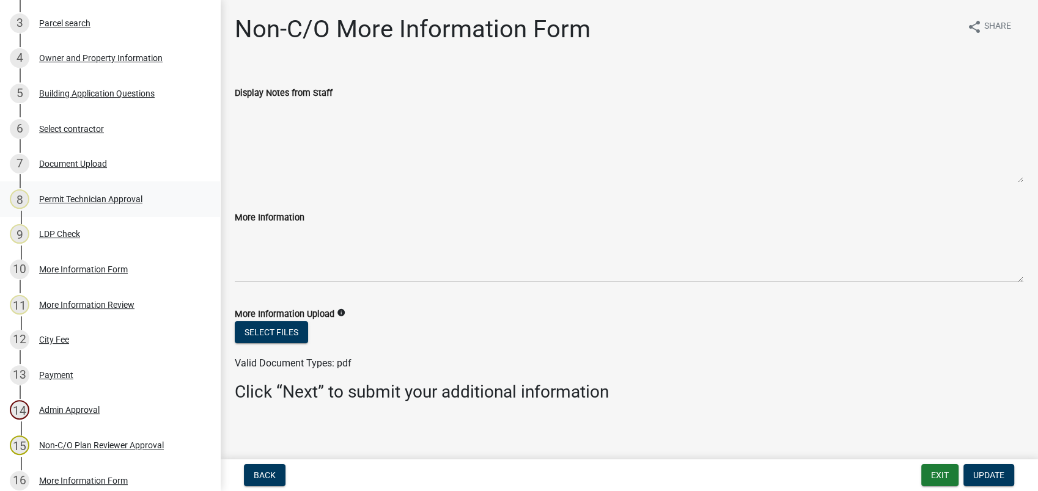
click at [67, 191] on div "8 Permit Technician Approval" at bounding box center [105, 199] width 191 height 20
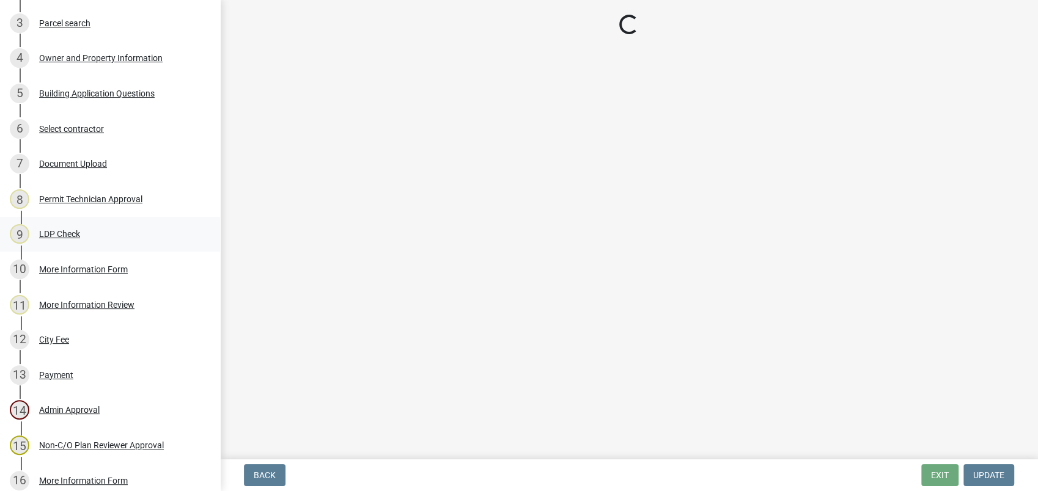
select select "ef7a1fc2-7a7a-426d-b1f0-c9b9b6ca7ff4"
select select "8e53ab76-c026-4800-bafa-f3959daf7b99"
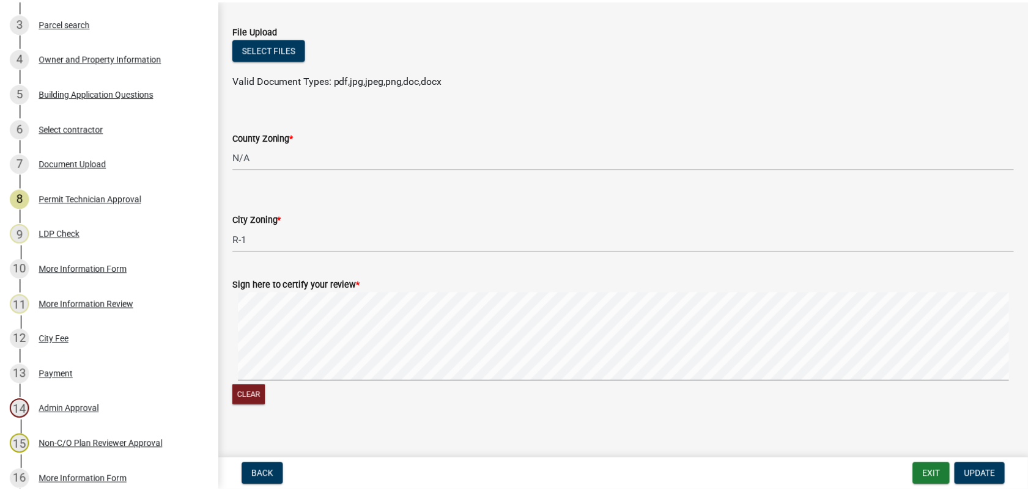
scroll to position [237, 0]
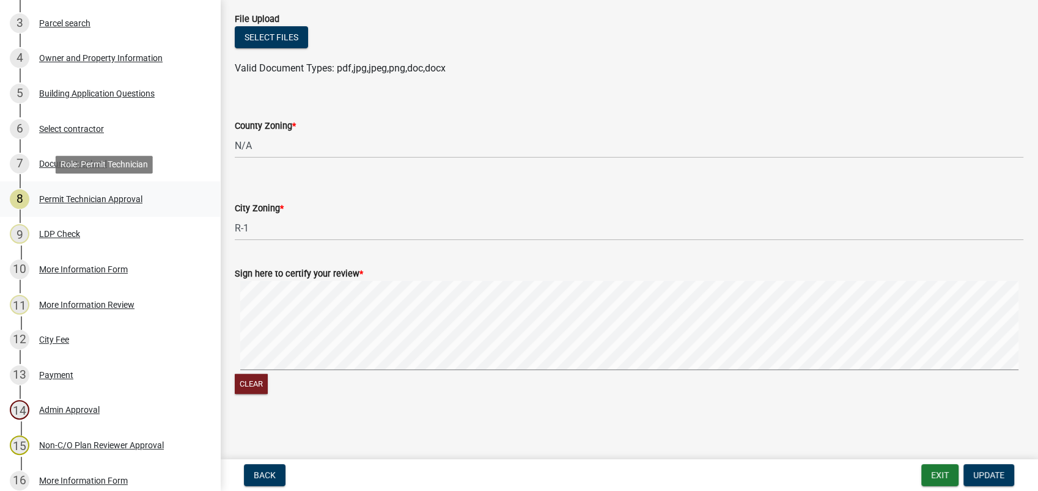
click at [97, 199] on div "Permit Technician Approval" at bounding box center [90, 199] width 103 height 9
click at [933, 479] on button "Exit" at bounding box center [939, 476] width 37 height 22
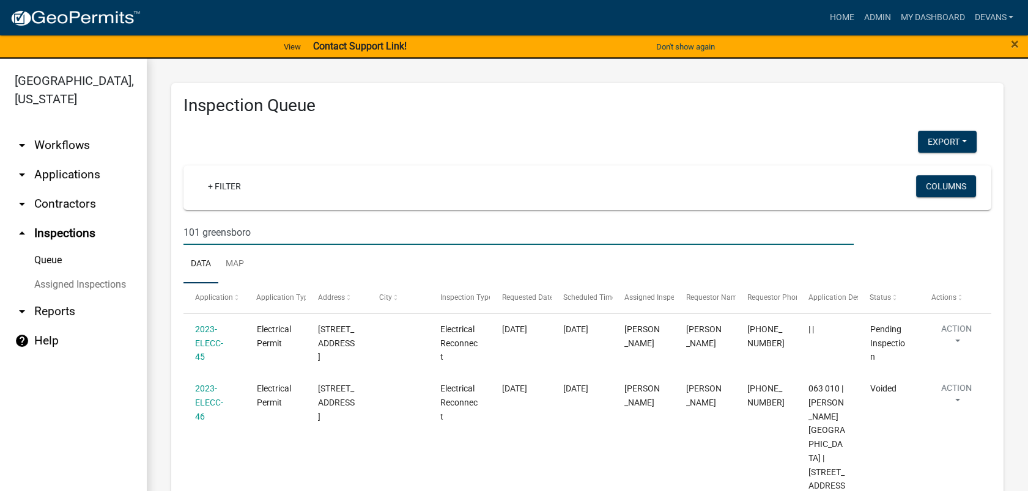
scroll to position [411, 0]
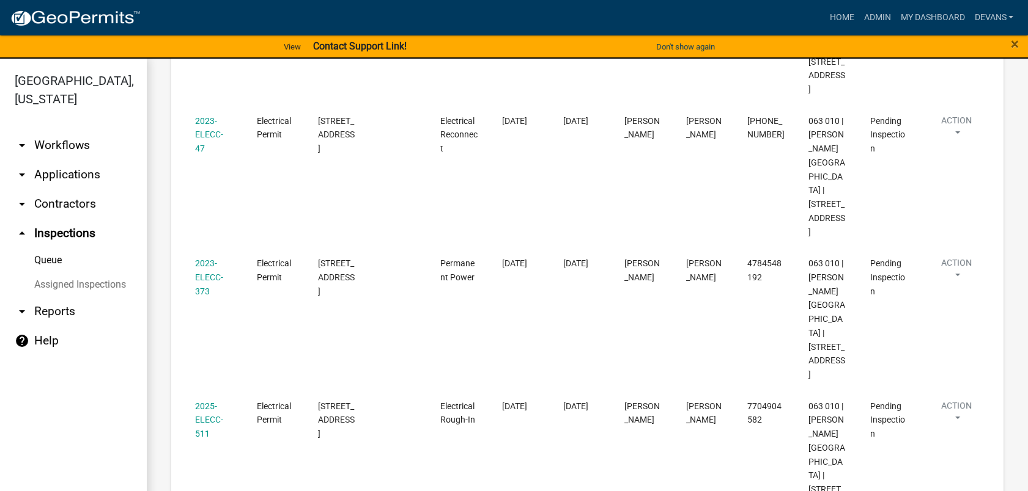
click at [76, 143] on link "arrow_drop_down Workflows" at bounding box center [73, 145] width 147 height 29
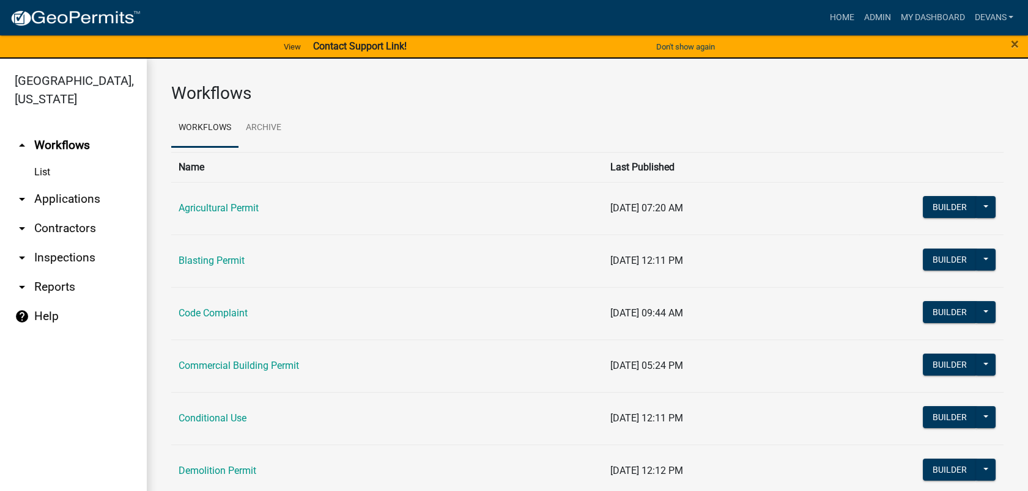
click at [85, 196] on link "arrow_drop_down Applications" at bounding box center [73, 199] width 147 height 29
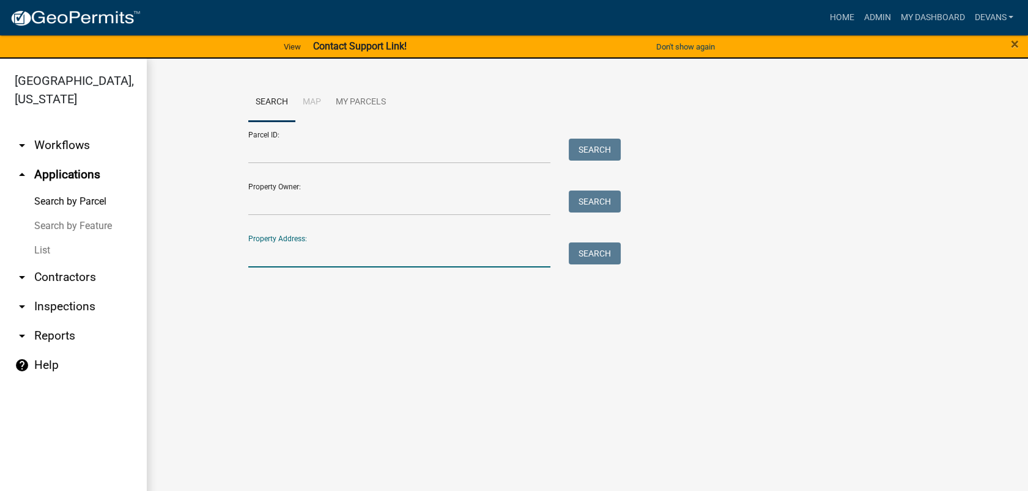
click at [274, 248] on input "Property Address:" at bounding box center [399, 255] width 303 height 25
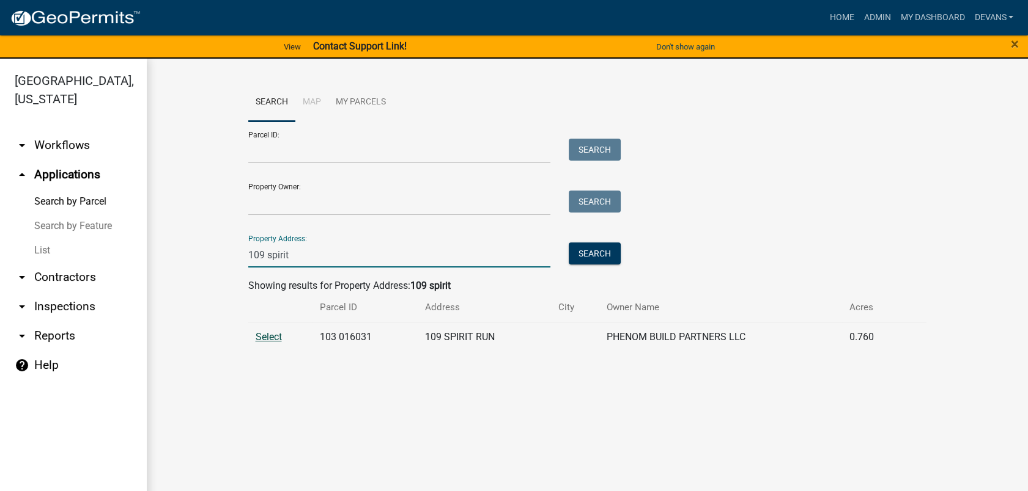
type input "109 spirit"
click at [263, 332] on span "Select" at bounding box center [269, 337] width 26 height 12
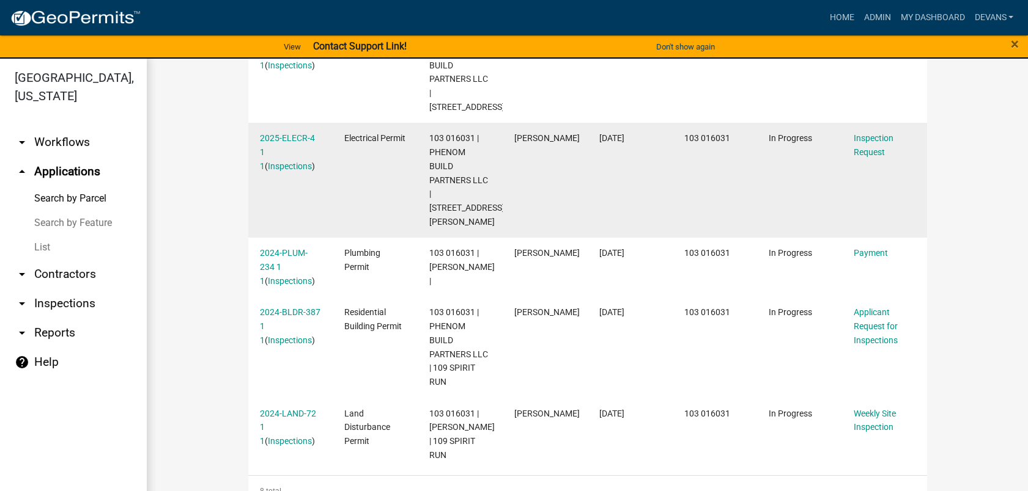
scroll to position [15, 0]
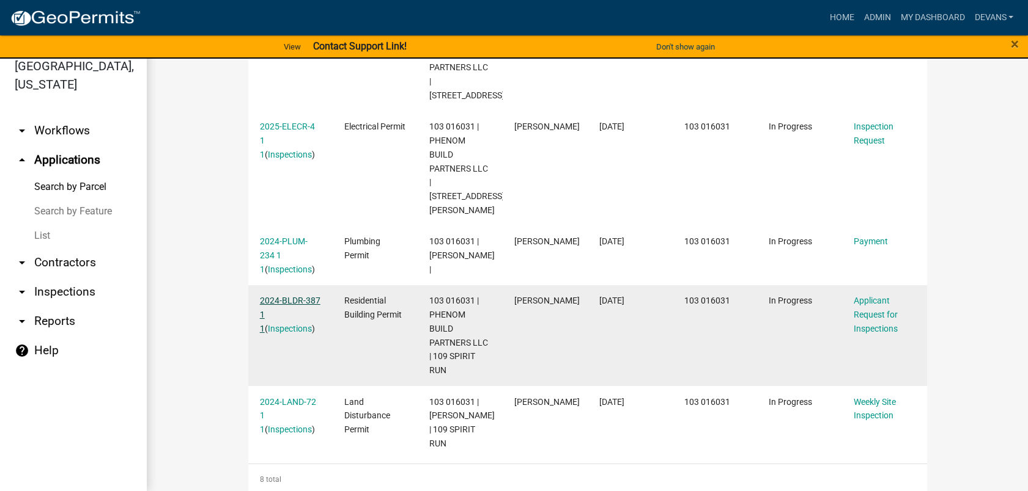
click at [279, 296] on link "2024-BLDR-387 1 1" at bounding box center [290, 315] width 61 height 38
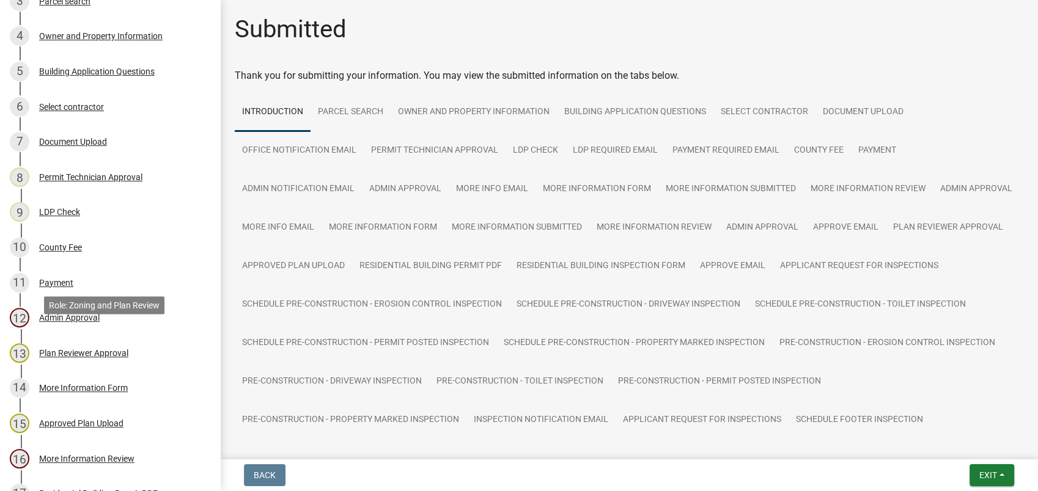
scroll to position [271, 0]
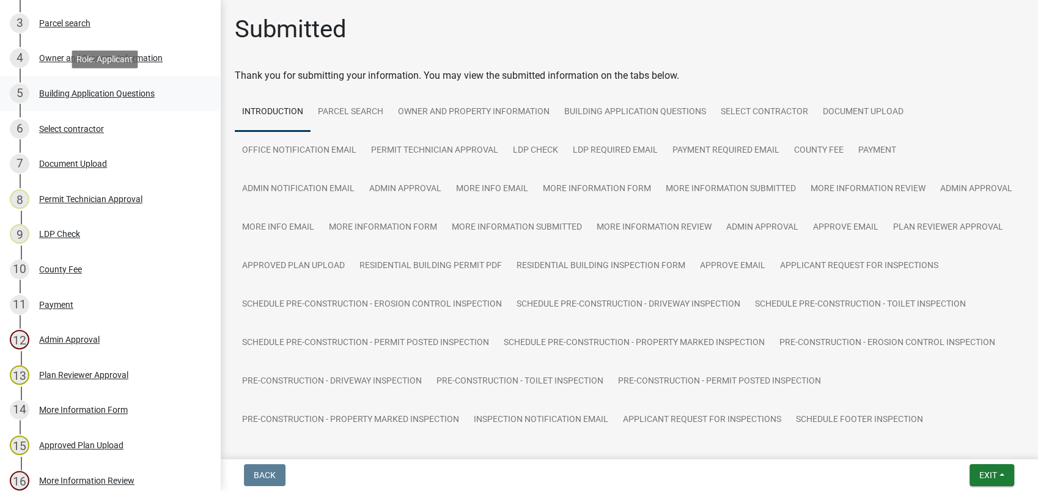
click at [86, 92] on div "Building Application Questions" at bounding box center [97, 93] width 116 height 9
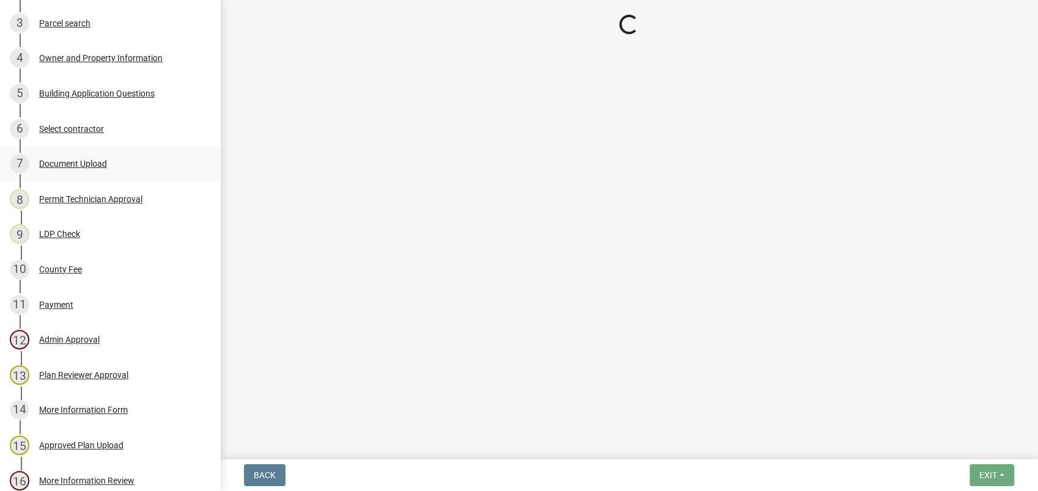
select select "ebf62bd9-0e77-42f1-a2f1-6aca02a789de"
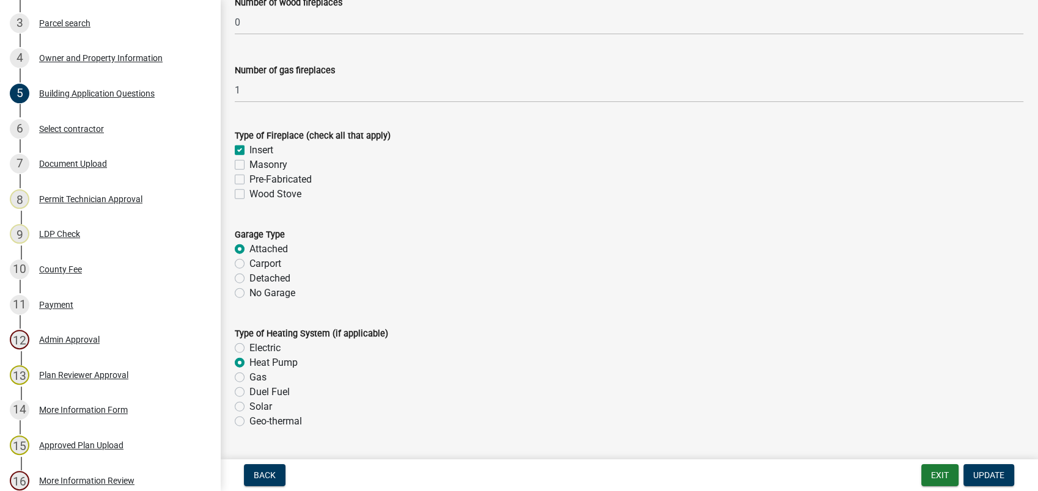
scroll to position [2852, 0]
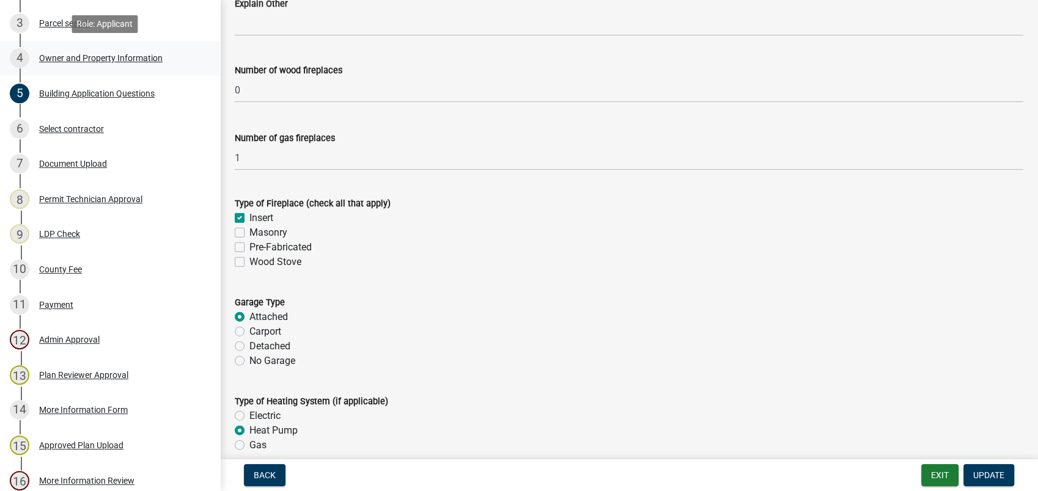
click at [108, 52] on div "4 Owner and Property Information" at bounding box center [105, 58] width 191 height 20
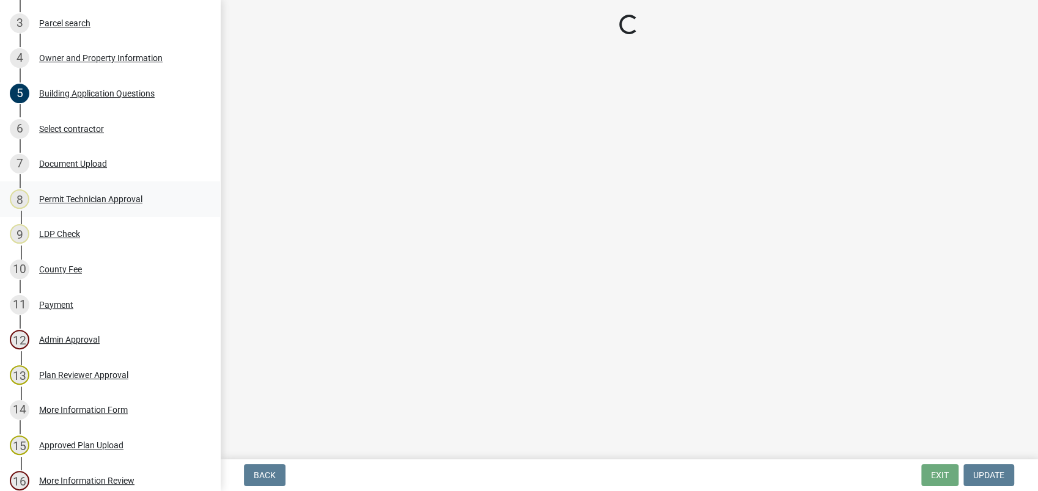
select select "0688c8c3-ca83-4764-a677-531fbc17e6cb"
select select "83394b22-4a11-496c-8e5c-75ade2e72faf"
select select "ece5c1a9-df30-4702-9587-5deee23533b7"
select select "fa9ac713-ff98-4511-b6d6-b752a2dce95a"
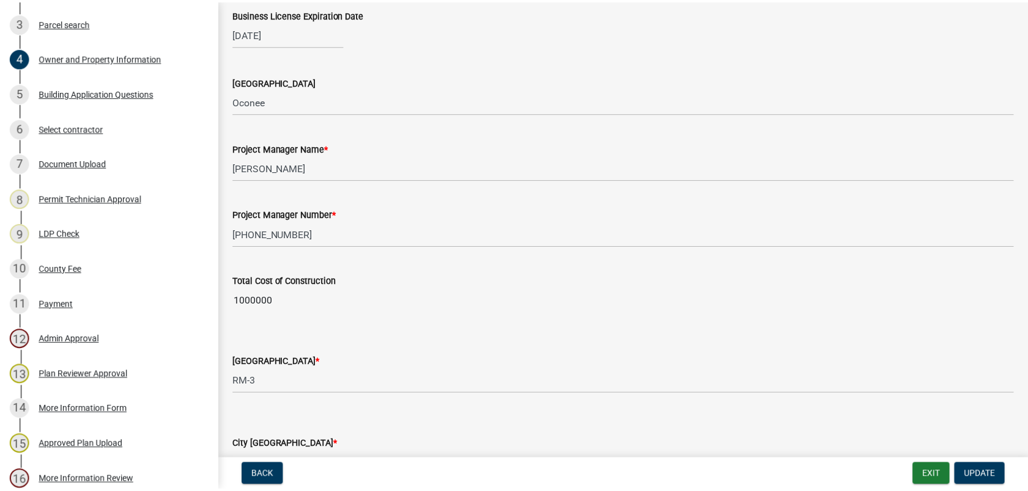
scroll to position [1834, 0]
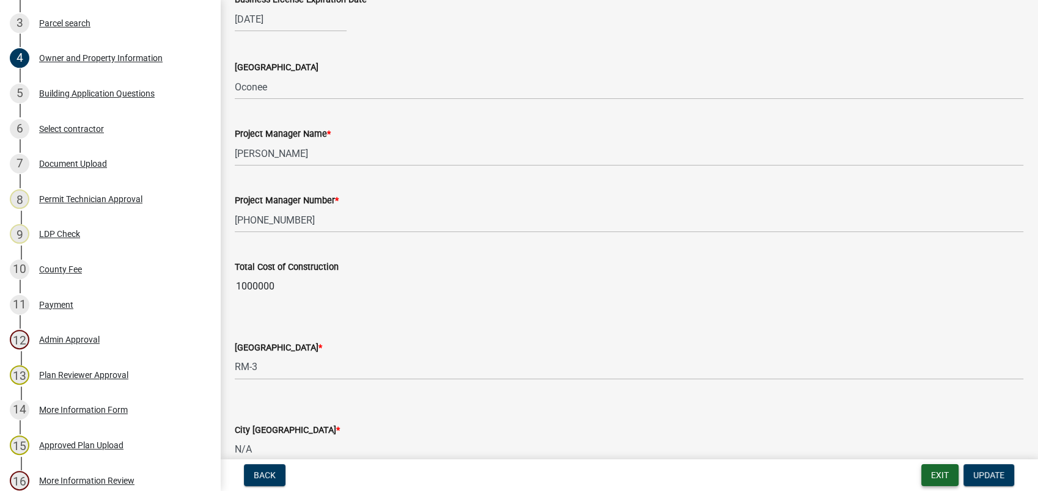
click at [937, 479] on button "Exit" at bounding box center [939, 476] width 37 height 22
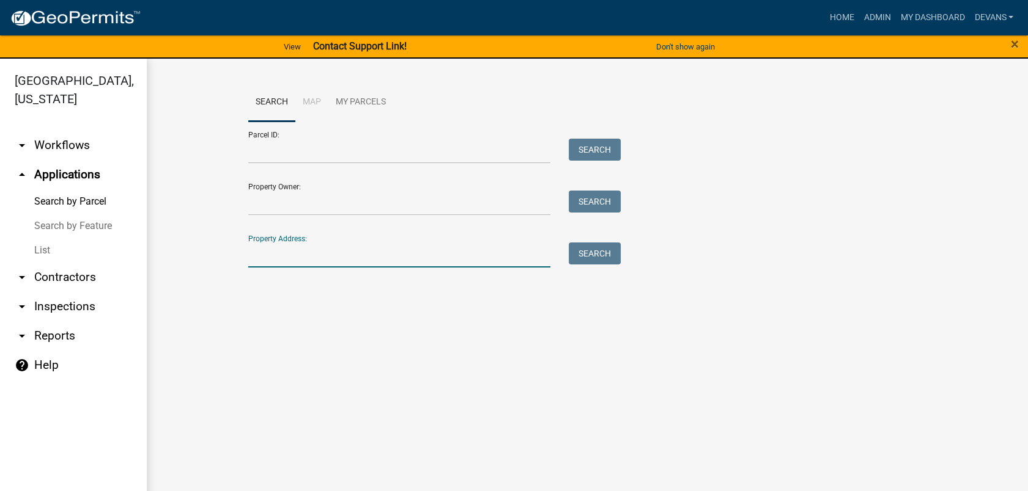
click at [360, 252] on input "Property Address:" at bounding box center [399, 255] width 303 height 25
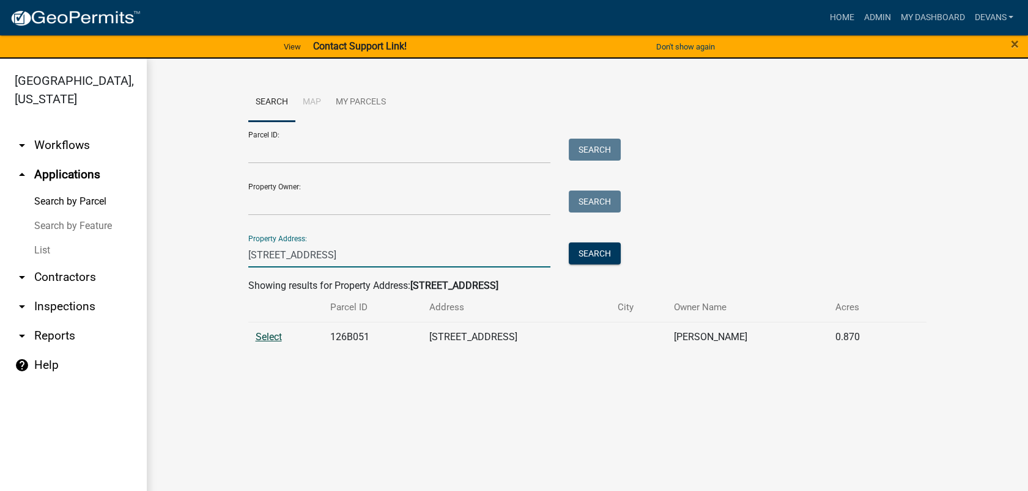
type input "[STREET_ADDRESS]"
click at [260, 334] on span "Select" at bounding box center [269, 337] width 26 height 12
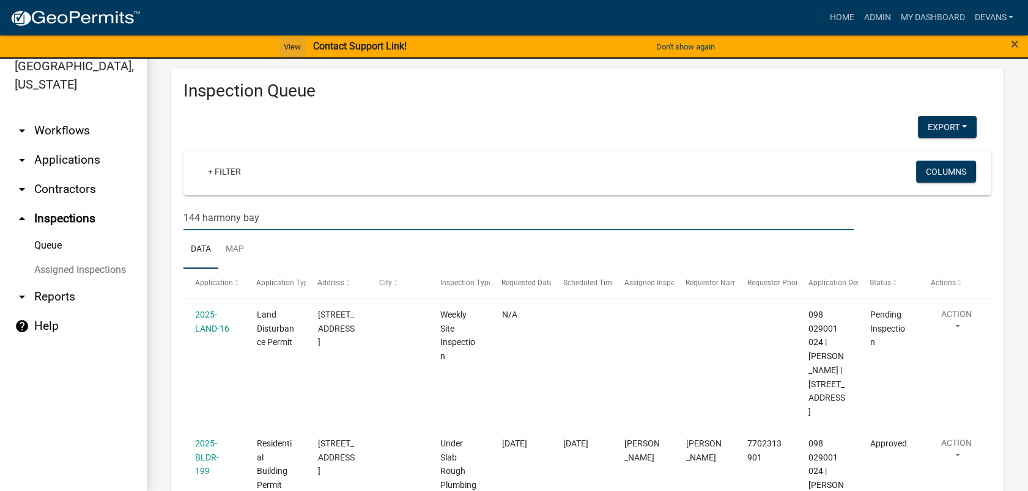
scroll to position [817, 0]
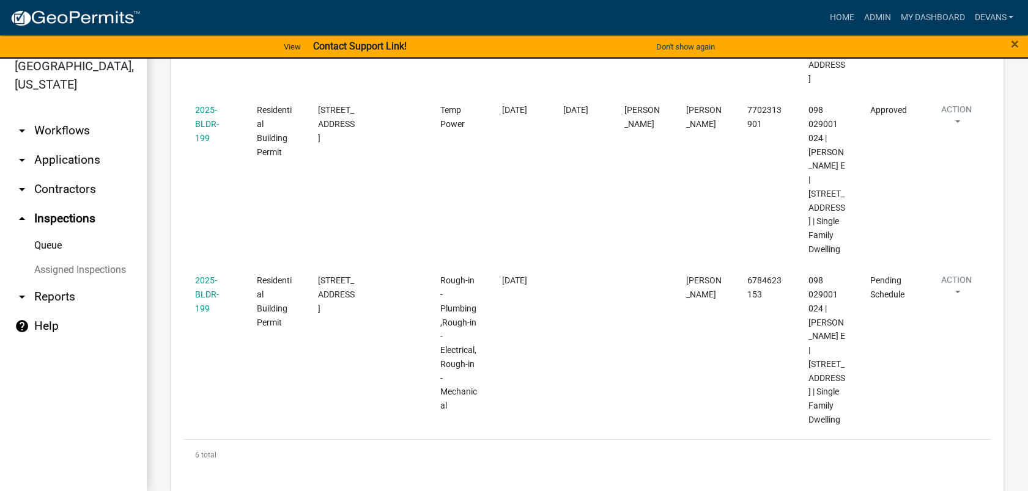
click at [64, 219] on link "arrow_drop_up Inspections" at bounding box center [73, 218] width 147 height 29
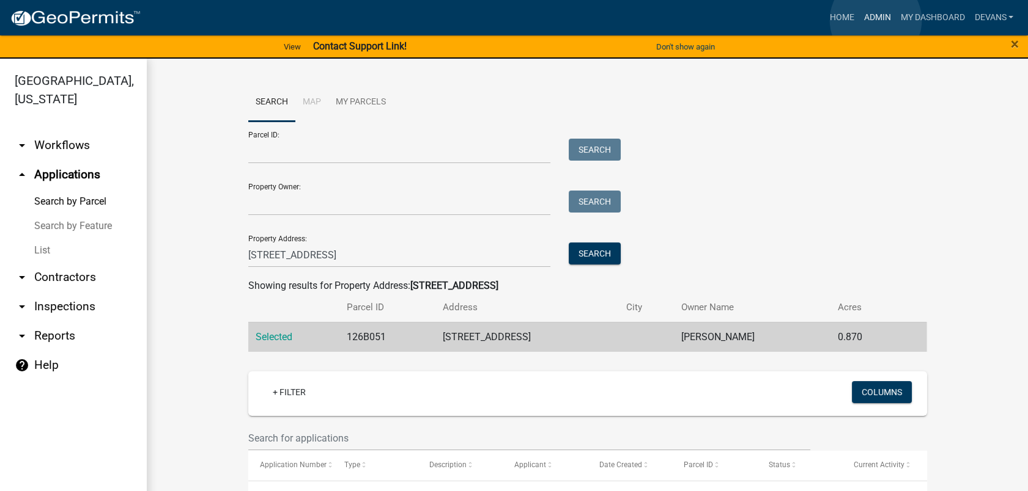
click at [875, 20] on link "Admin" at bounding box center [876, 17] width 37 height 23
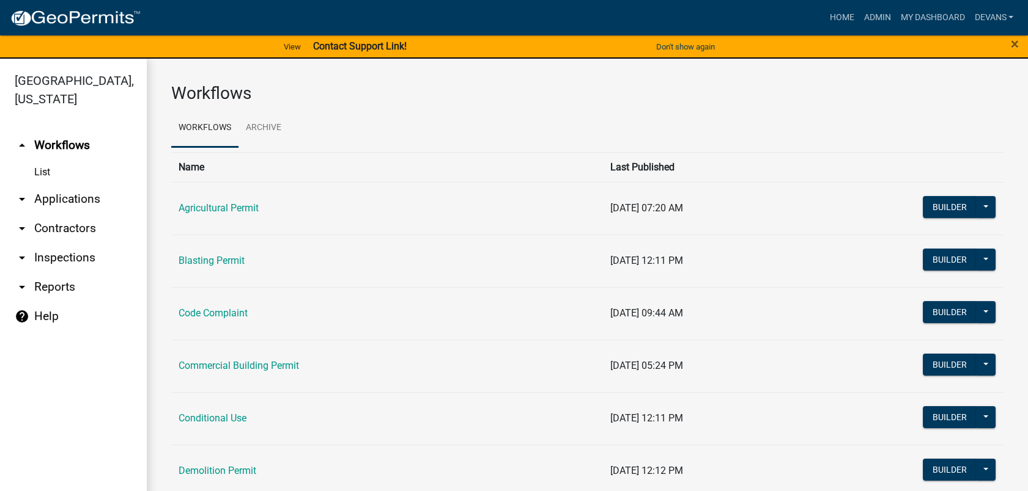
click at [74, 194] on link "arrow_drop_down Applications" at bounding box center [73, 199] width 147 height 29
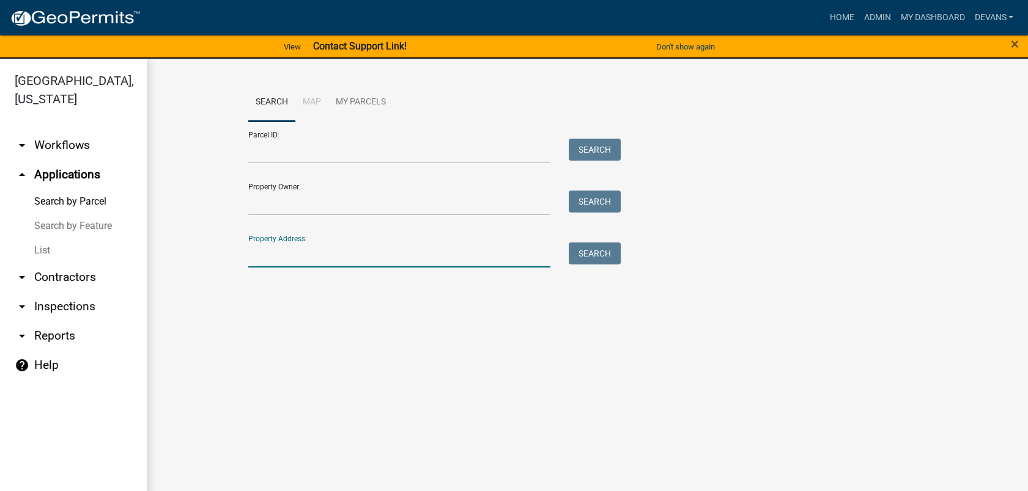
click at [278, 263] on input "Property Address:" at bounding box center [399, 255] width 303 height 25
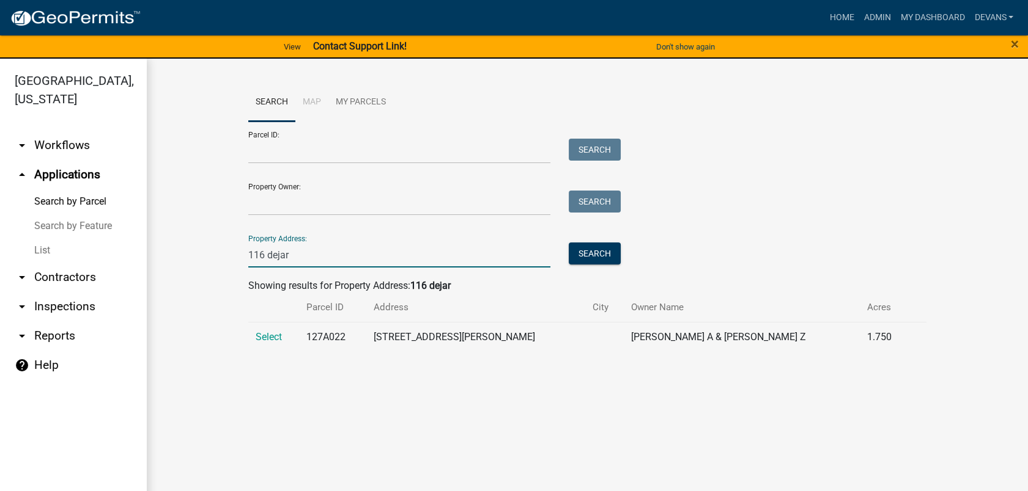
type input "116 dejar"
click at [263, 326] on td "Select" at bounding box center [273, 337] width 51 height 30
click at [264, 337] on span "Select" at bounding box center [269, 337] width 26 height 12
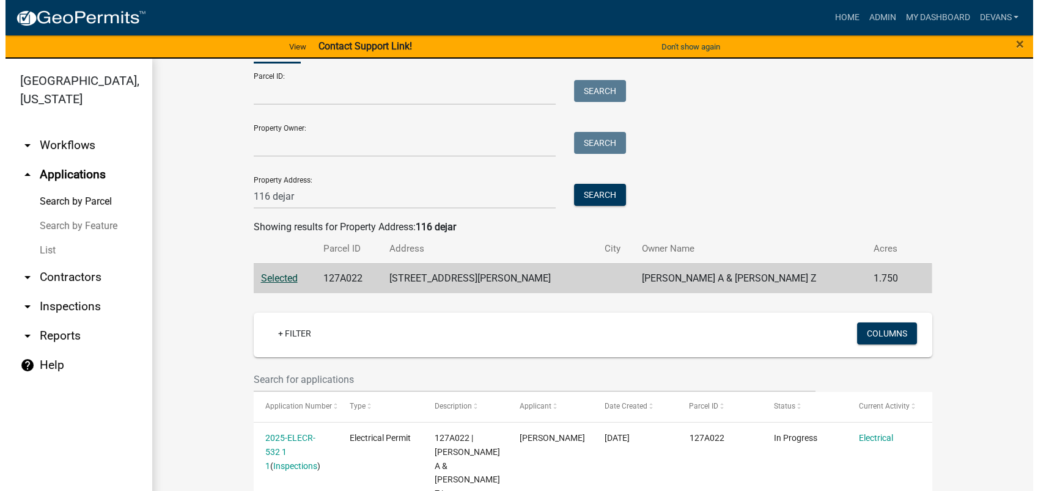
scroll to position [204, 0]
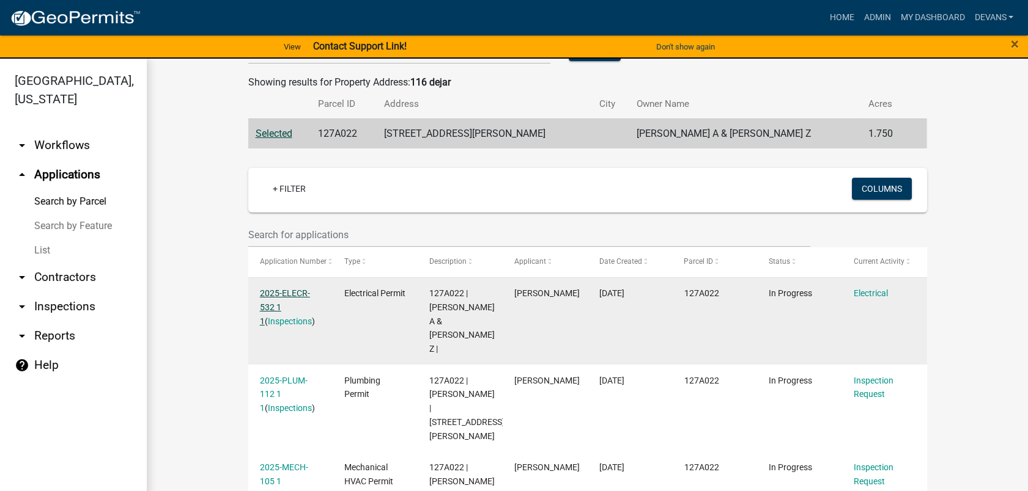
click at [284, 293] on link "2025-ELECR-532 1 1" at bounding box center [285, 308] width 50 height 38
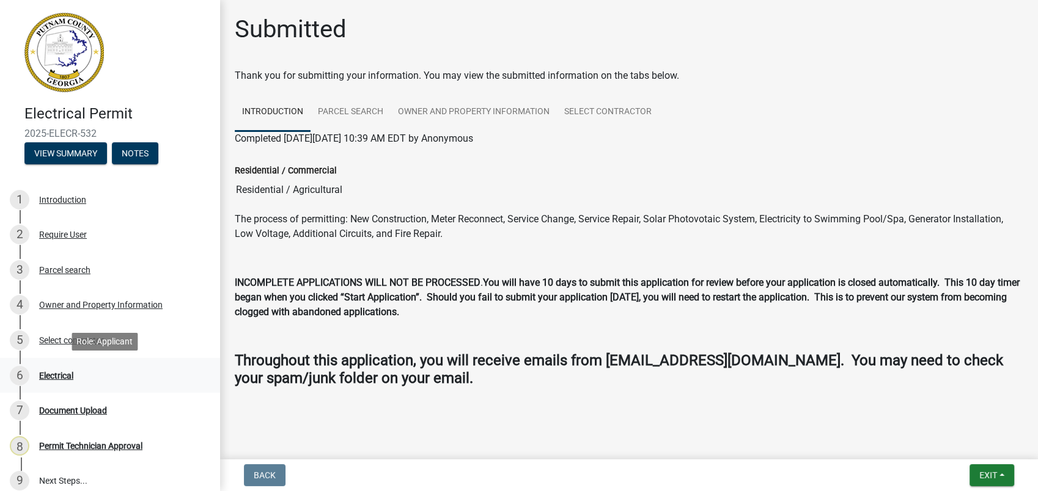
click at [67, 378] on div "Electrical" at bounding box center [56, 376] width 34 height 9
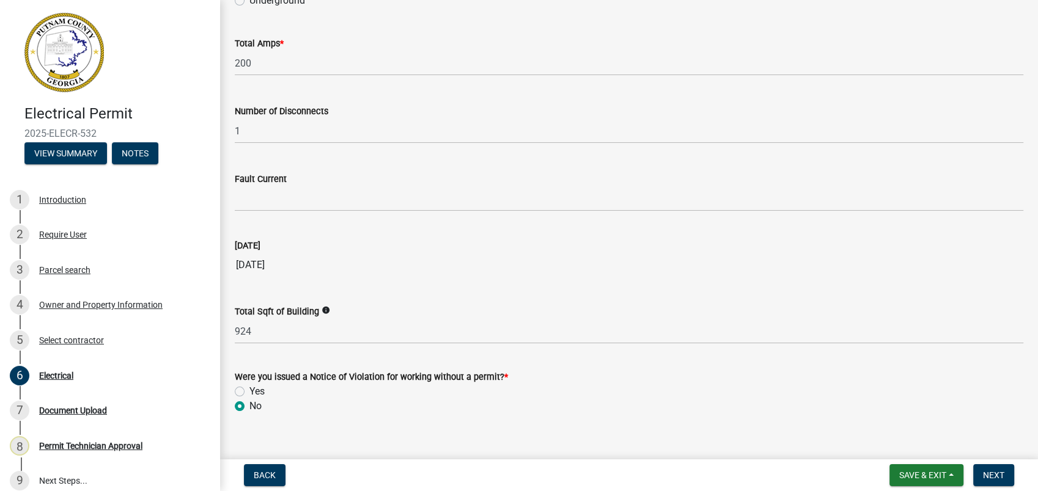
scroll to position [1227, 0]
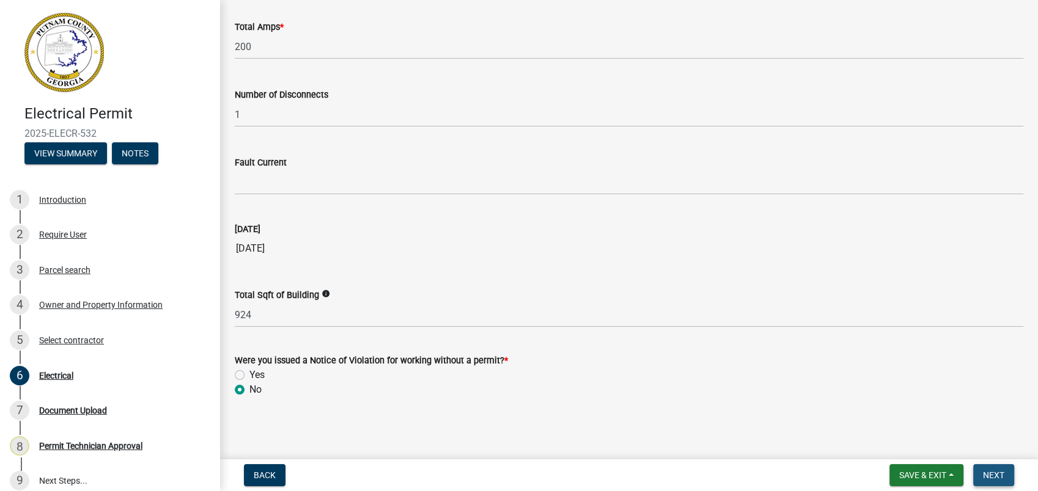
click at [998, 477] on span "Next" at bounding box center [993, 476] width 21 height 10
click at [1000, 477] on span "Next" at bounding box center [993, 476] width 21 height 10
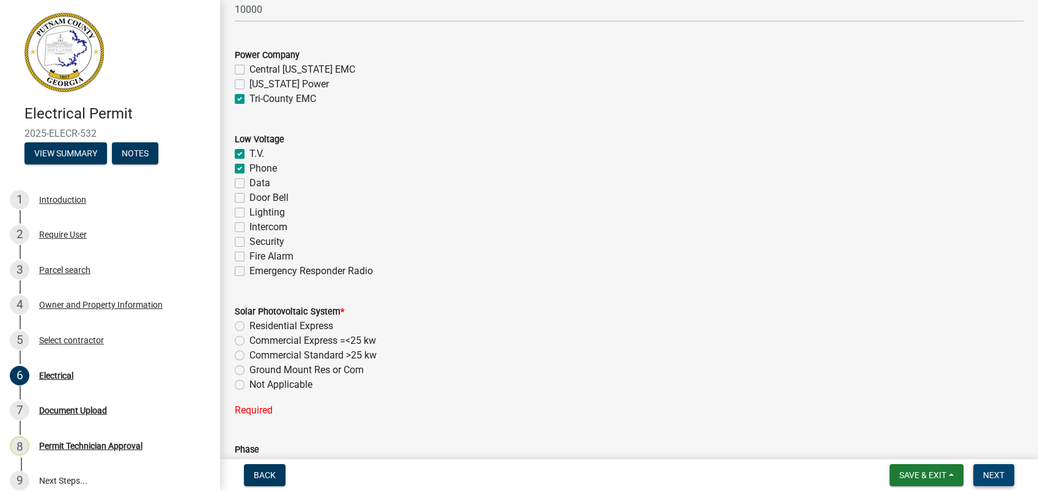
scroll to position [777, 0]
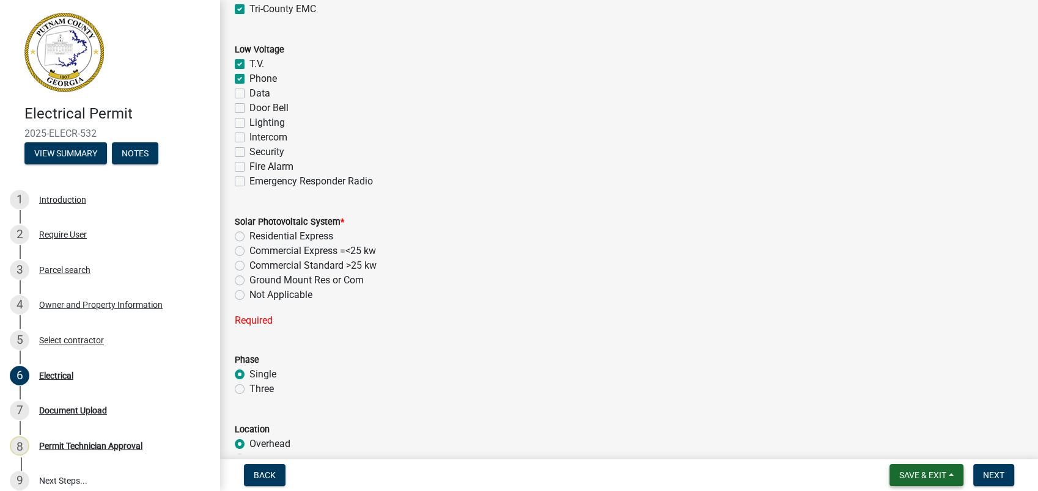
click at [932, 473] on span "Save & Exit" at bounding box center [922, 476] width 47 height 10
click at [900, 444] on button "Save & Exit" at bounding box center [915, 443] width 98 height 29
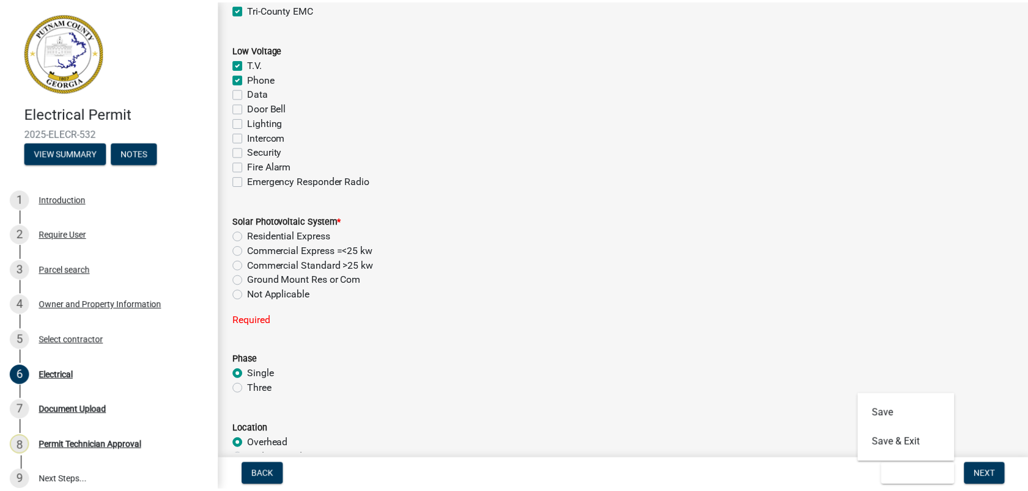
scroll to position [0, 0]
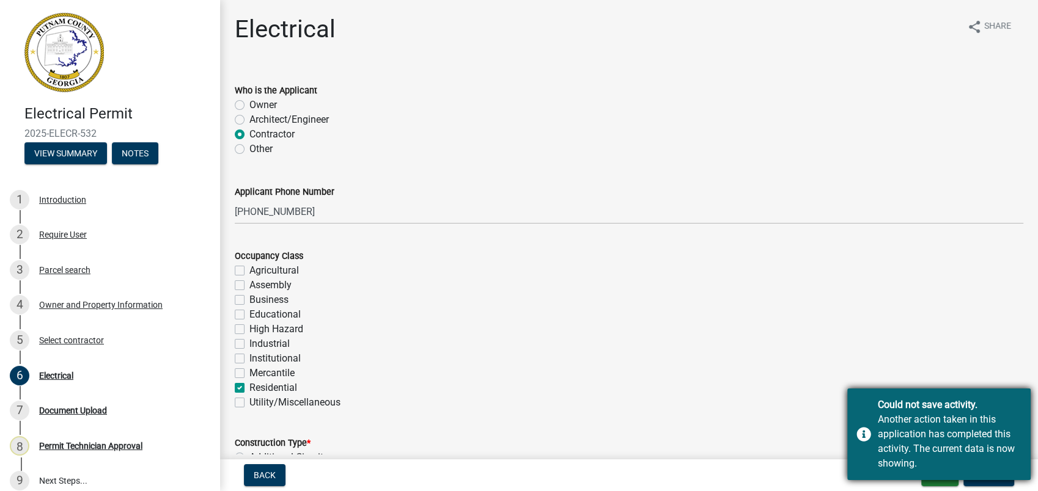
click at [915, 403] on div "Could not save activity." at bounding box center [950, 405] width 144 height 15
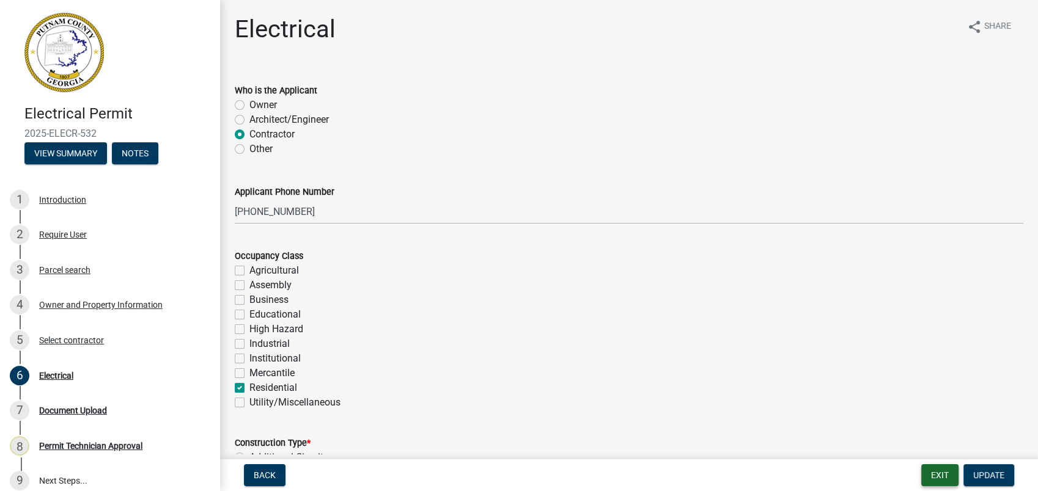
click at [936, 475] on button "Exit" at bounding box center [939, 476] width 37 height 22
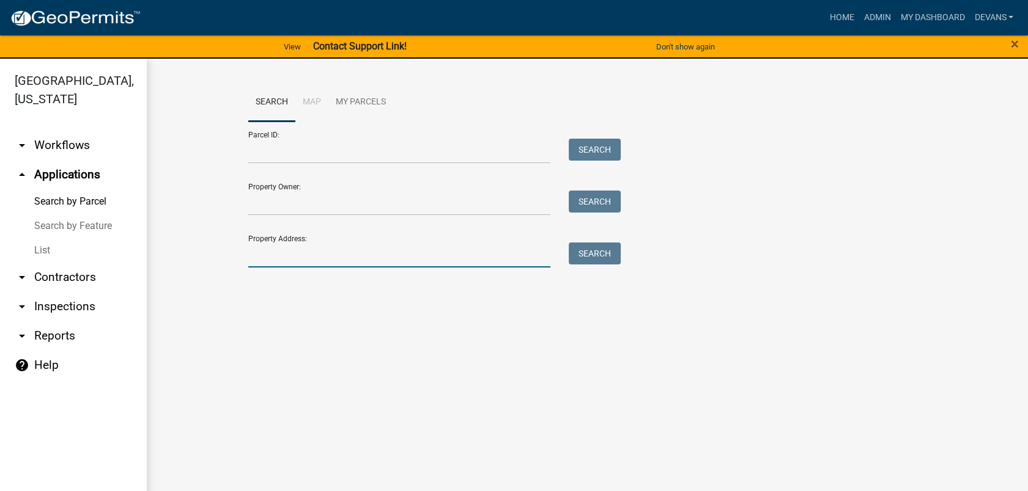
click at [283, 255] on input "Property Address:" at bounding box center [399, 255] width 303 height 25
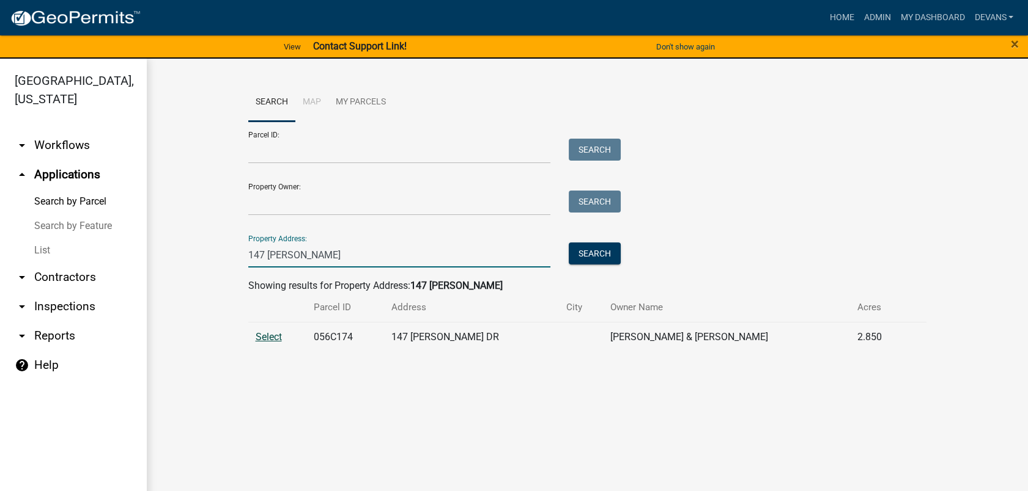
type input "147 thomas"
click at [271, 337] on span "Select" at bounding box center [269, 337] width 26 height 12
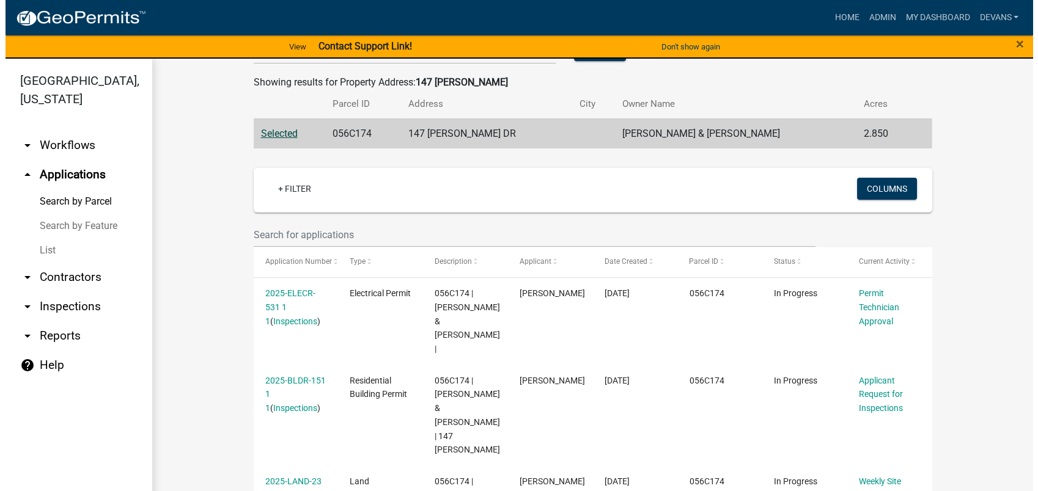
scroll to position [271, 0]
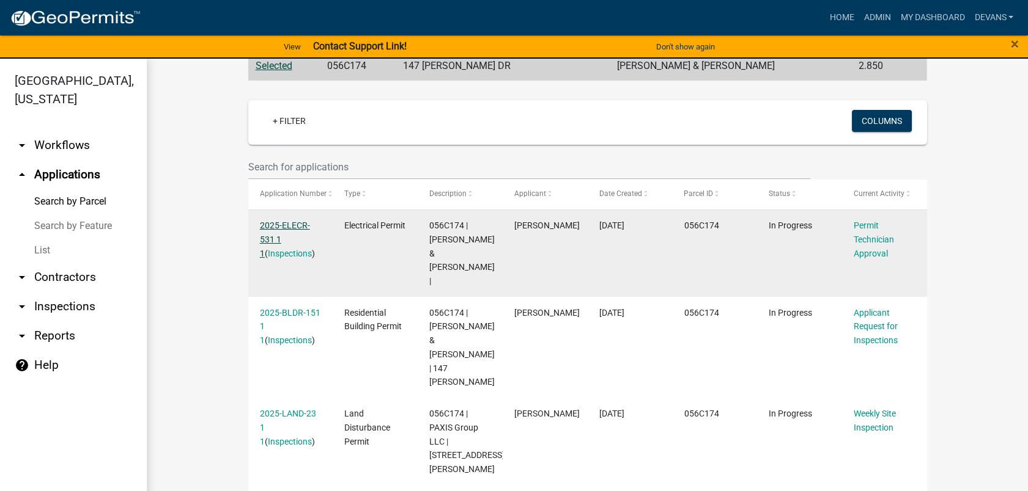
click at [274, 225] on link "2025-ELECR-531 1 1" at bounding box center [285, 240] width 50 height 38
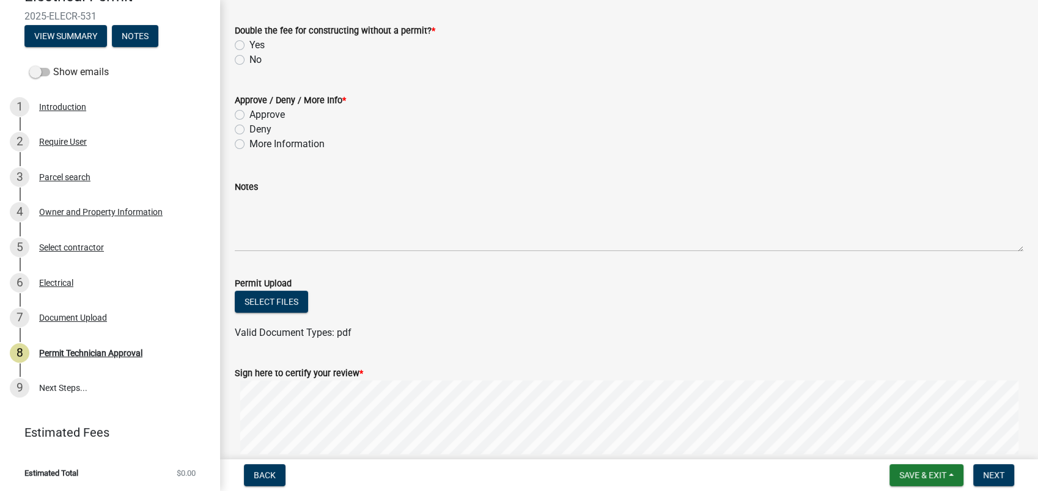
scroll to position [204, 0]
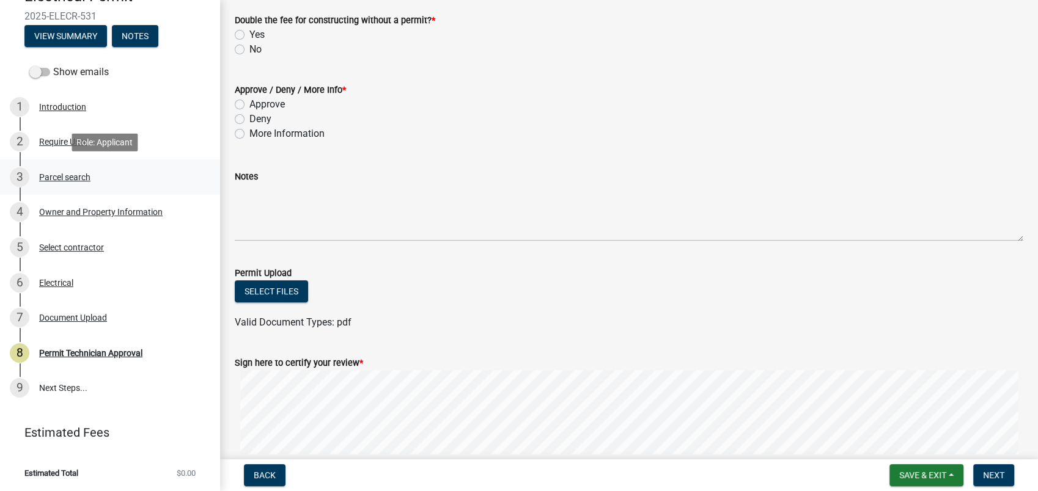
click at [48, 180] on div "Parcel search" at bounding box center [64, 177] width 51 height 9
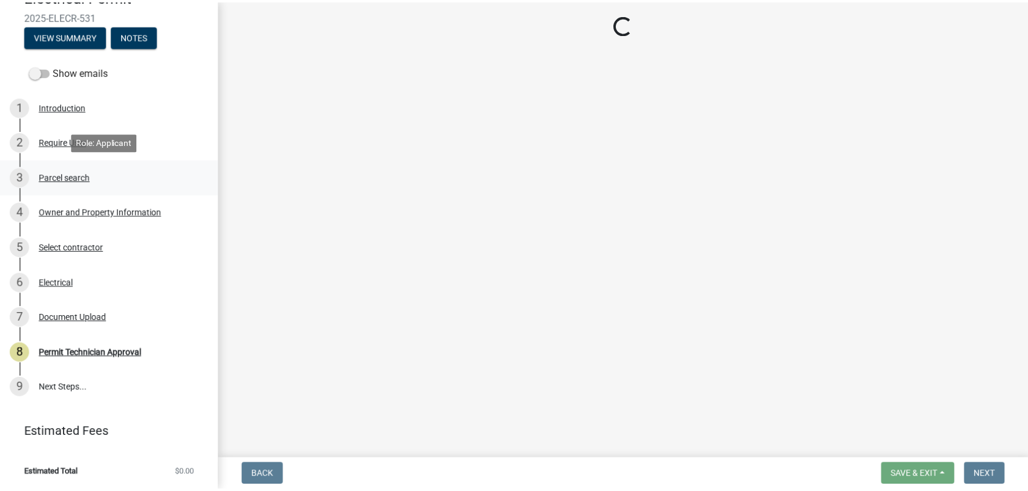
scroll to position [0, 0]
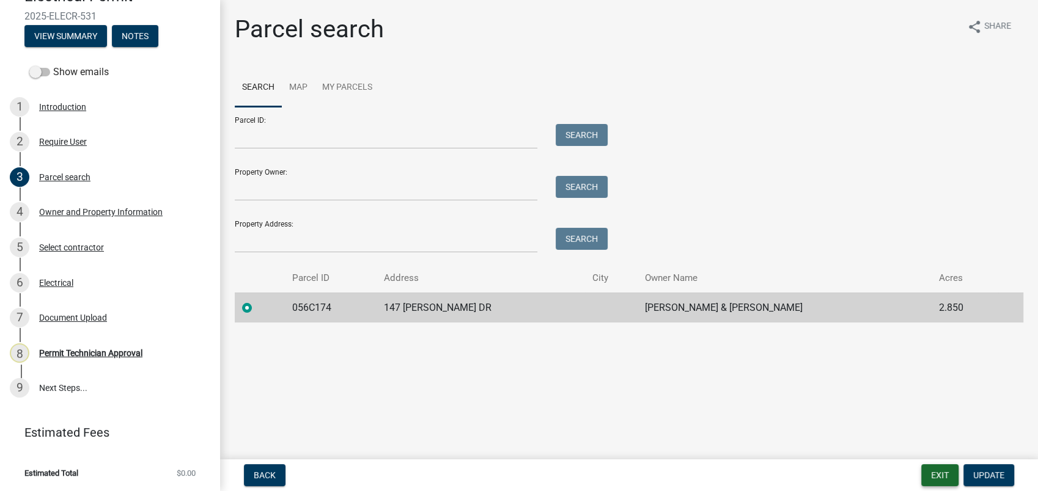
click at [932, 471] on button "Exit" at bounding box center [939, 476] width 37 height 22
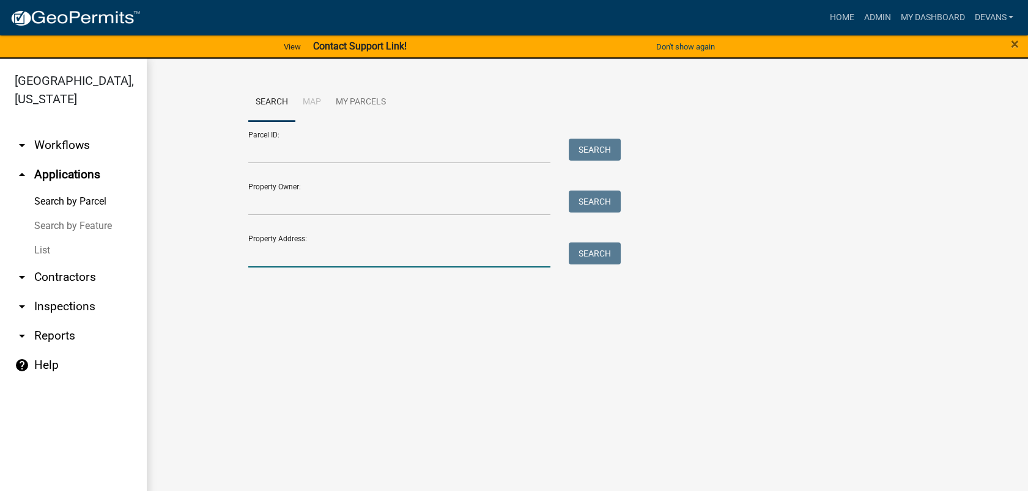
click at [273, 256] on input "Property Address:" at bounding box center [399, 255] width 303 height 25
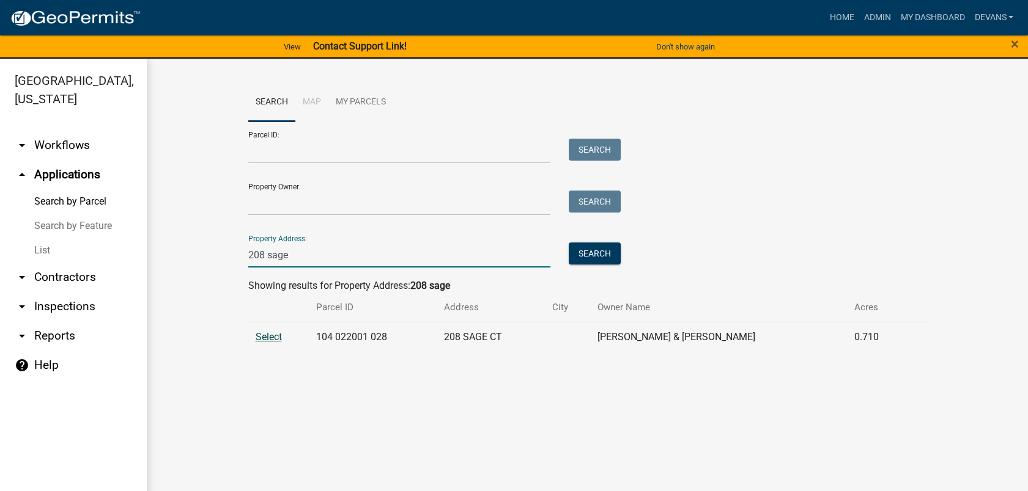
type input "208 sage"
click at [263, 337] on span "Select" at bounding box center [269, 337] width 26 height 12
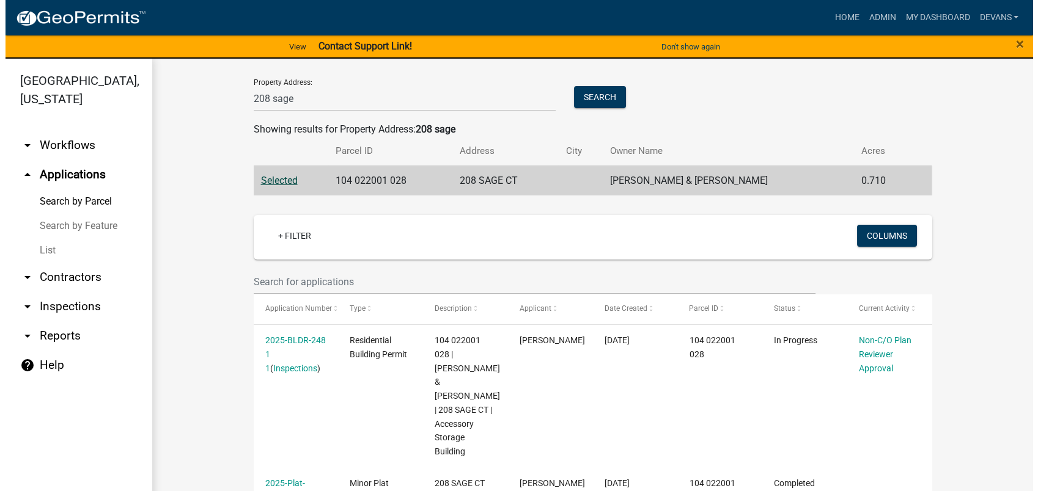
scroll to position [271, 0]
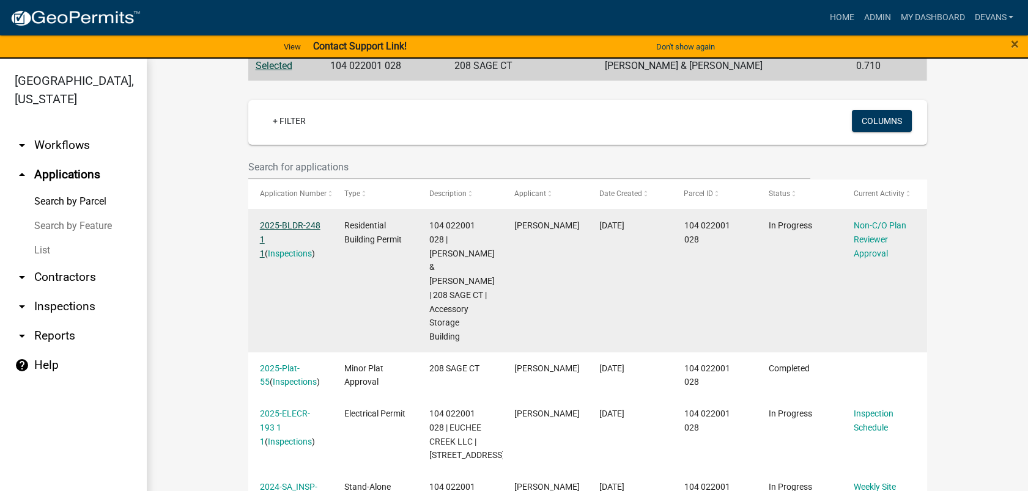
click at [274, 229] on link "2025-BLDR-248 1 1" at bounding box center [290, 240] width 61 height 38
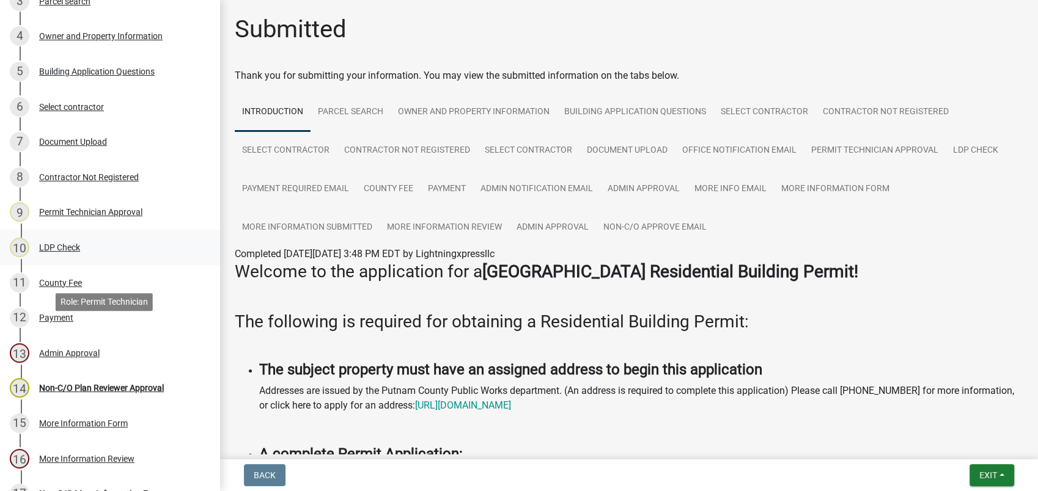
scroll to position [21, 0]
